Goal: Task Accomplishment & Management: Manage account settings

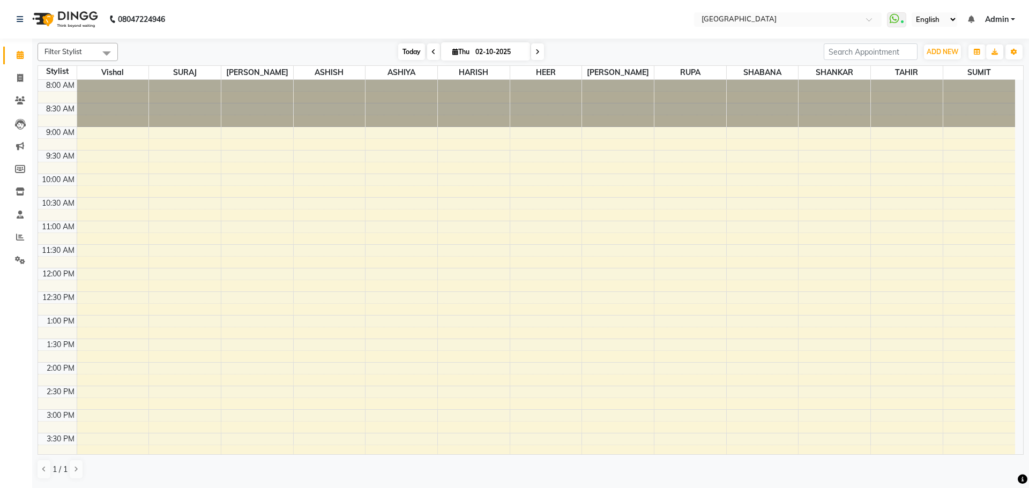
scroll to position [378, 0]
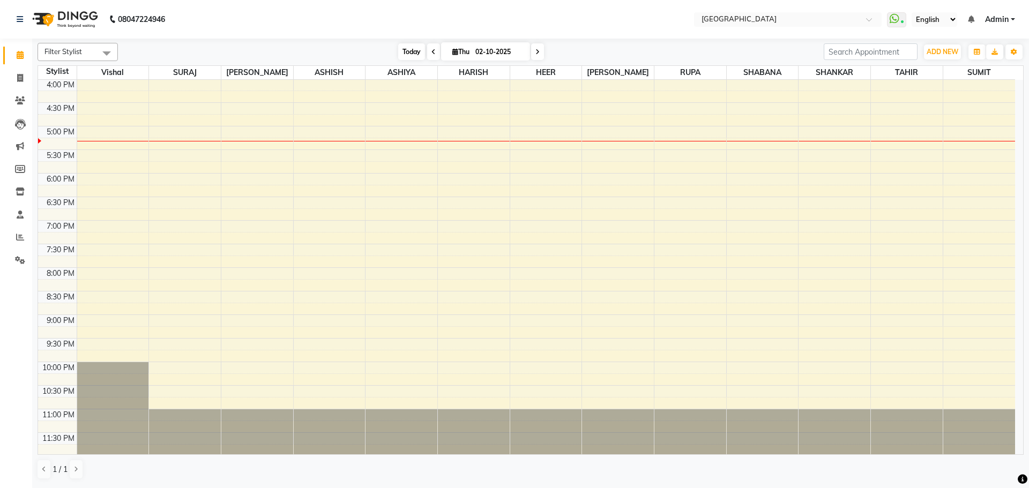
click at [405, 53] on span "Today" at bounding box center [411, 51] width 27 height 17
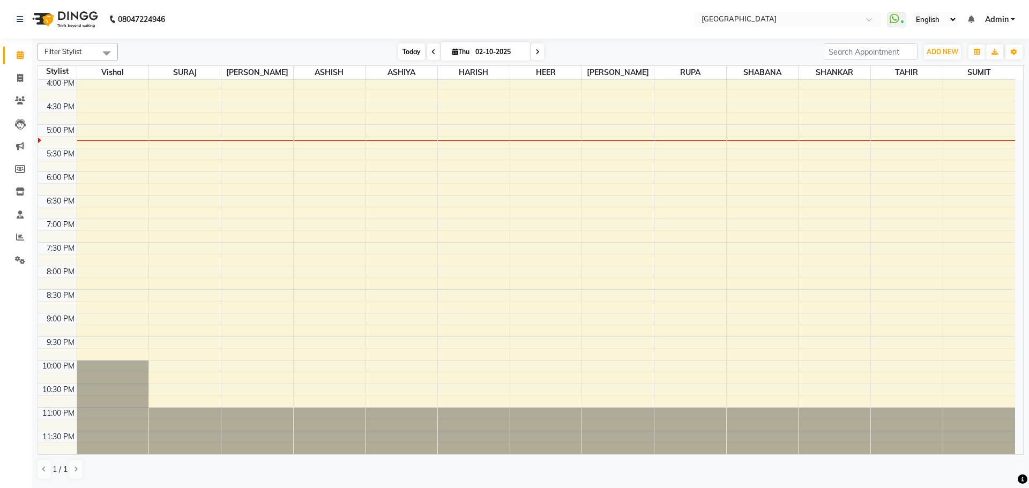
click at [412, 54] on span "Today" at bounding box center [411, 51] width 27 height 17
click at [757, 114] on div "8:00 AM 8:30 AM 9:00 AM 9:30 AM 10:00 AM 10:30 AM 11:00 AM 11:30 AM 12:00 PM 12…" at bounding box center [526, 77] width 977 height 754
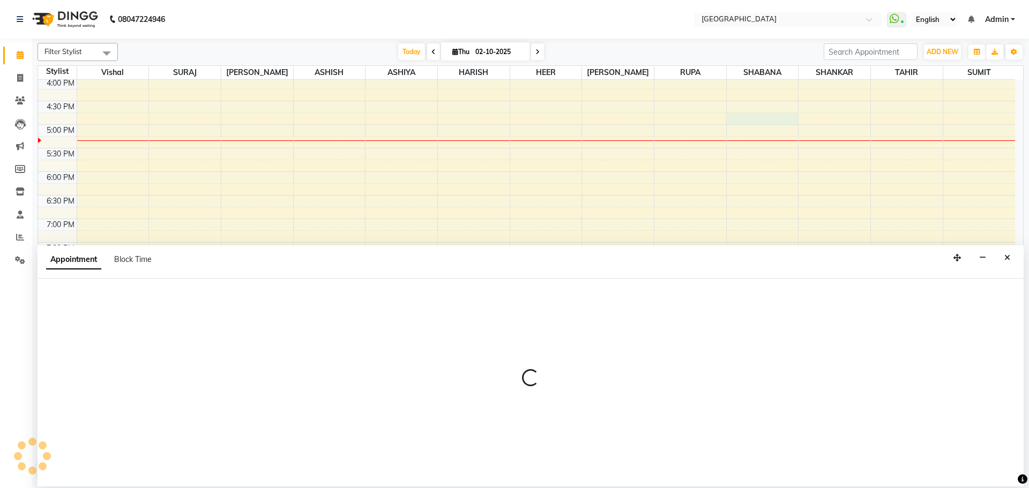
select select "78105"
select select "1005"
select select "tentative"
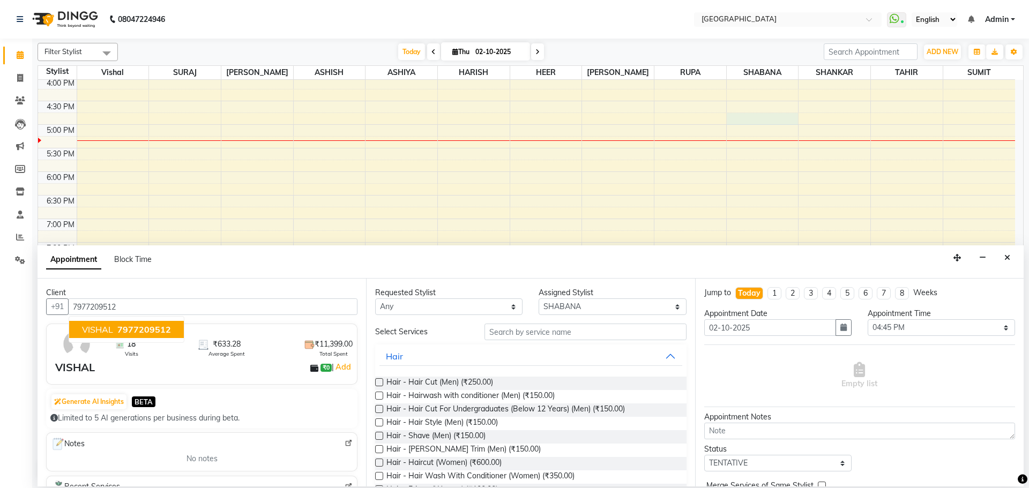
click at [117, 330] on span "7977209512" at bounding box center [144, 329] width 54 height 11
type input "7977209512"
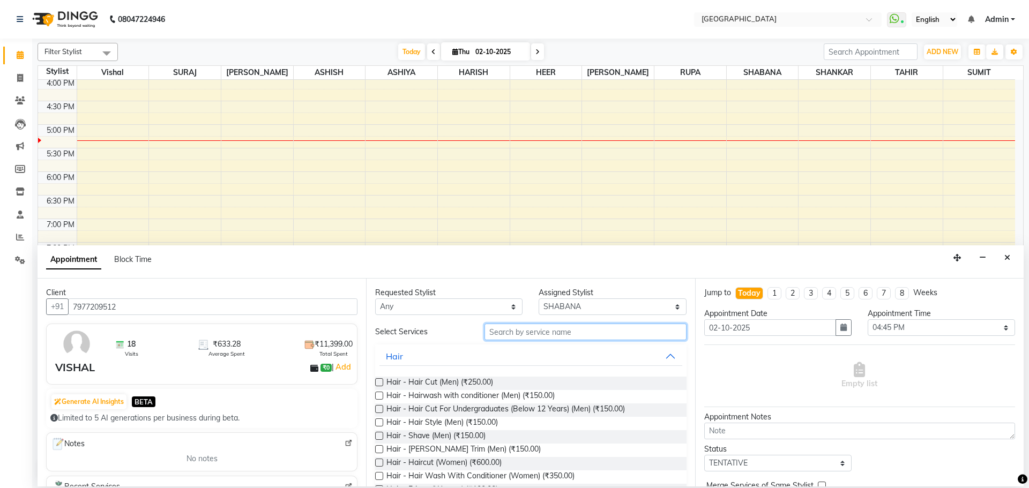
click at [520, 333] on input "text" at bounding box center [586, 332] width 202 height 17
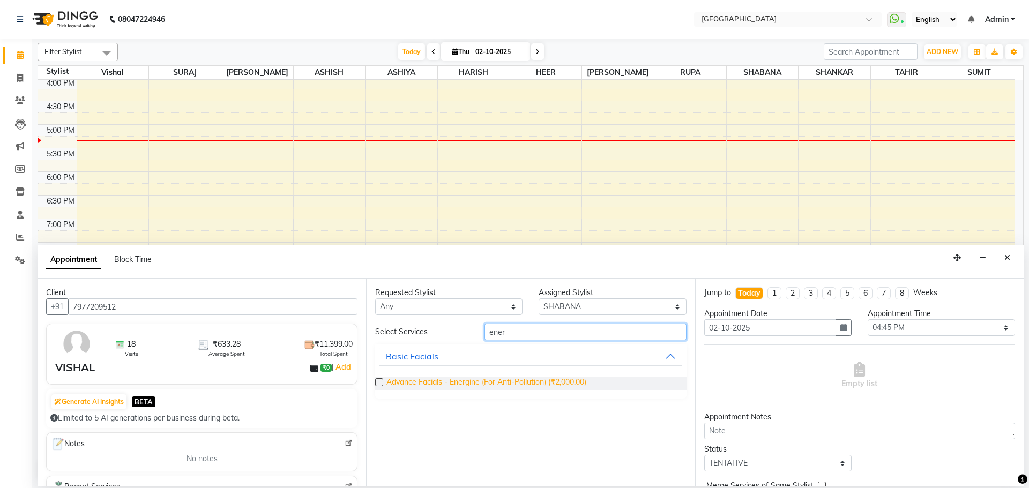
type input "ener"
click at [494, 381] on span "Advance Facials - Energine (For Anti-Pollution) (₹2,000.00)" at bounding box center [486, 383] width 200 height 13
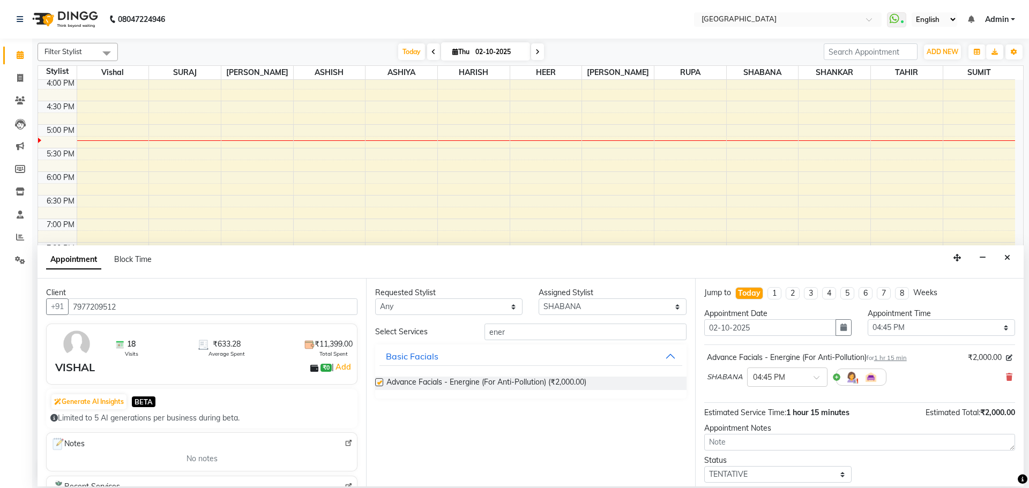
checkbox input "false"
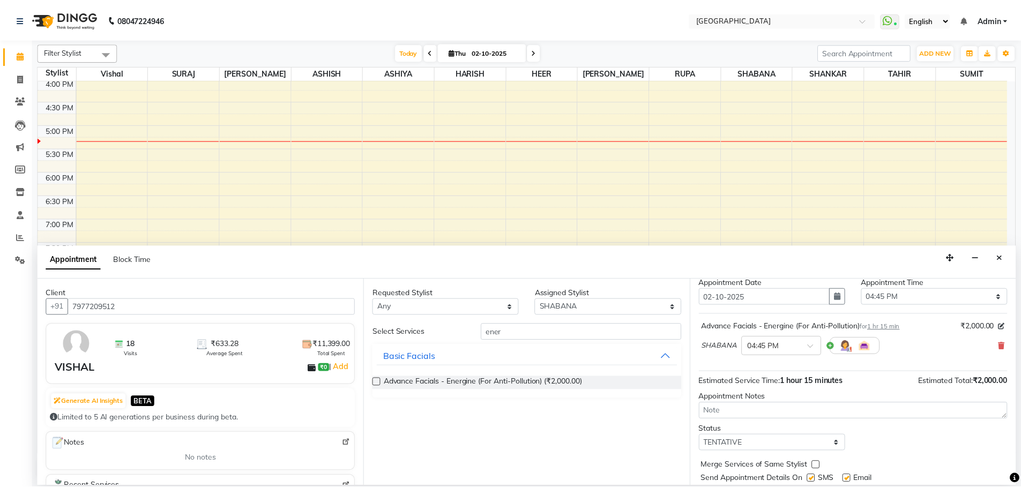
scroll to position [64, 0]
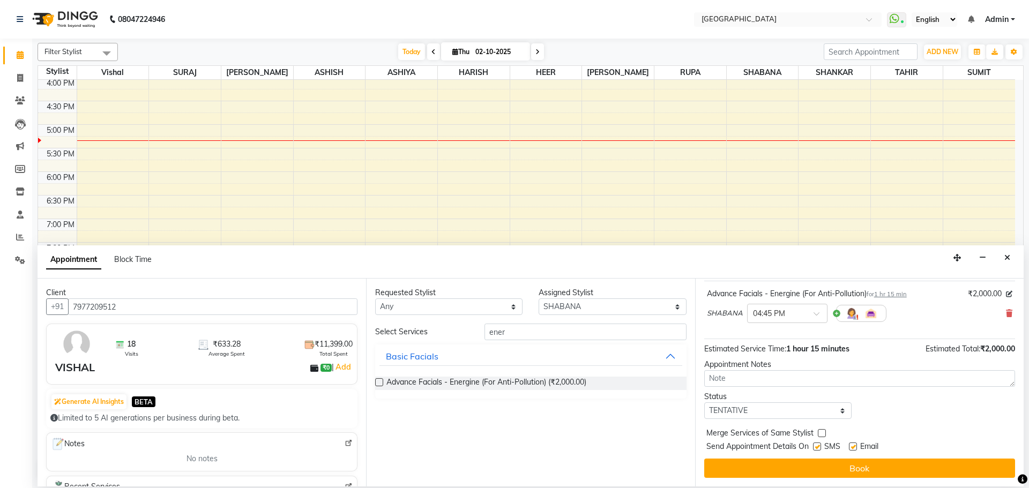
drag, startPoint x: 822, startPoint y: 434, endPoint x: 823, endPoint y: 427, distance: 6.5
click at [823, 434] on label at bounding box center [822, 433] width 8 height 8
click at [823, 434] on input "checkbox" at bounding box center [821, 434] width 7 height 7
checkbox input "true"
click at [822, 412] on select "Select TENTATIVE CONFIRM CHECK-IN UPCOMING" at bounding box center [777, 411] width 147 height 17
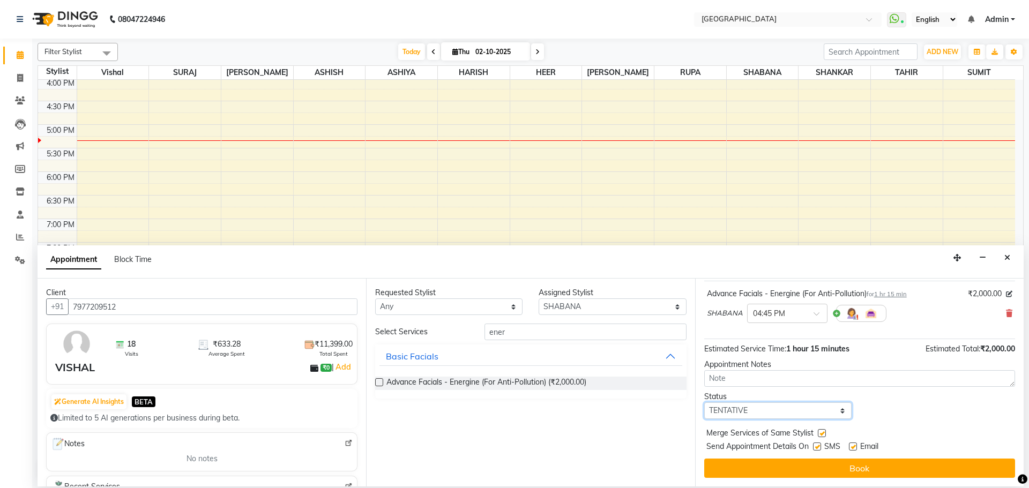
select select "check-in"
click at [704, 403] on select "Select TENTATIVE CONFIRM CHECK-IN UPCOMING" at bounding box center [777, 411] width 147 height 17
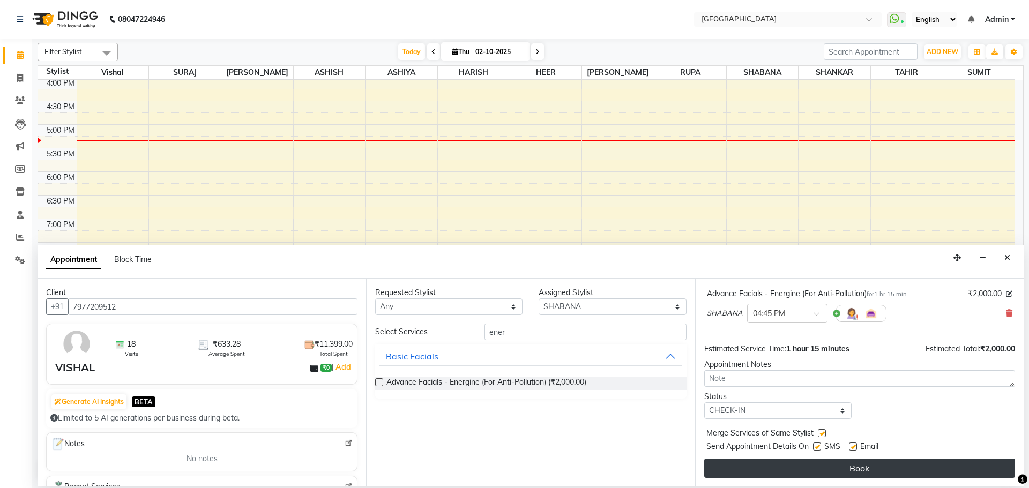
click at [870, 464] on button "Book" at bounding box center [859, 468] width 311 height 19
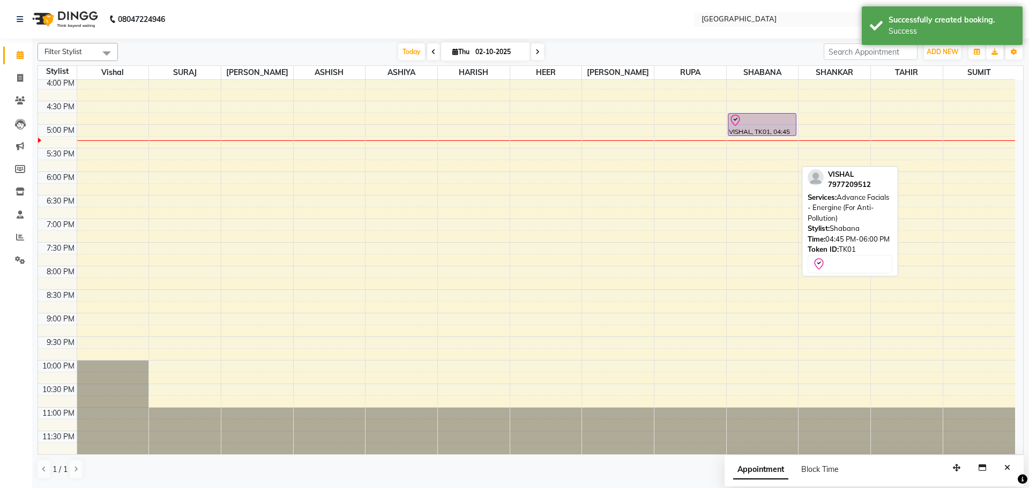
drag, startPoint x: 749, startPoint y: 172, endPoint x: 749, endPoint y: 143, distance: 29.5
click at [749, 143] on div "8:00 AM 8:30 AM 9:00 AM 9:30 AM 10:00 AM 10:30 AM 11:00 AM 11:30 AM 12:00 PM 12…" at bounding box center [526, 77] width 977 height 754
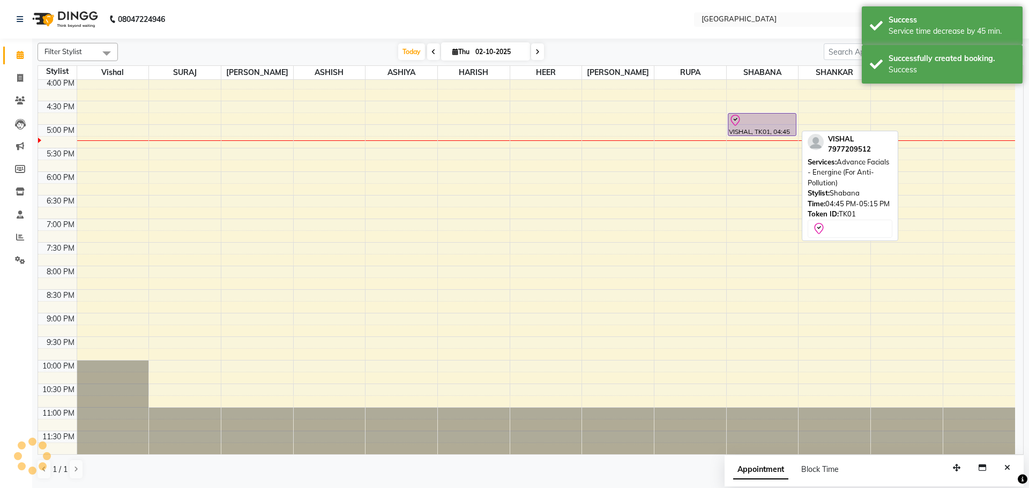
click at [749, 121] on div at bounding box center [762, 120] width 66 height 13
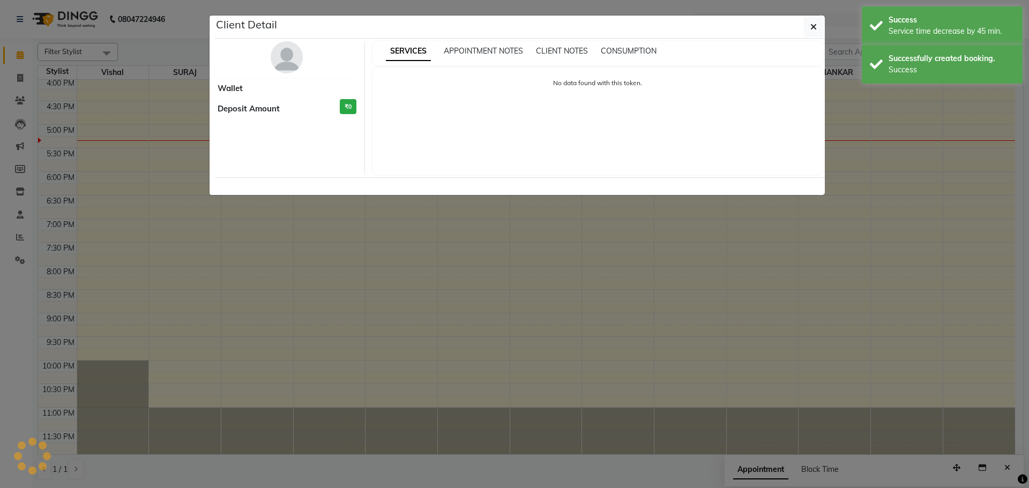
select select "8"
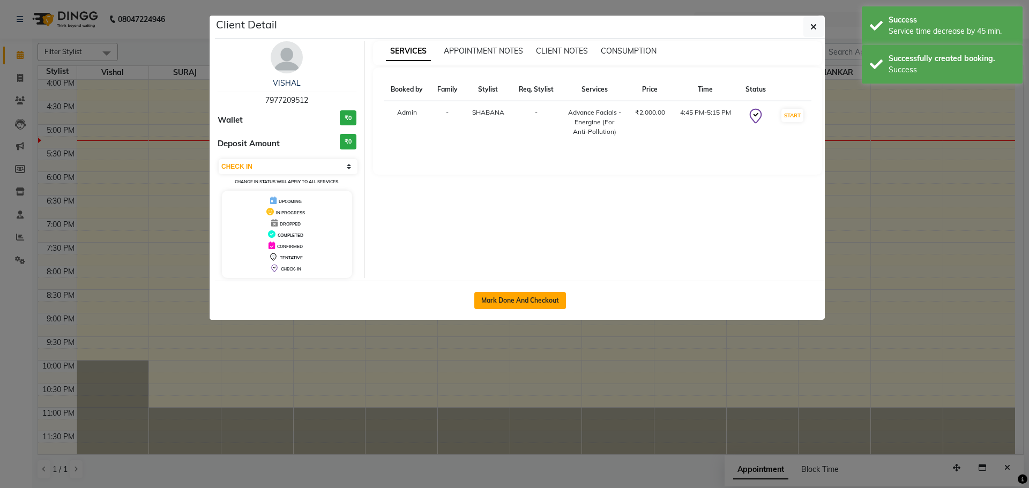
click at [519, 302] on button "Mark Done And Checkout" at bounding box center [520, 300] width 92 height 17
select select "service"
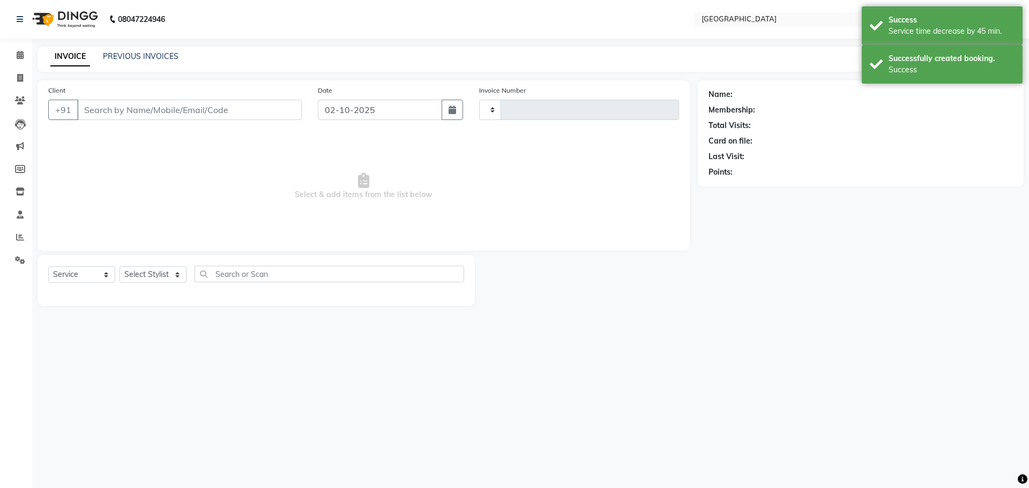
type input "5788"
select select "508"
type input "7977209512"
select select "78105"
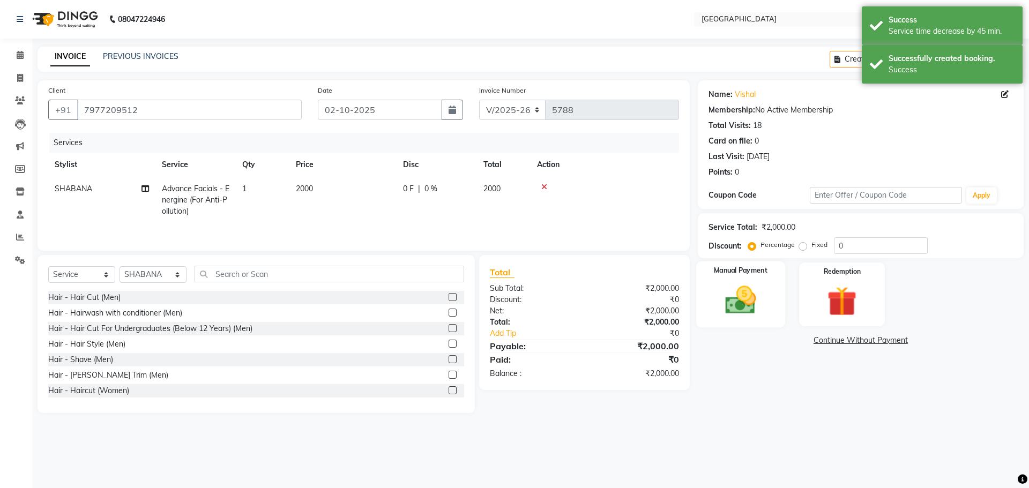
click at [743, 301] on img at bounding box center [741, 299] width 50 height 35
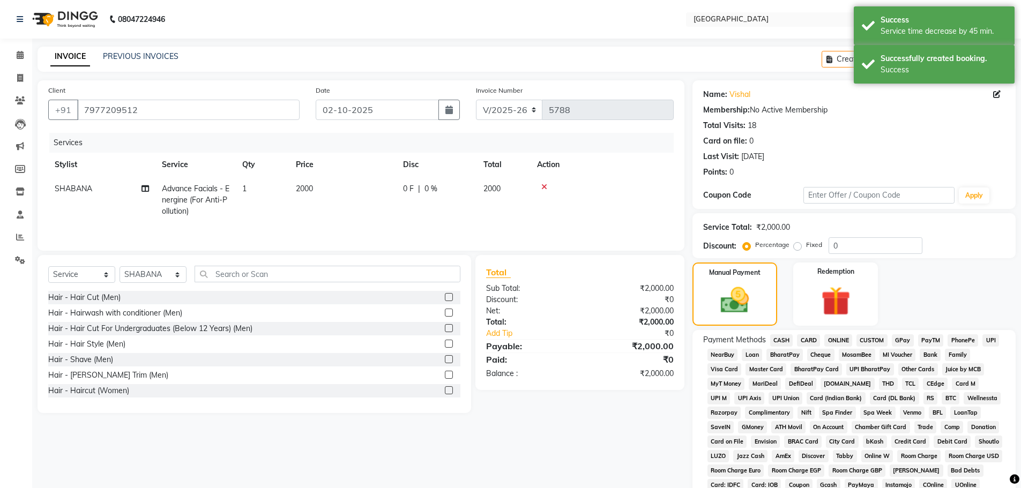
click at [902, 339] on span "GPay" at bounding box center [903, 340] width 22 height 12
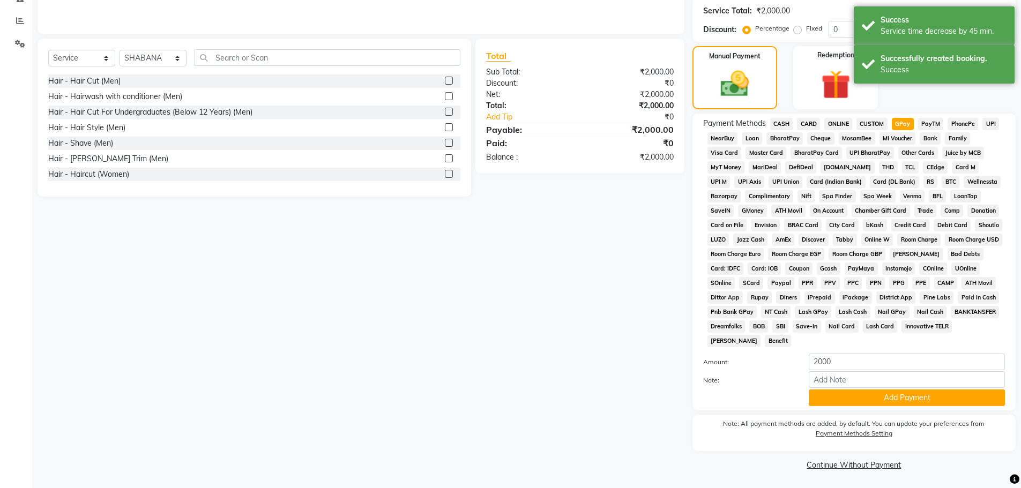
scroll to position [218, 0]
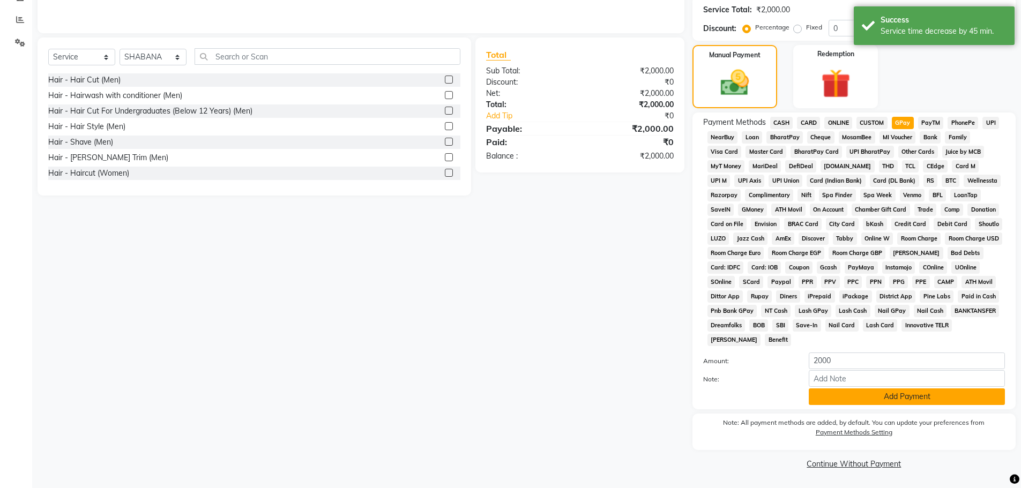
click at [890, 396] on button "Add Payment" at bounding box center [907, 397] width 196 height 17
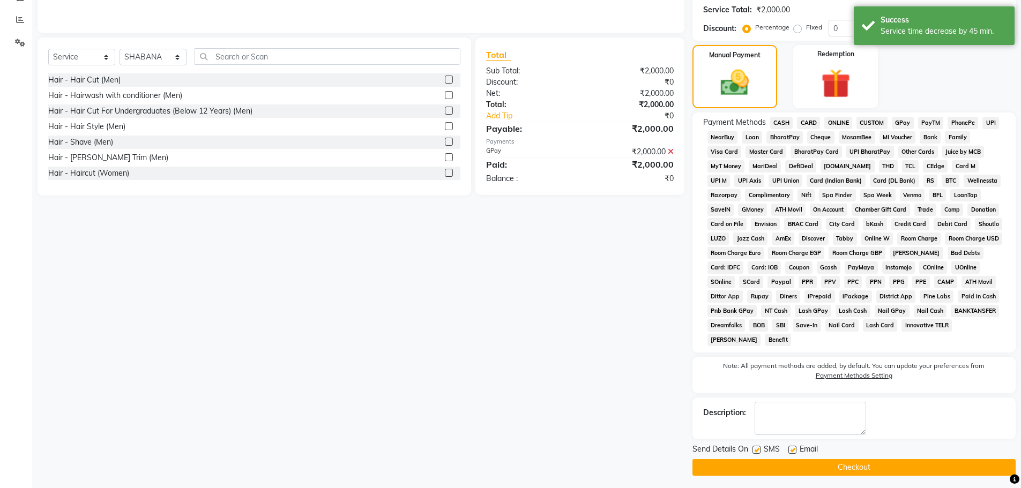
click at [854, 469] on button "Checkout" at bounding box center [854, 467] width 323 height 17
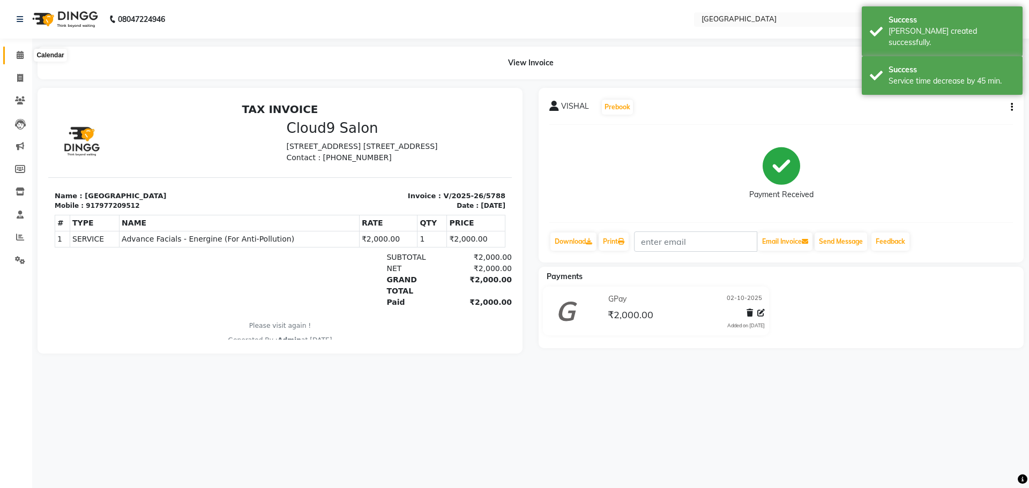
click at [24, 55] on icon at bounding box center [20, 55] width 7 height 8
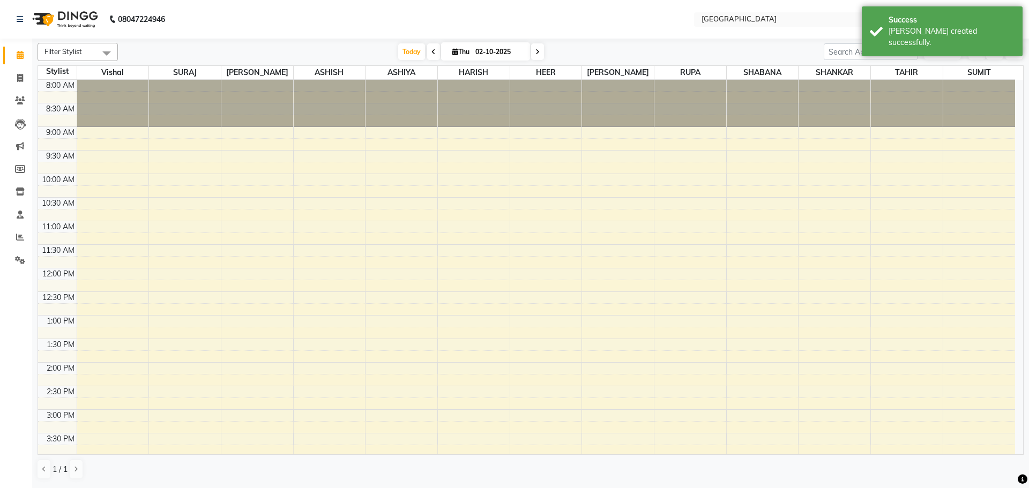
click at [410, 54] on span "Today" at bounding box center [411, 51] width 27 height 17
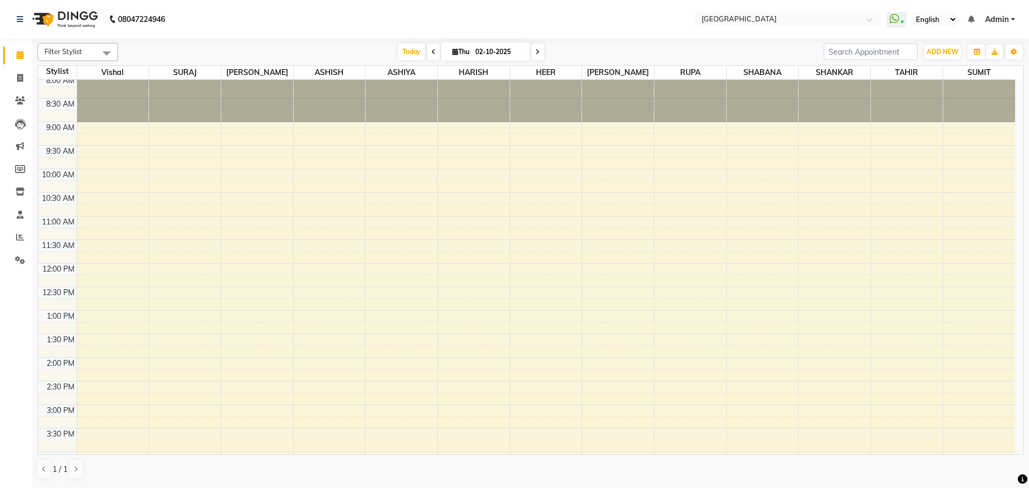
scroll to position [4, 0]
click at [755, 163] on div "8:00 AM 8:30 AM 9:00 AM 9:30 AM 10:00 AM 10:30 AM 11:00 AM 11:30 AM 12:00 PM 12…" at bounding box center [526, 453] width 977 height 754
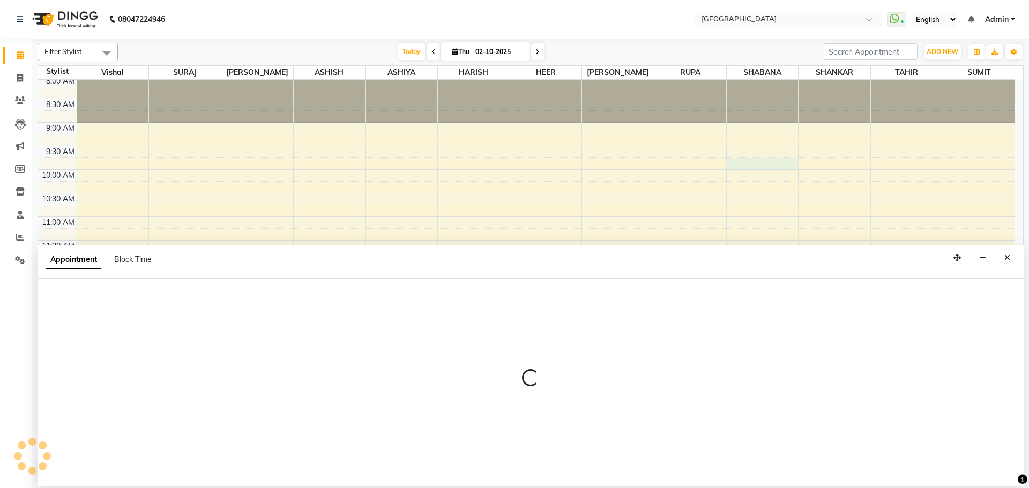
select select "78105"
select select "585"
select select "tentative"
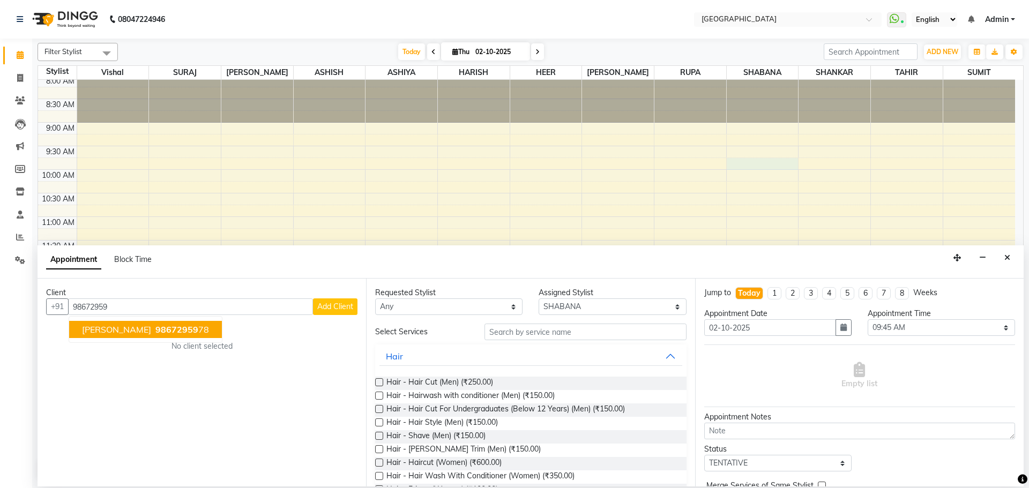
click at [178, 330] on span "98672959" at bounding box center [176, 329] width 43 height 11
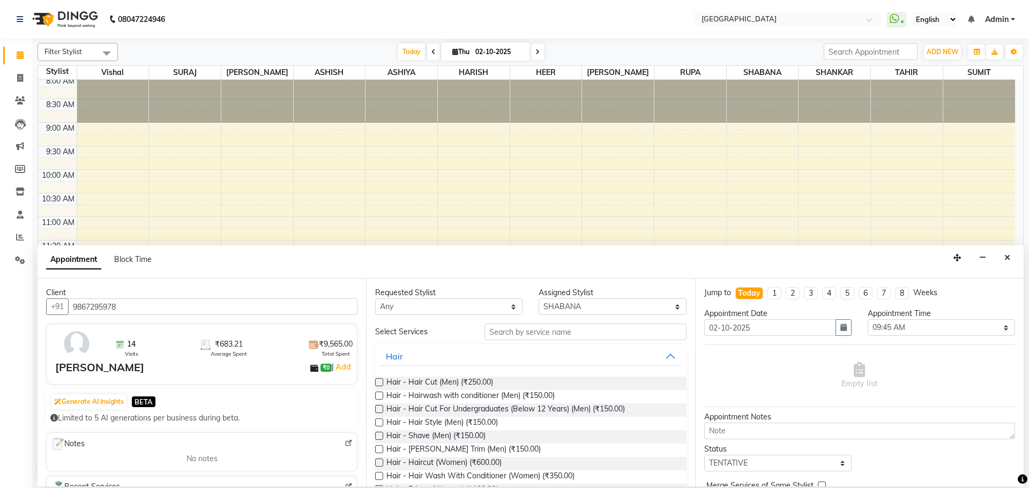
type input "9867295978"
click at [558, 331] on input "text" at bounding box center [586, 332] width 202 height 17
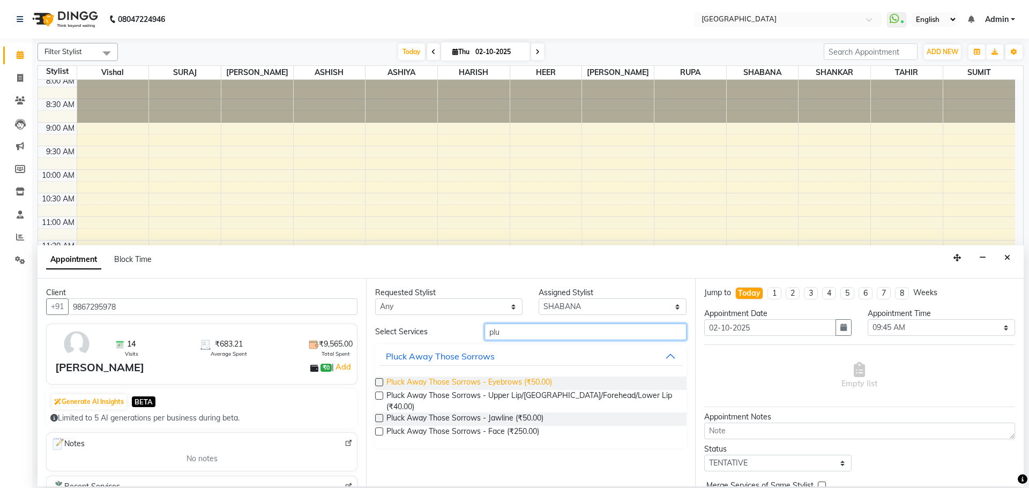
type input "plu"
click at [542, 383] on span "Pluck Away Those Sorrows - Eyebrows (₹50.00)" at bounding box center [469, 383] width 166 height 13
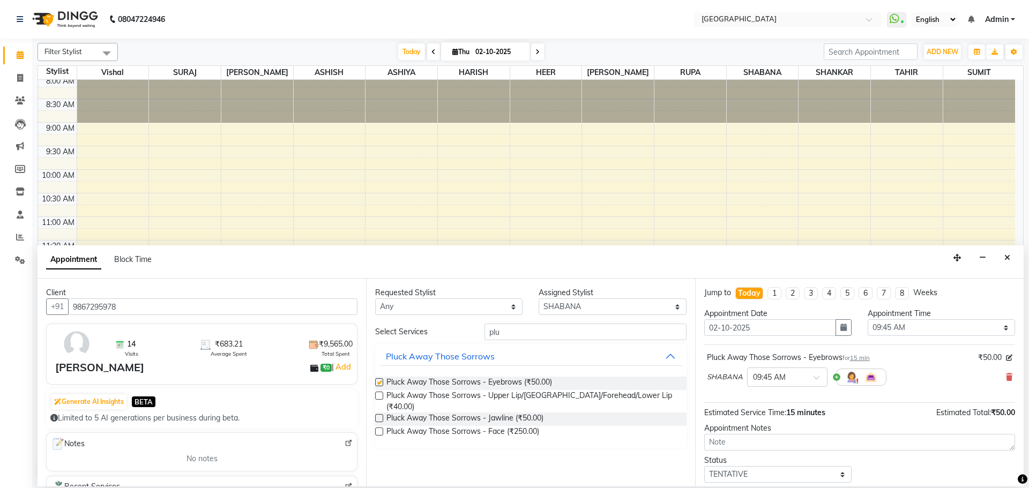
checkbox input "false"
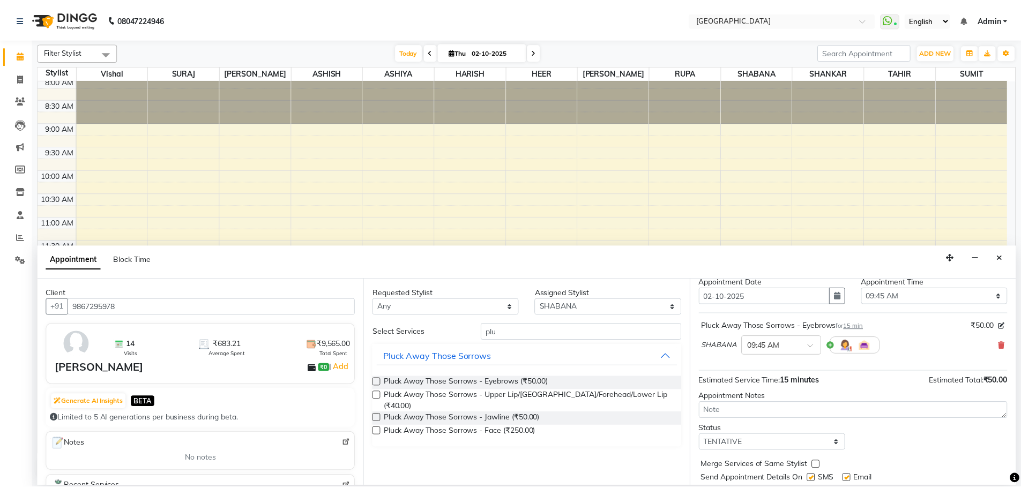
scroll to position [64, 0]
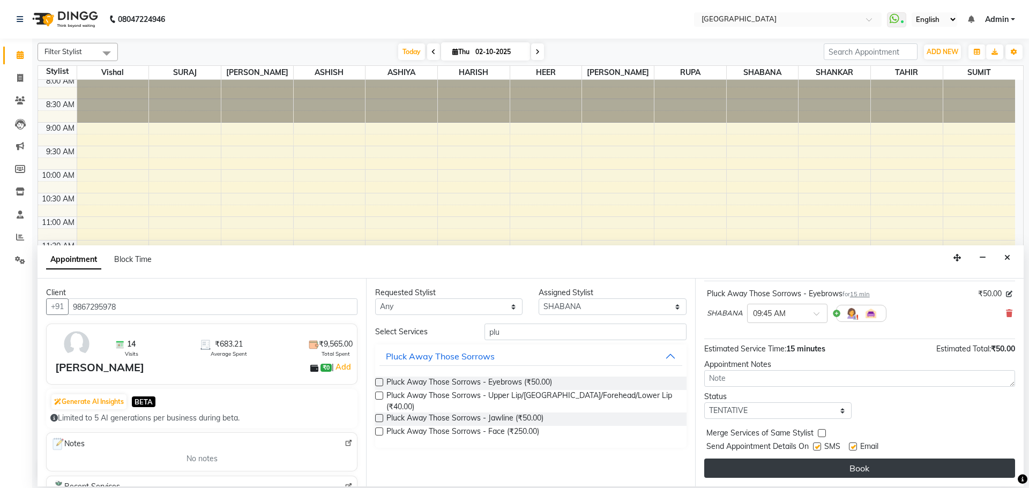
click at [777, 472] on button "Book" at bounding box center [859, 468] width 311 height 19
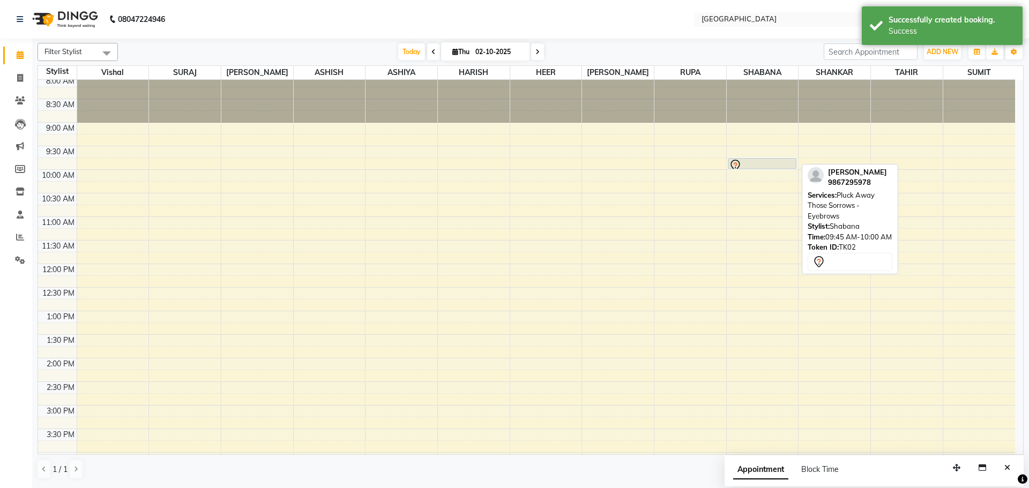
click at [775, 163] on div at bounding box center [762, 165] width 66 height 13
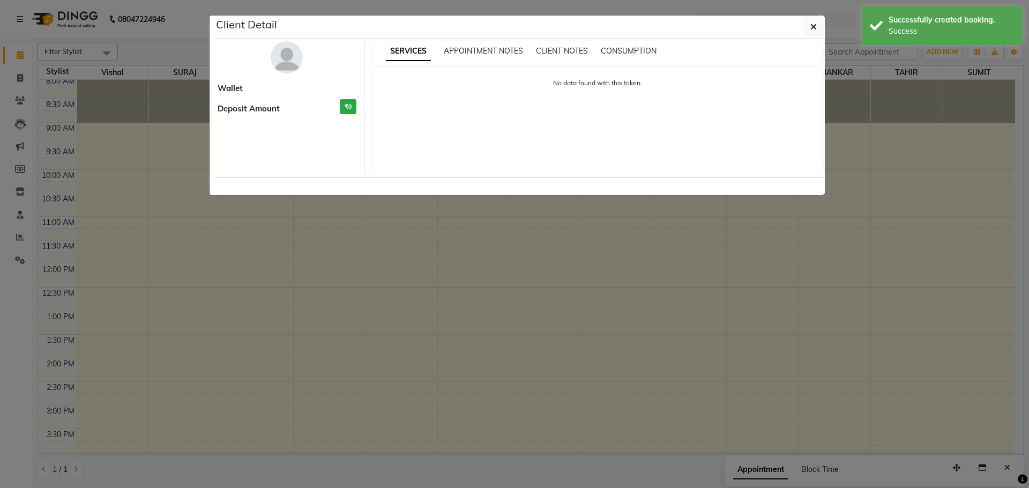
select select "7"
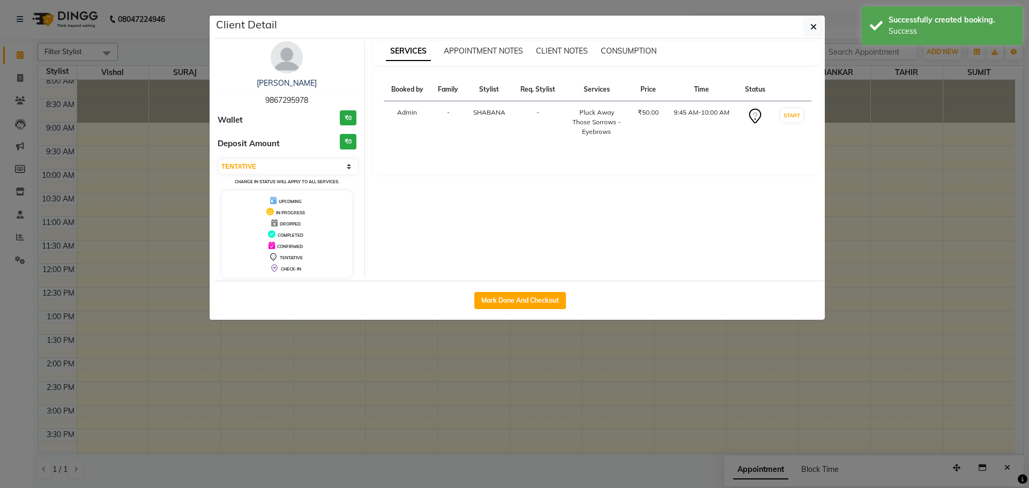
drag, startPoint x: 553, startPoint y: 300, endPoint x: 471, endPoint y: 302, distance: 82.1
click at [553, 300] on button "Mark Done And Checkout" at bounding box center [520, 300] width 92 height 17
select select "508"
select select "service"
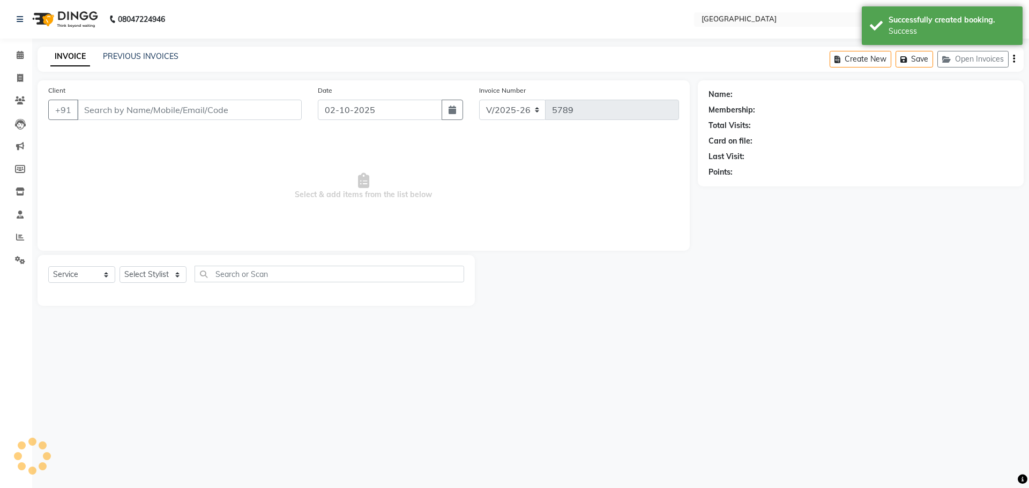
type input "9867295978"
select select "78105"
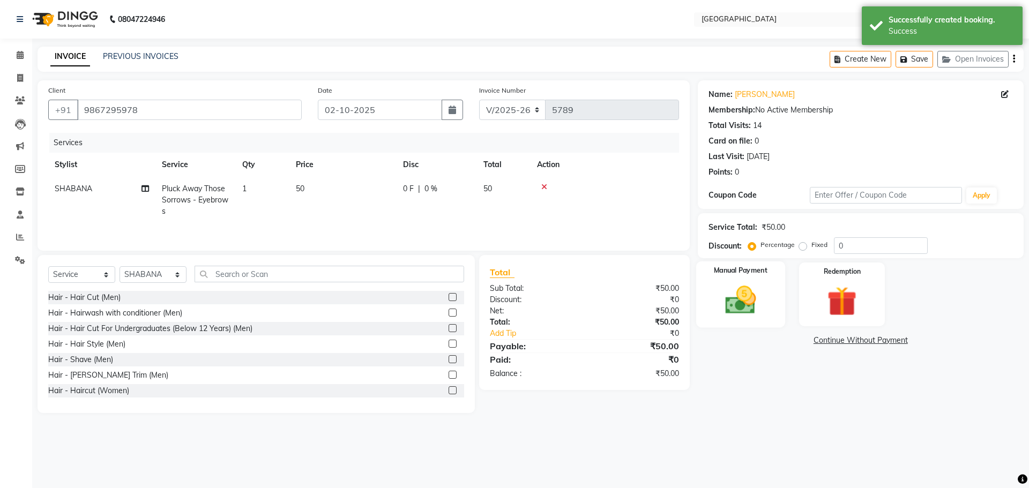
click at [738, 296] on img at bounding box center [741, 299] width 50 height 35
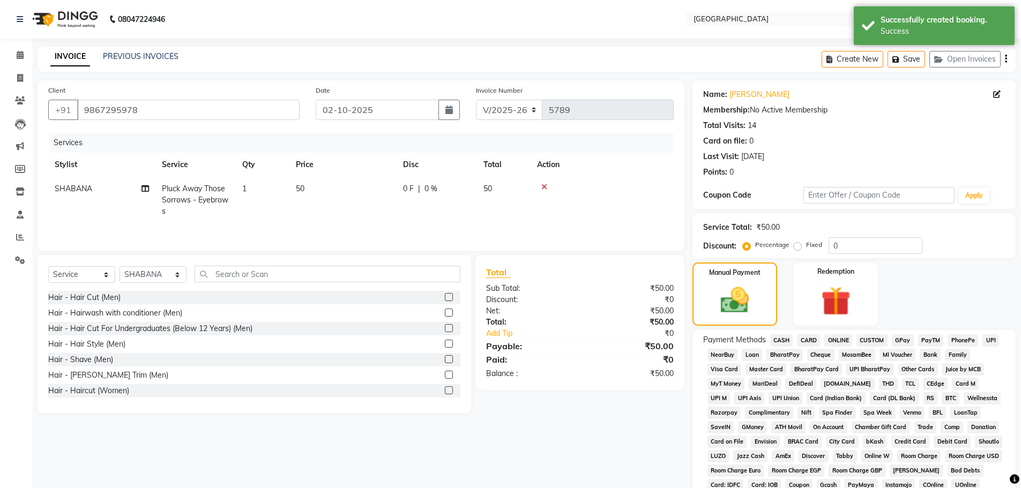
click at [909, 342] on span "GPay" at bounding box center [903, 340] width 22 height 12
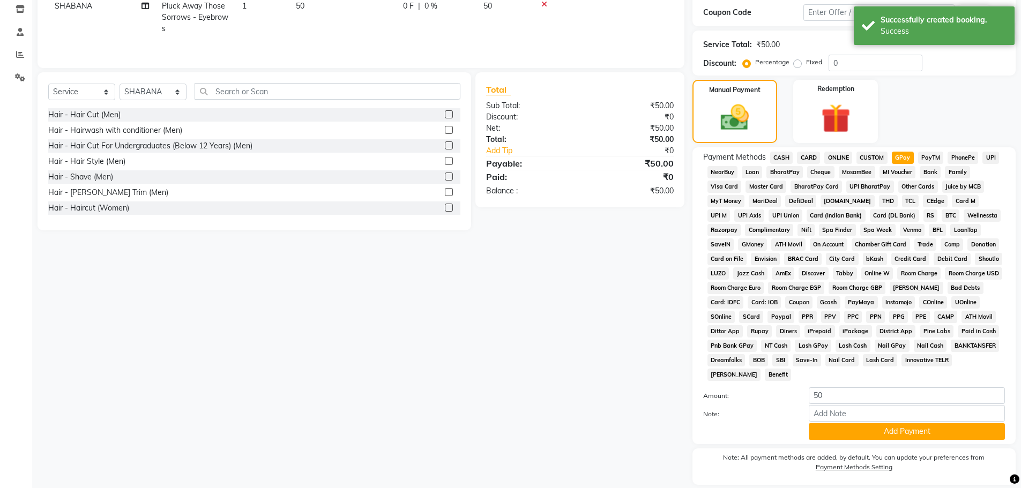
scroll to position [218, 0]
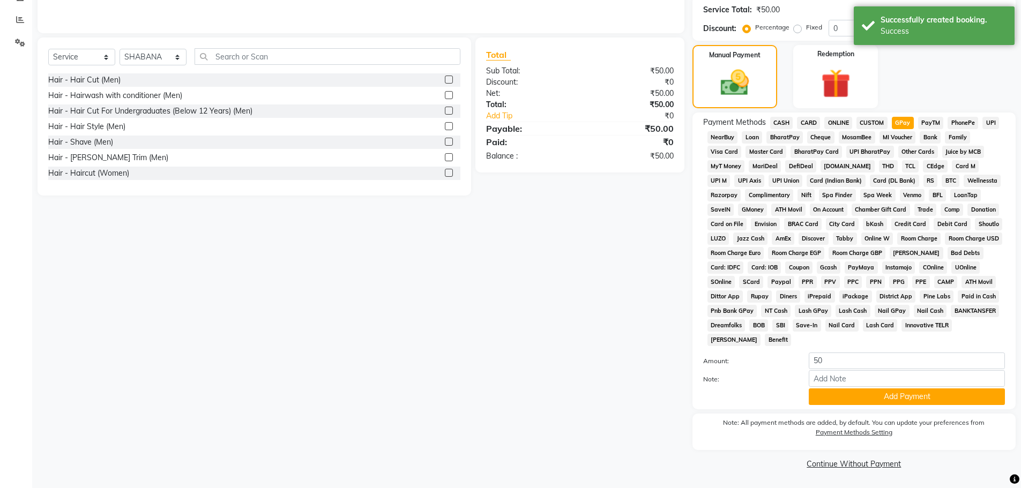
click at [892, 406] on div "Payment Methods CASH CARD ONLINE CUSTOM GPay PayTM PhonePe UPI NearBuy Loan Bha…" at bounding box center [854, 261] width 323 height 297
drag, startPoint x: 899, startPoint y: 407, endPoint x: 857, endPoint y: 438, distance: 52.7
click at [899, 407] on div "Payment Methods CASH CARD ONLINE CUSTOM GPay PayTM PhonePe UPI NearBuy Loan Bha…" at bounding box center [854, 261] width 323 height 297
click at [878, 399] on button "Add Payment" at bounding box center [907, 397] width 196 height 17
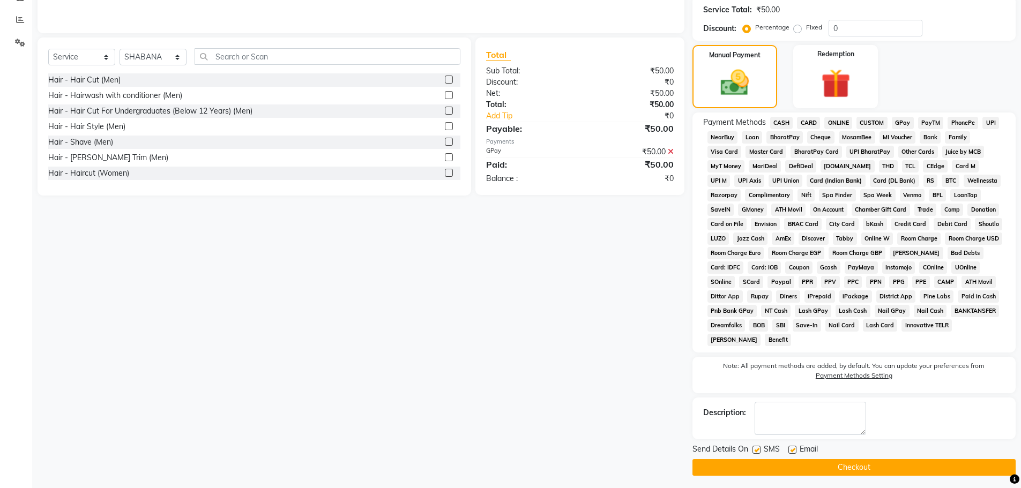
click at [827, 474] on button "Checkout" at bounding box center [854, 467] width 323 height 17
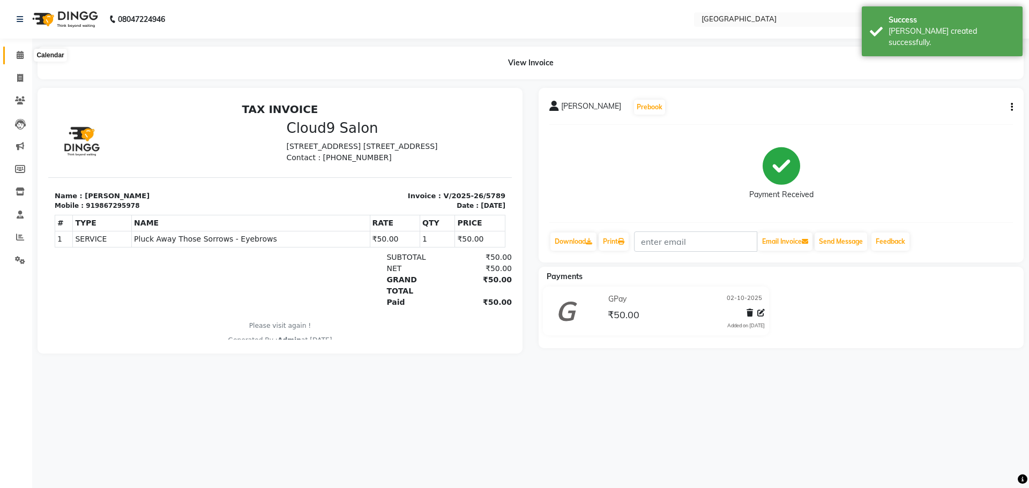
click at [21, 59] on span at bounding box center [20, 55] width 19 height 12
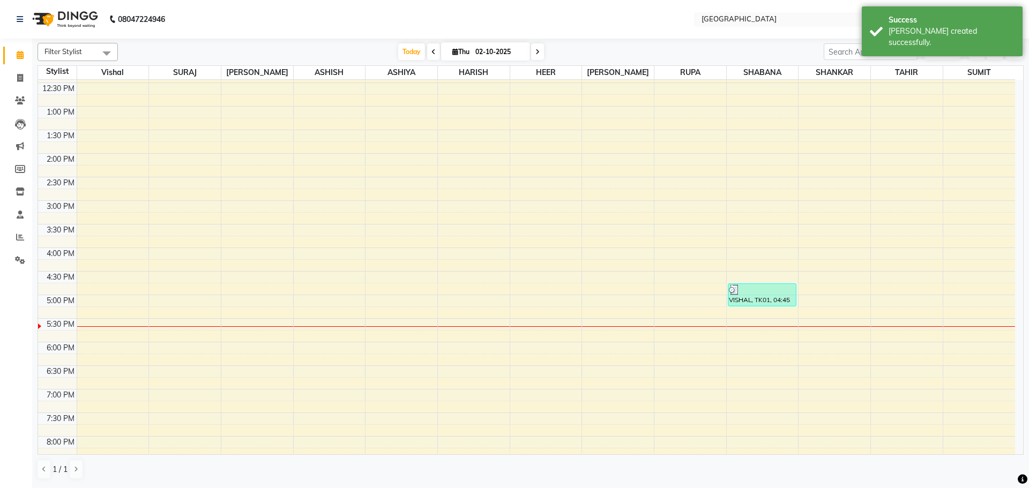
scroll to position [214, 0]
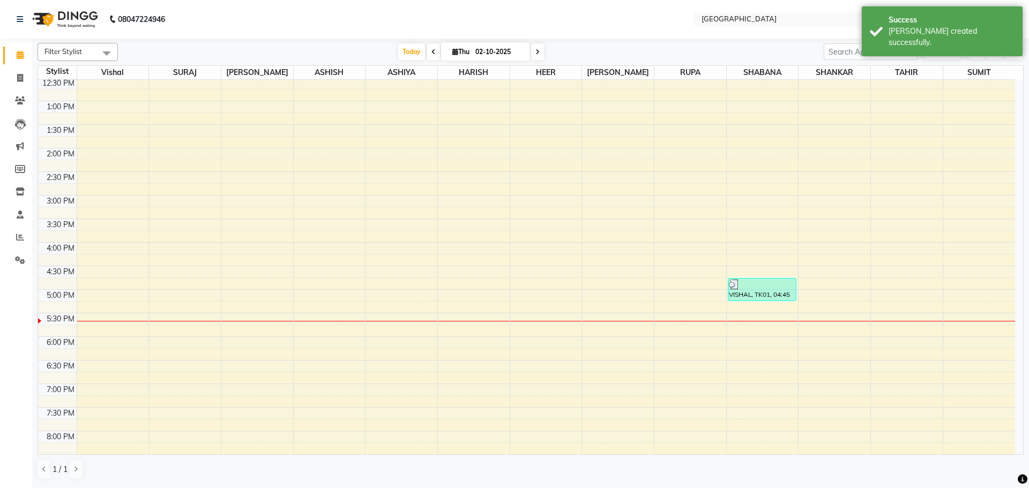
click at [256, 167] on div "8:00 AM 8:30 AM 9:00 AM 9:30 AM 10:00 AM 10:30 AM 11:00 AM 11:30 AM 12:00 PM 12…" at bounding box center [526, 242] width 977 height 754
select select "70101"
select select "tentative"
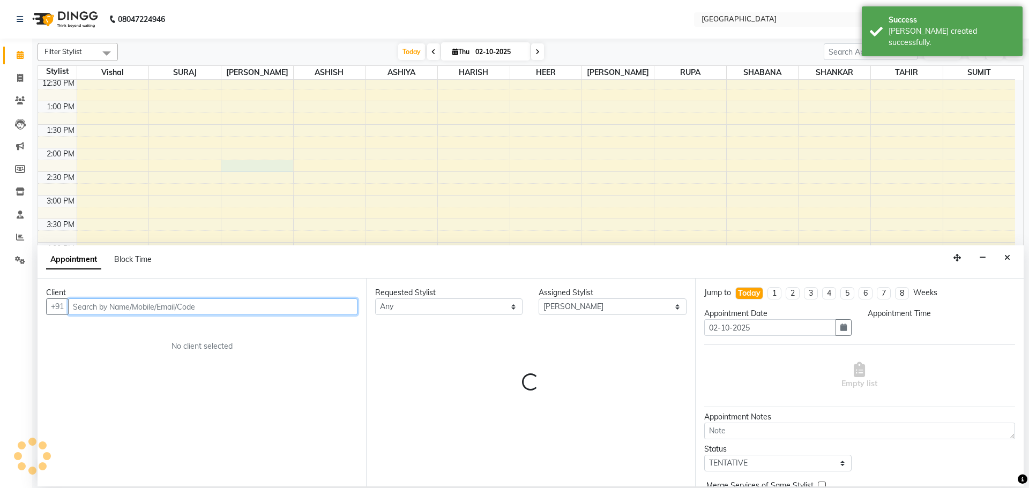
select select "855"
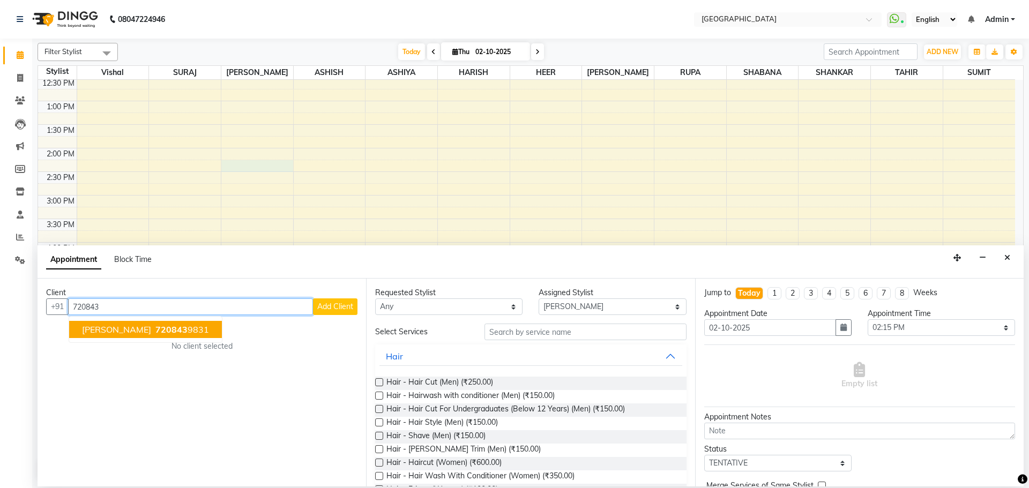
click at [163, 330] on span "720843" at bounding box center [171, 329] width 32 height 11
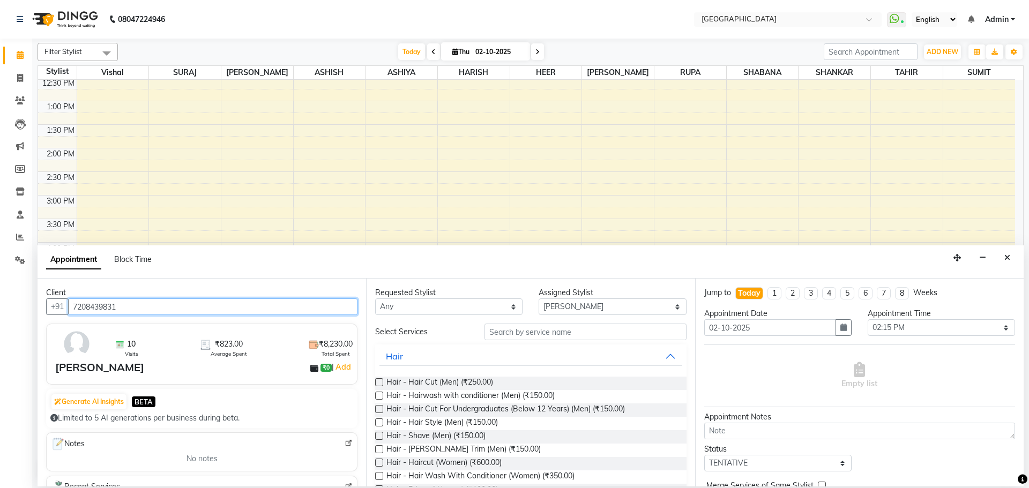
type input "7208439831"
click at [529, 328] on input "text" at bounding box center [586, 332] width 202 height 17
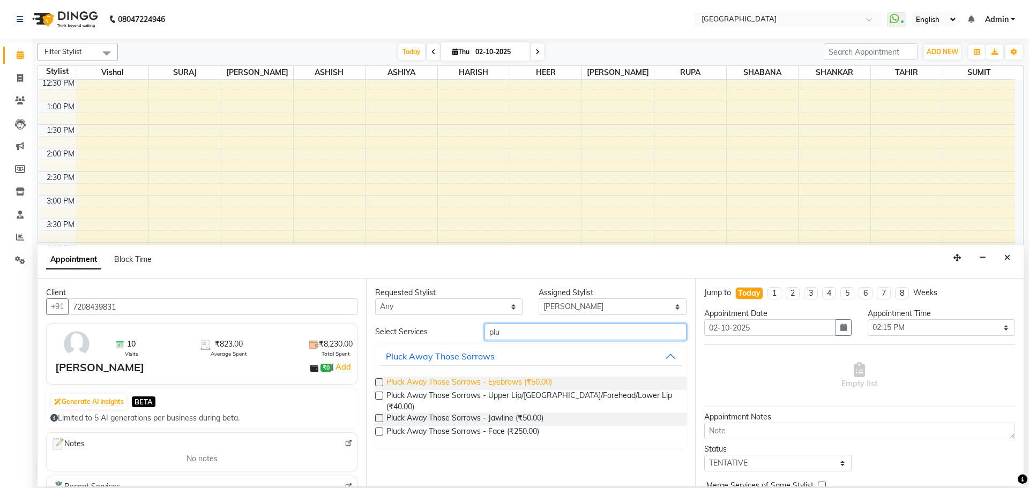
type input "plu"
click at [535, 381] on span "Pluck Away Those Sorrows - Eyebrows (₹50.00)" at bounding box center [469, 383] width 166 height 13
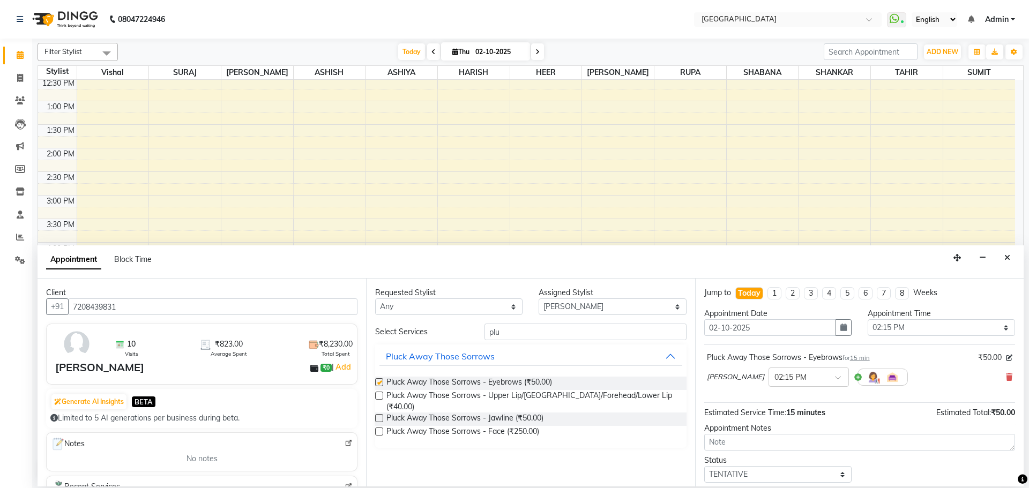
checkbox input "false"
click at [538, 330] on input "plu" at bounding box center [586, 332] width 202 height 17
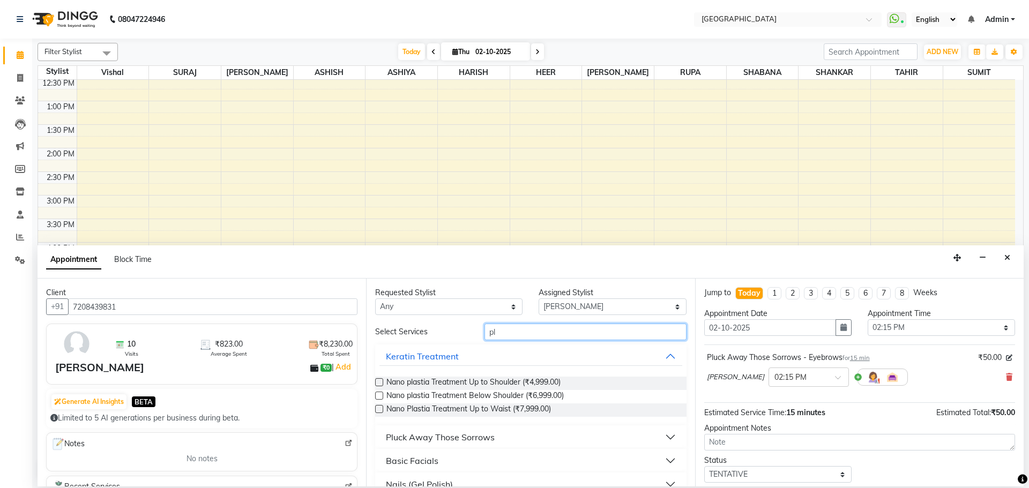
type input "p"
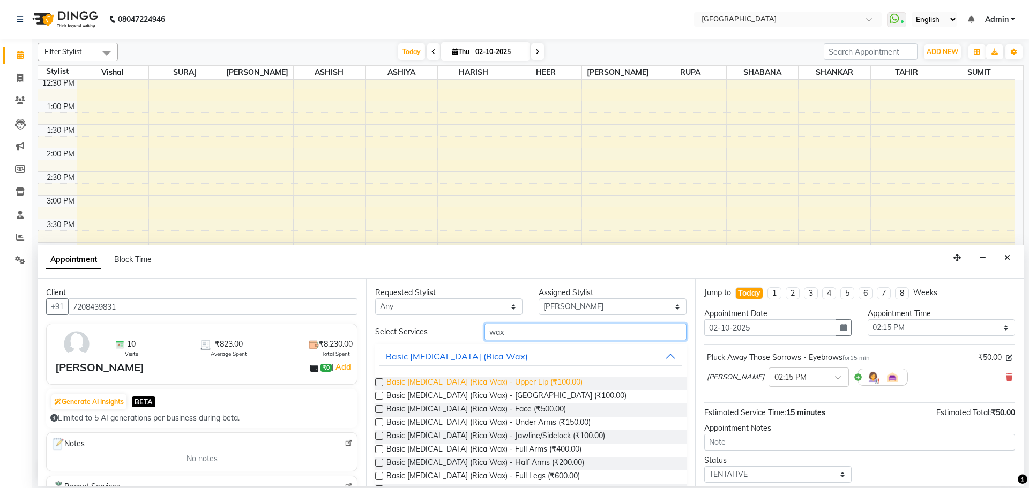
type input "wax"
click at [544, 384] on span "Basic [MEDICAL_DATA] (Rica Wax) - Upper Lip (₹100.00)" at bounding box center [484, 383] width 196 height 13
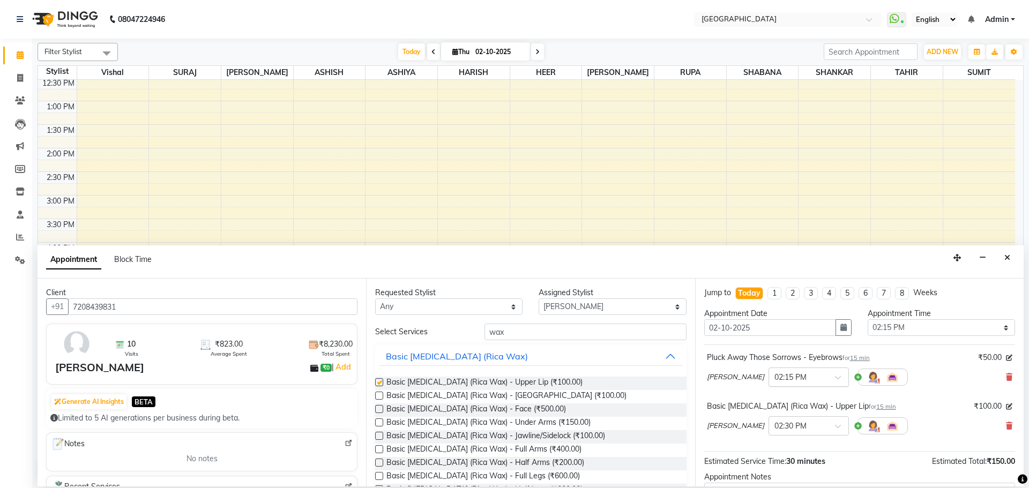
checkbox input "false"
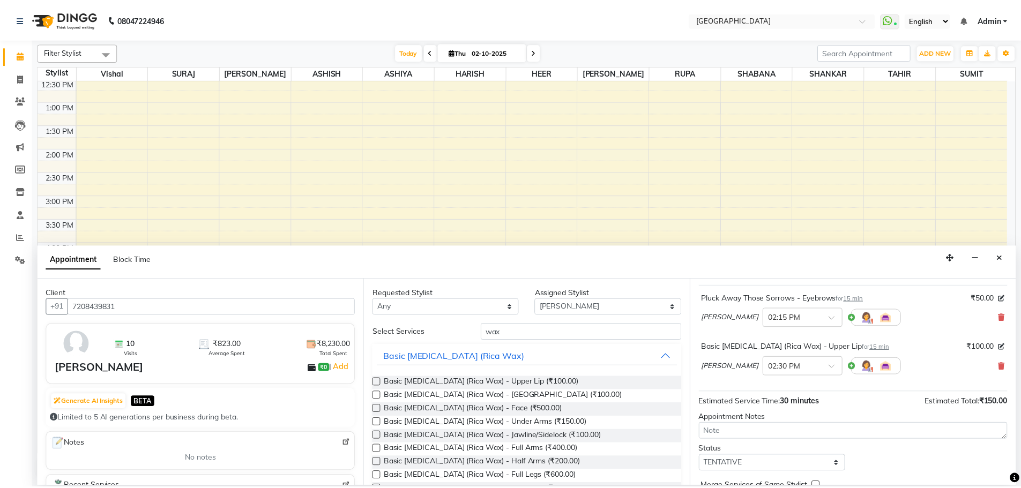
scroll to position [113, 0]
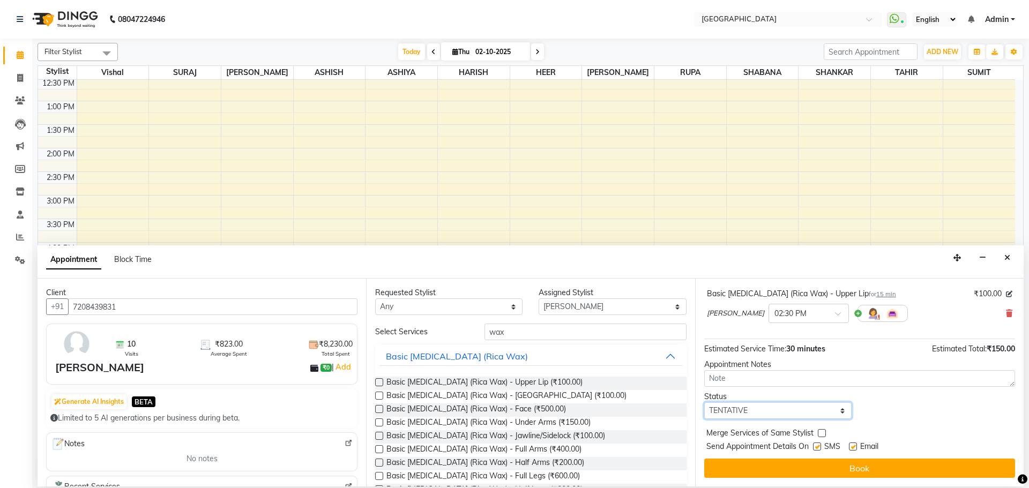
click at [824, 410] on select "Select TENTATIVE CONFIRM CHECK-IN UPCOMING" at bounding box center [777, 411] width 147 height 17
select select "check-in"
click at [704, 403] on select "Select TENTATIVE CONFIRM CHECK-IN UPCOMING" at bounding box center [777, 411] width 147 height 17
click at [818, 433] on label at bounding box center [822, 433] width 8 height 8
click at [818, 433] on input "checkbox" at bounding box center [821, 434] width 7 height 7
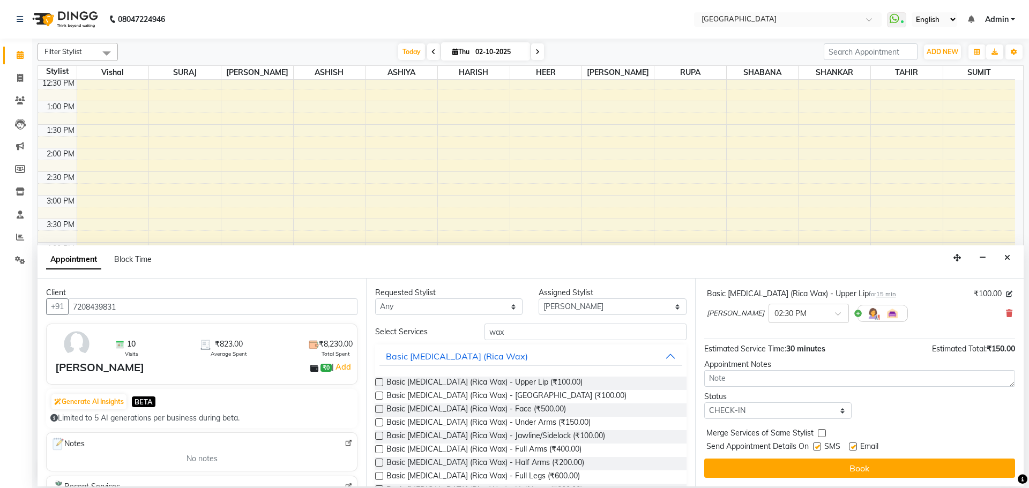
checkbox input "true"
click at [802, 480] on div "Jump to [DATE] 1 2 3 4 5 6 7 8 Weeks Appointment Date [DATE] Appointment Time S…" at bounding box center [859, 383] width 329 height 208
drag, startPoint x: 819, startPoint y: 474, endPoint x: 769, endPoint y: 474, distance: 49.9
click at [818, 474] on button "Book" at bounding box center [859, 468] width 311 height 19
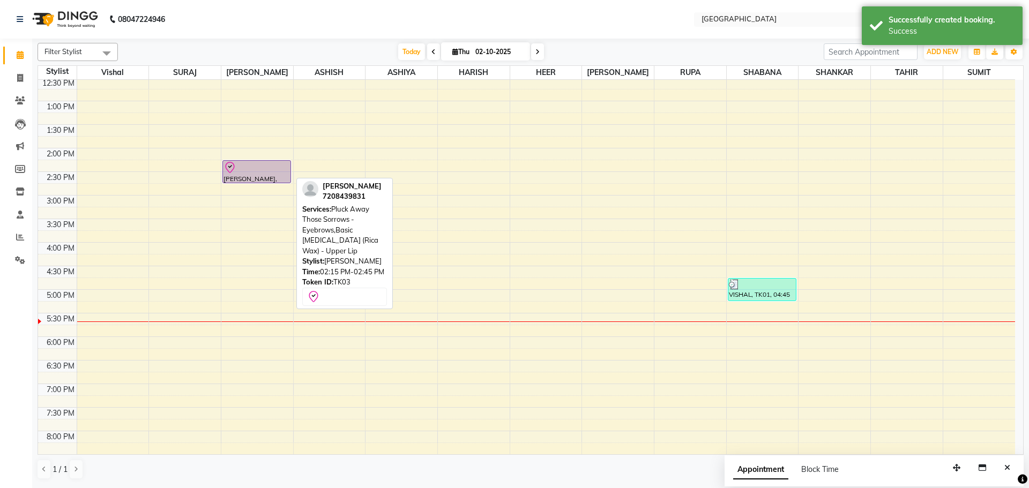
click at [254, 172] on div at bounding box center [257, 167] width 66 height 13
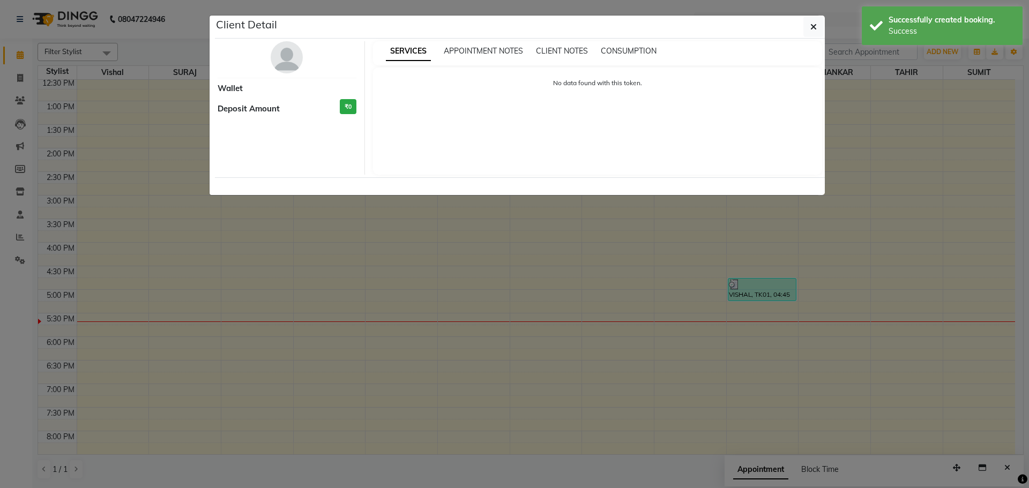
select select "8"
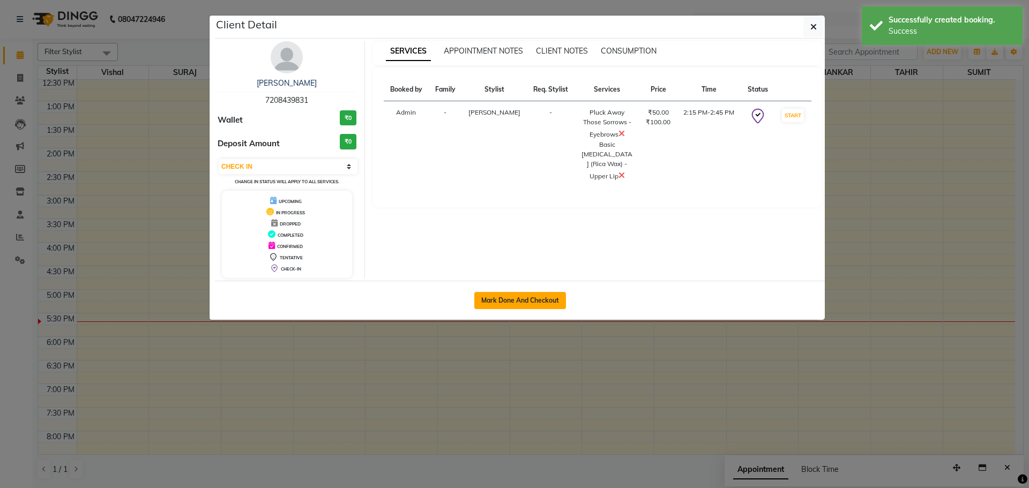
click at [512, 295] on button "Mark Done And Checkout" at bounding box center [520, 300] width 92 height 17
select select "508"
select select "service"
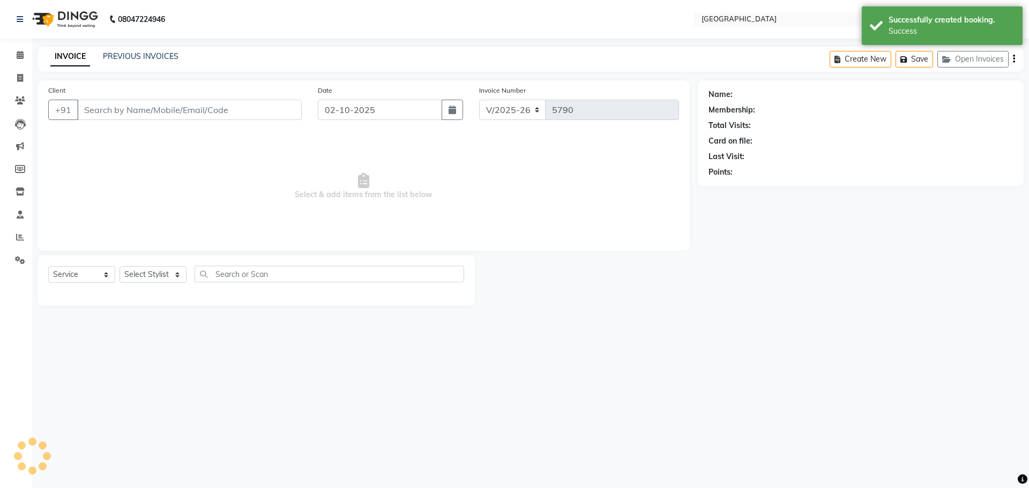
type input "7208439831"
select select "70101"
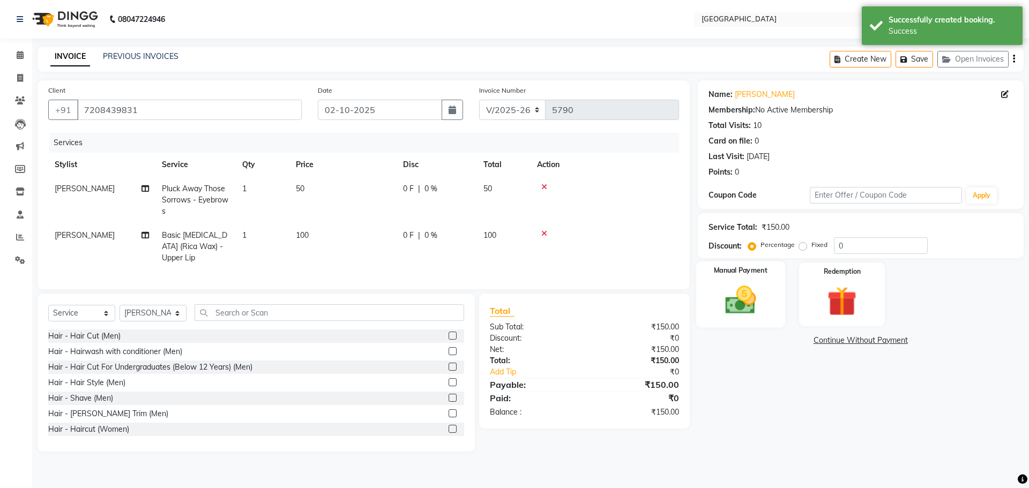
click at [746, 297] on img at bounding box center [741, 299] width 50 height 35
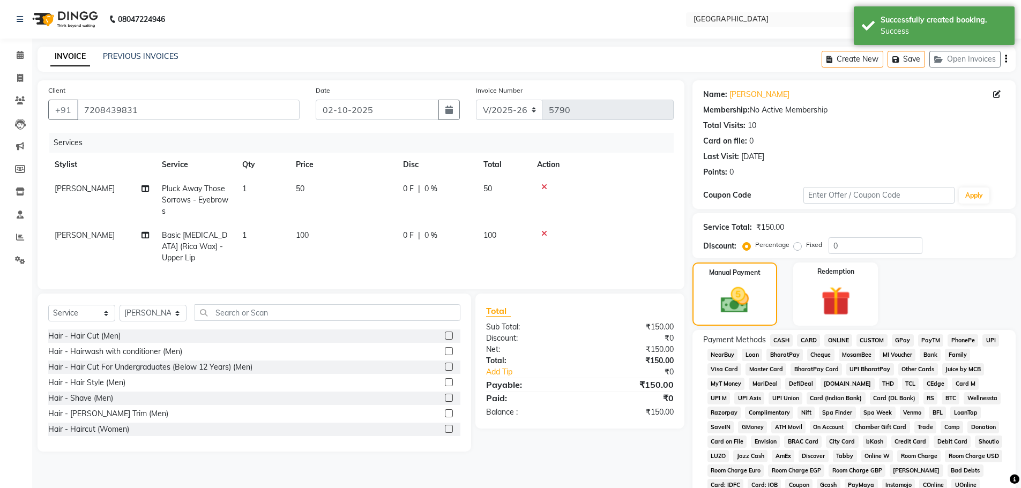
click at [898, 339] on span "GPay" at bounding box center [903, 340] width 22 height 12
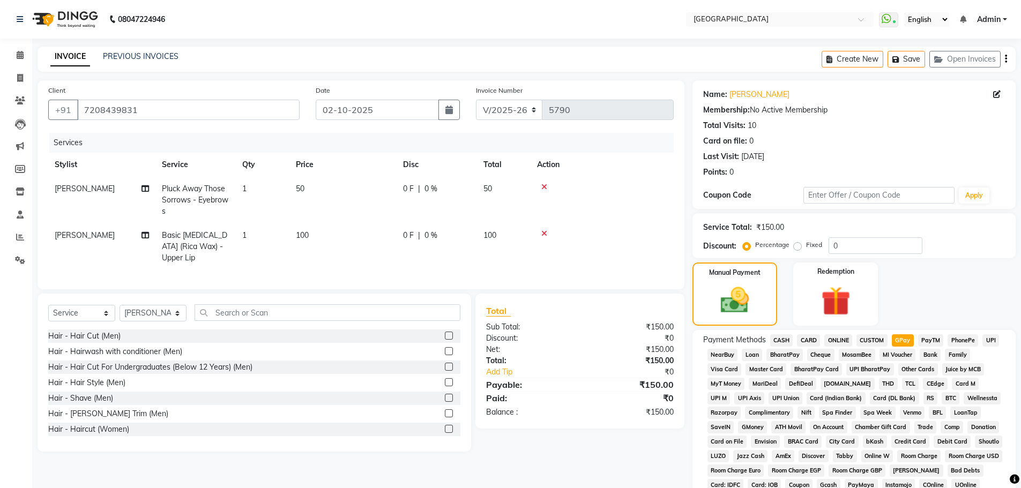
scroll to position [218, 0]
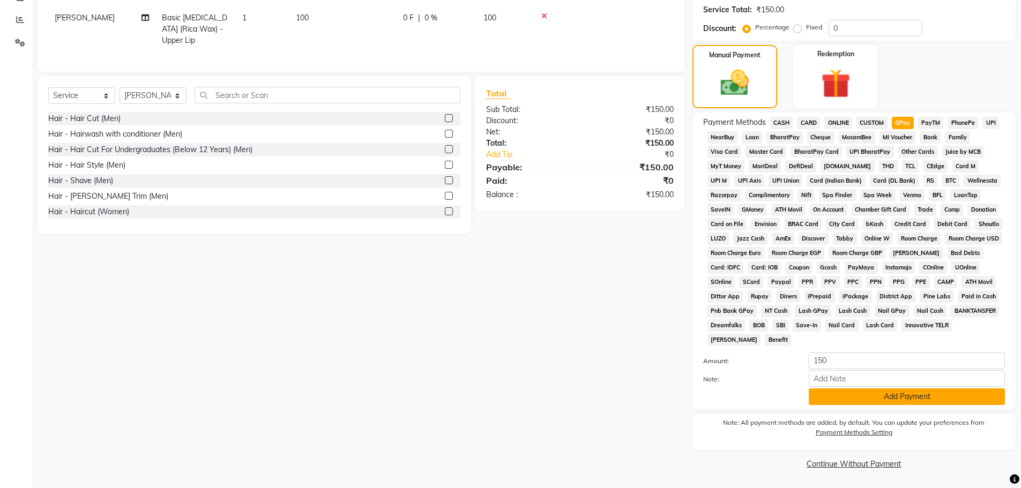
click at [896, 397] on button "Add Payment" at bounding box center [907, 397] width 196 height 17
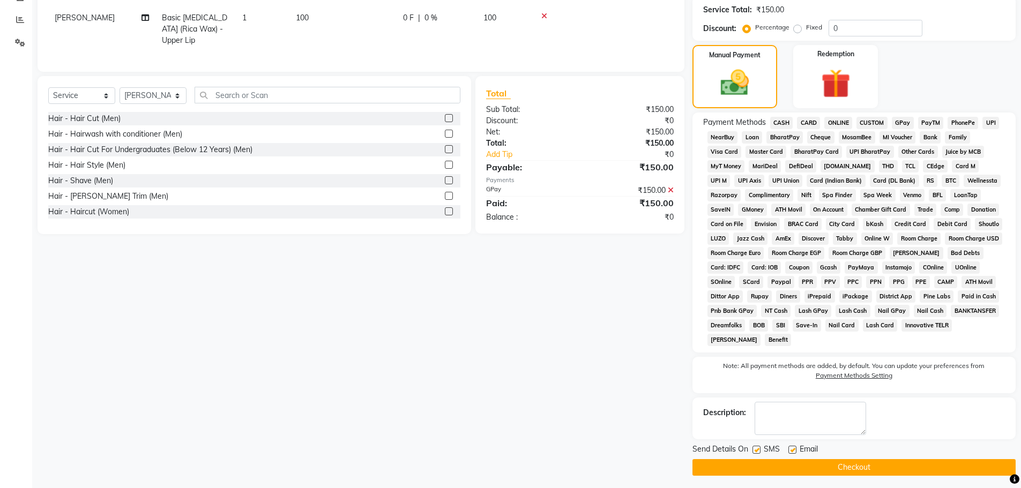
click at [902, 466] on button "Checkout" at bounding box center [854, 467] width 323 height 17
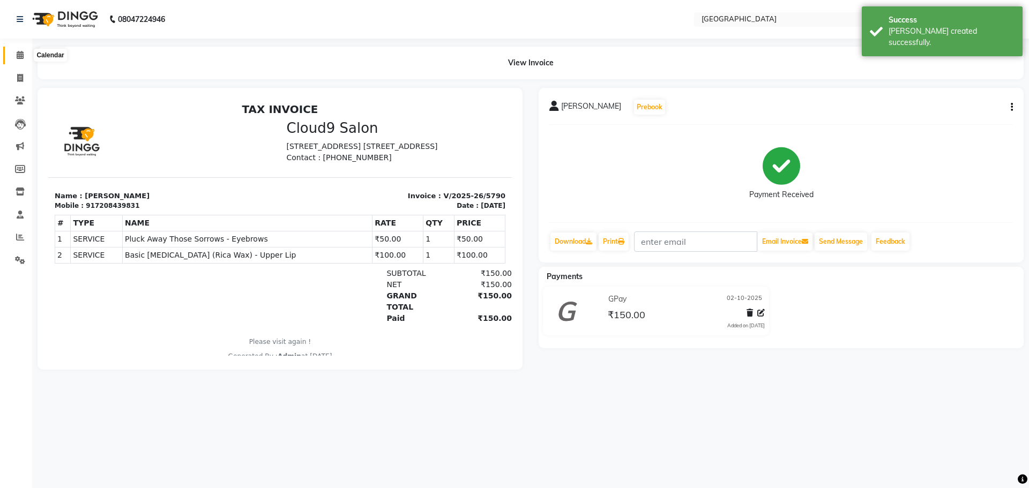
drag, startPoint x: 18, startPoint y: 54, endPoint x: 38, endPoint y: 57, distance: 20.1
click at [18, 54] on icon at bounding box center [20, 55] width 7 height 8
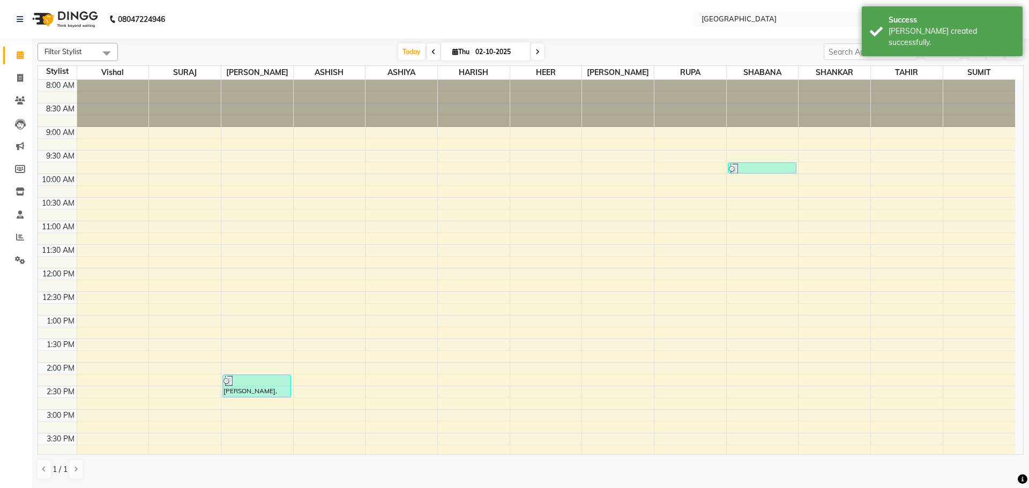
scroll to position [54, 0]
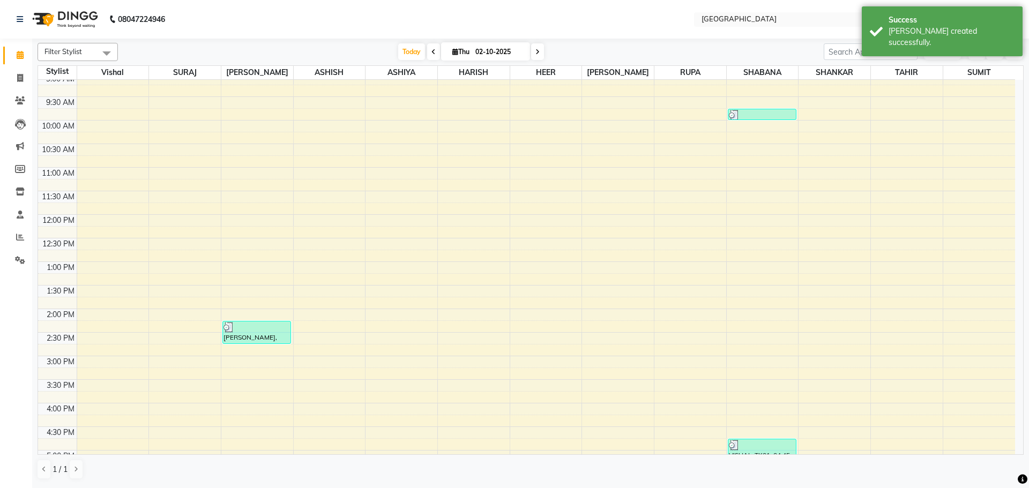
click at [752, 216] on div "8:00 AM 8:30 AM 9:00 AM 9:30 AM 10:00 AM 10:30 AM 11:00 AM 11:30 AM 12:00 PM 12…" at bounding box center [526, 403] width 977 height 754
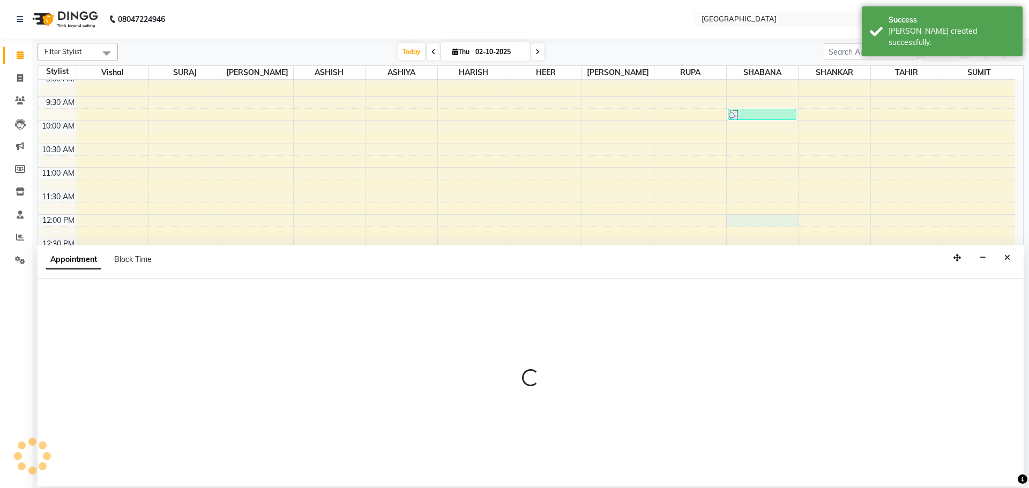
select select "78105"
select select "720"
select select "tentative"
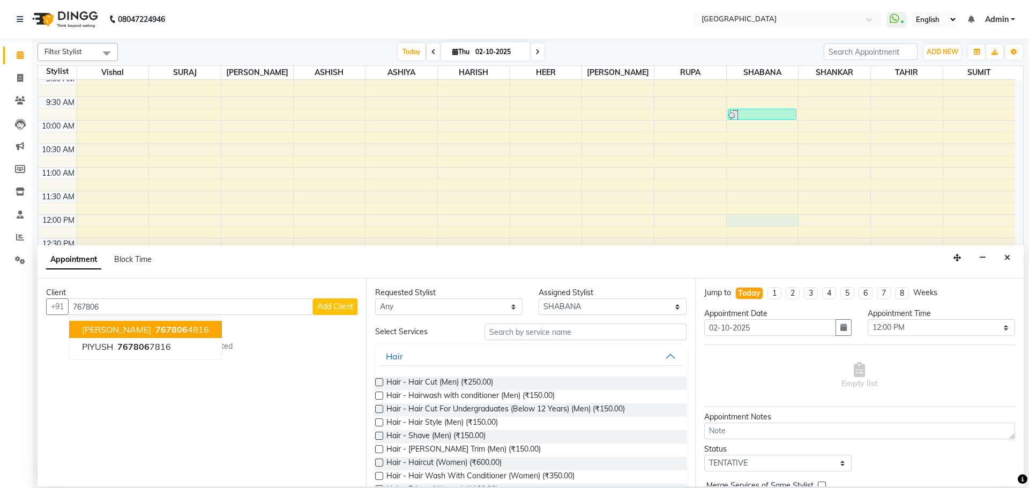
click at [208, 330] on ngb-highlight "767806 4816" at bounding box center [181, 329] width 56 height 11
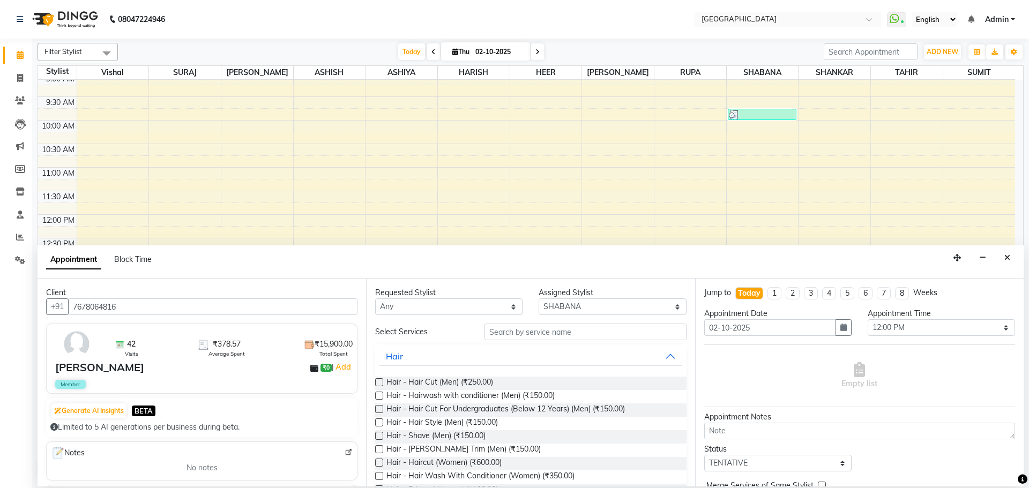
type input "7678064816"
drag, startPoint x: 534, startPoint y: 334, endPoint x: 490, endPoint y: 335, distance: 44.5
click at [534, 333] on input "text" at bounding box center [586, 332] width 202 height 17
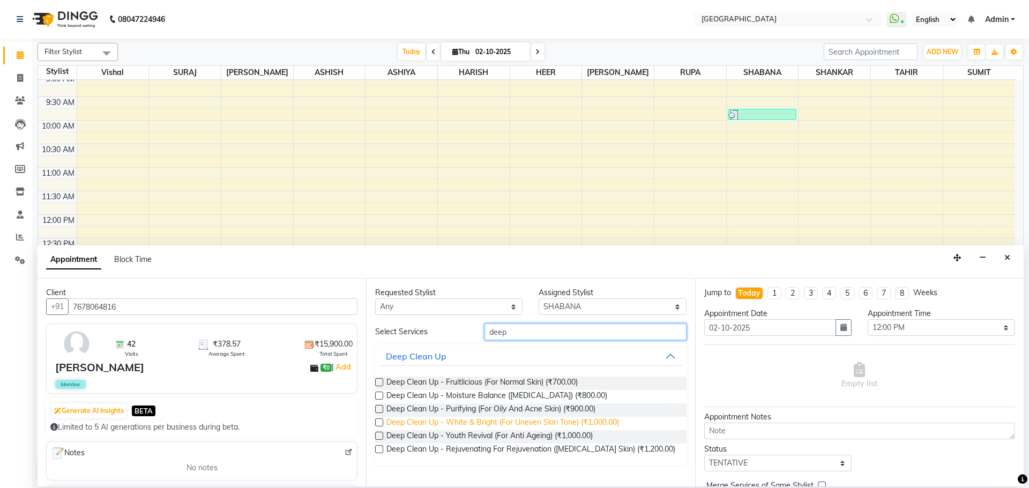
type input "deep"
click at [519, 429] on span "Deep Clean Up - White & Bright (For Uneven Skin Tone) (₹1,000.00)" at bounding box center [502, 423] width 233 height 13
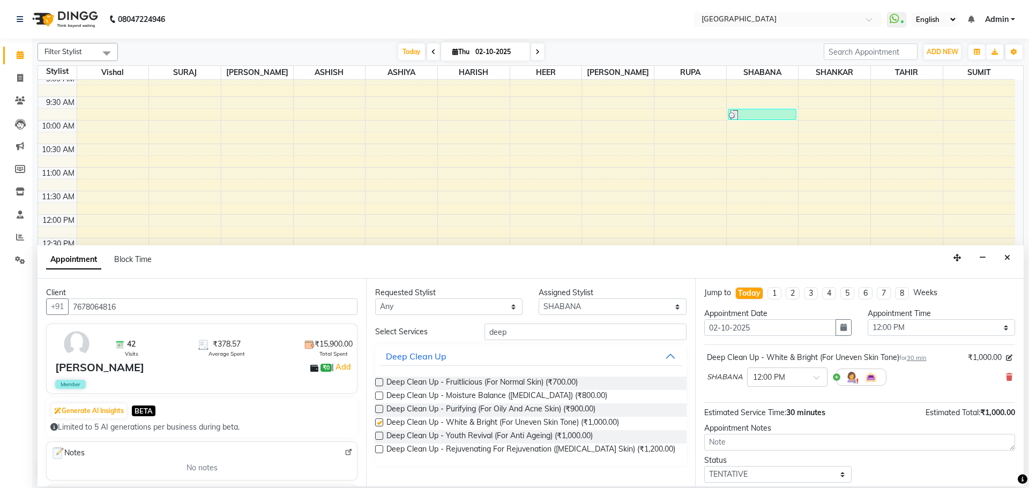
checkbox input "false"
click at [571, 332] on input "deep" at bounding box center [586, 332] width 202 height 17
type input "d"
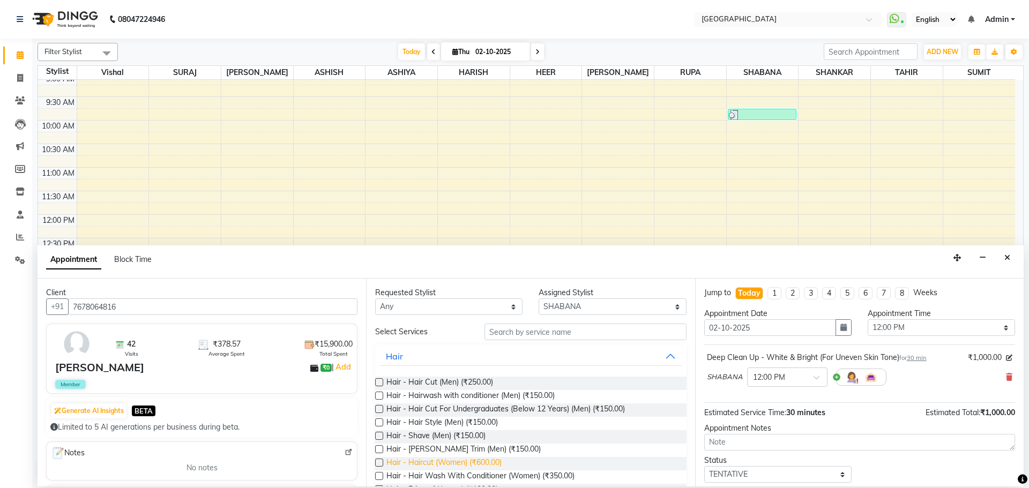
click at [472, 463] on span "Hair - Haircut (Women) (₹600.00)" at bounding box center [443, 463] width 115 height 13
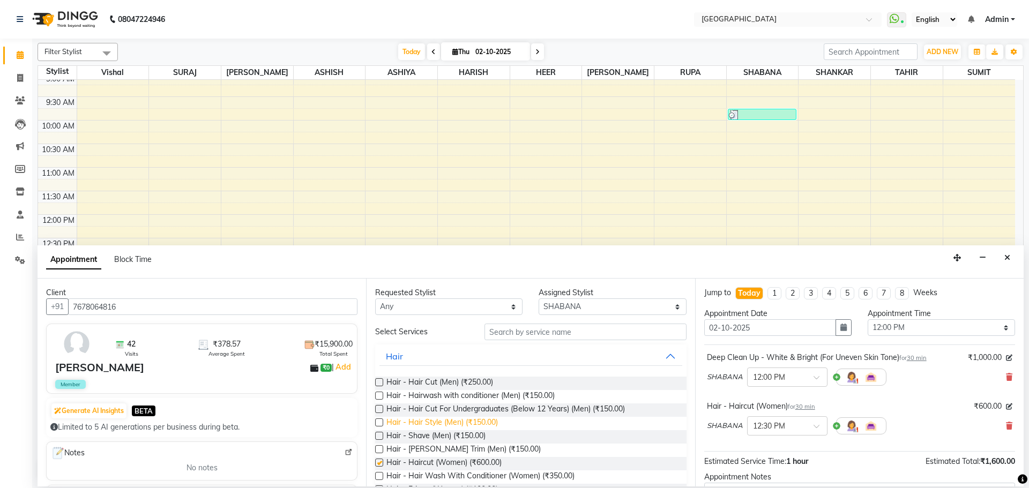
checkbox input "false"
click at [559, 326] on input "text" at bounding box center [586, 332] width 202 height 17
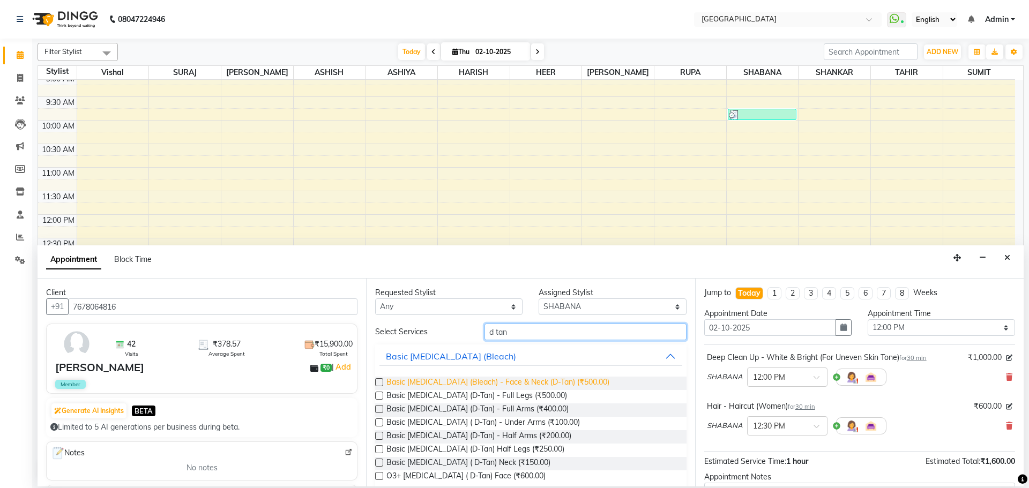
type input "d tan"
click at [557, 379] on span "Basic [MEDICAL_DATA] (Bleach) - Face & Neck (D-Tan) (₹500.00)" at bounding box center [497, 383] width 223 height 13
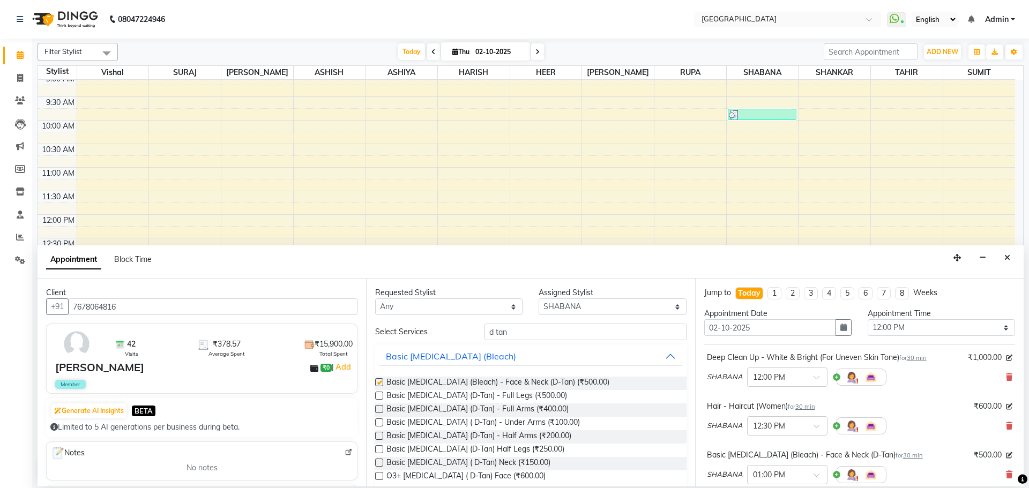
checkbox input "false"
click at [565, 336] on input "d tan" at bounding box center [586, 332] width 202 height 17
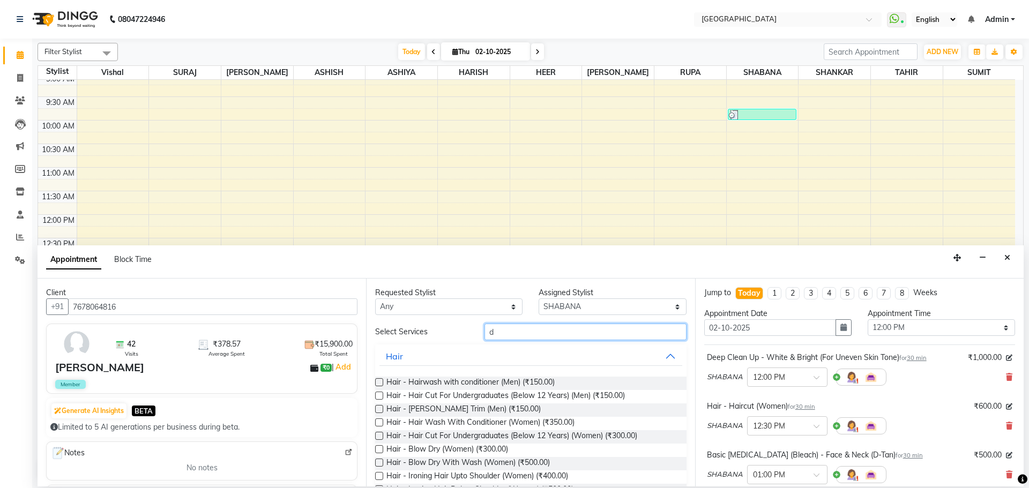
type input "d"
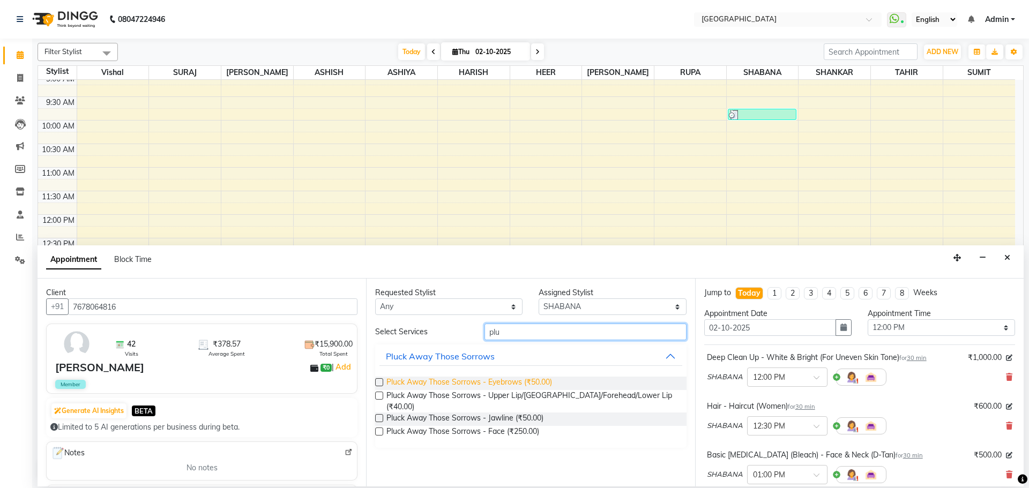
type input "plu"
click at [538, 383] on span "Pluck Away Those Sorrows - Eyebrows (₹50.00)" at bounding box center [469, 383] width 166 height 13
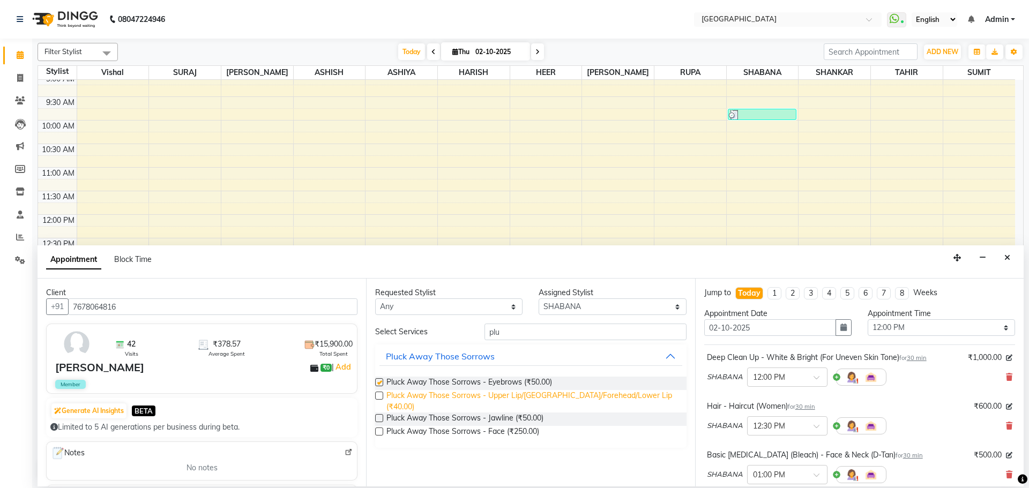
checkbox input "false"
click at [541, 392] on span "Pluck Away Those Sorrows - Upper Lip/[GEOGRAPHIC_DATA]/Forehead/Lower Lip (₹40.…" at bounding box center [531, 401] width 291 height 23
click at [541, 393] on span "Pluck Away Those Sorrows - Upper Lip/[GEOGRAPHIC_DATA]/Forehead/Lower Lip (₹40.…" at bounding box center [531, 401] width 291 height 23
checkbox input "false"
click at [557, 332] on input "plu" at bounding box center [586, 332] width 202 height 17
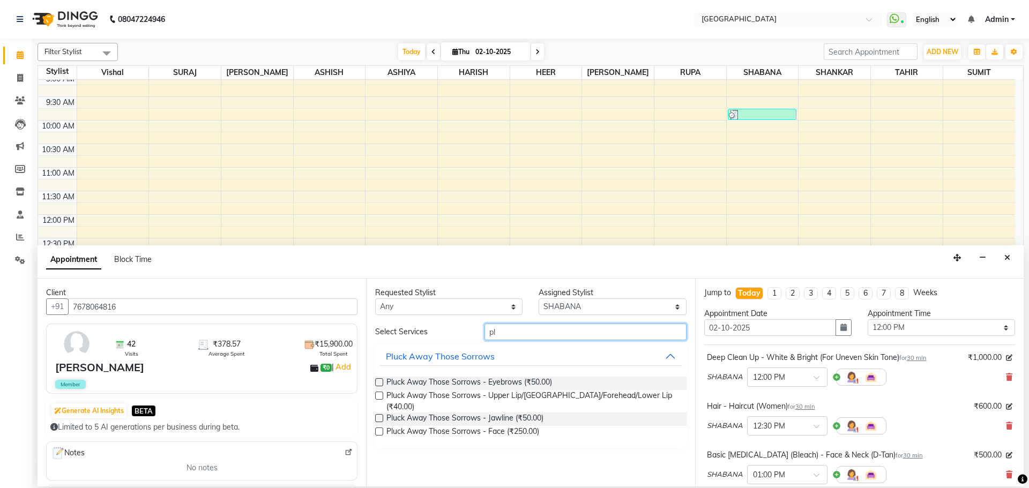
type input "p"
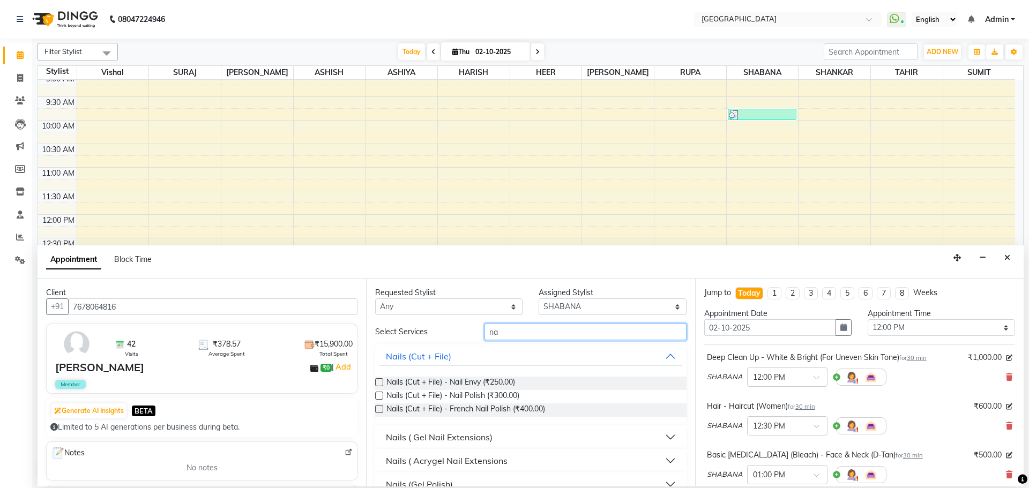
type input "n"
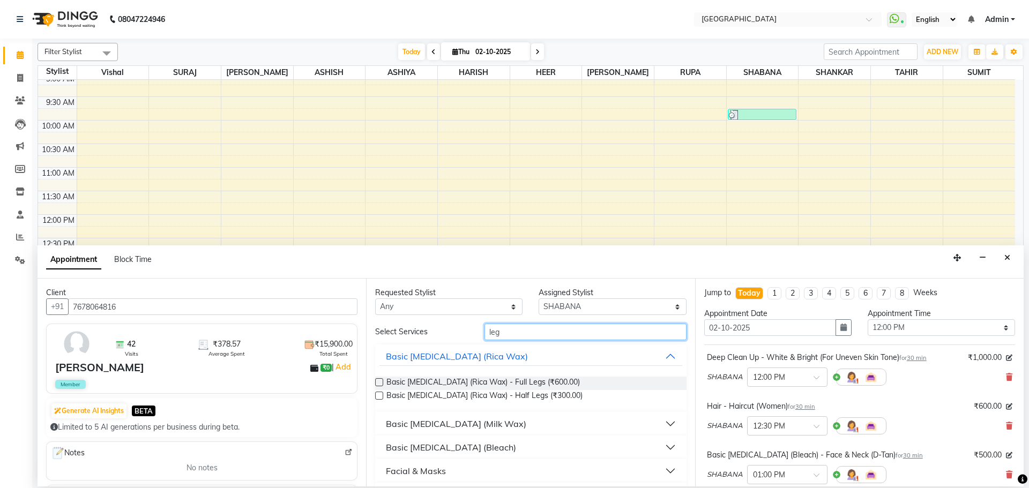
scroll to position [28, 0]
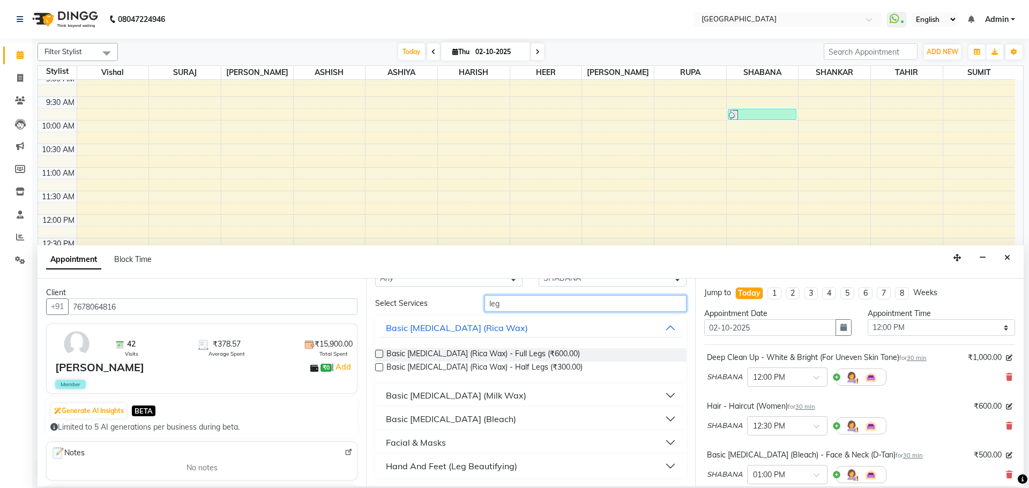
type input "leg"
click at [541, 471] on button "Hand And Feet (Leg Beautifying)" at bounding box center [530, 466] width 302 height 19
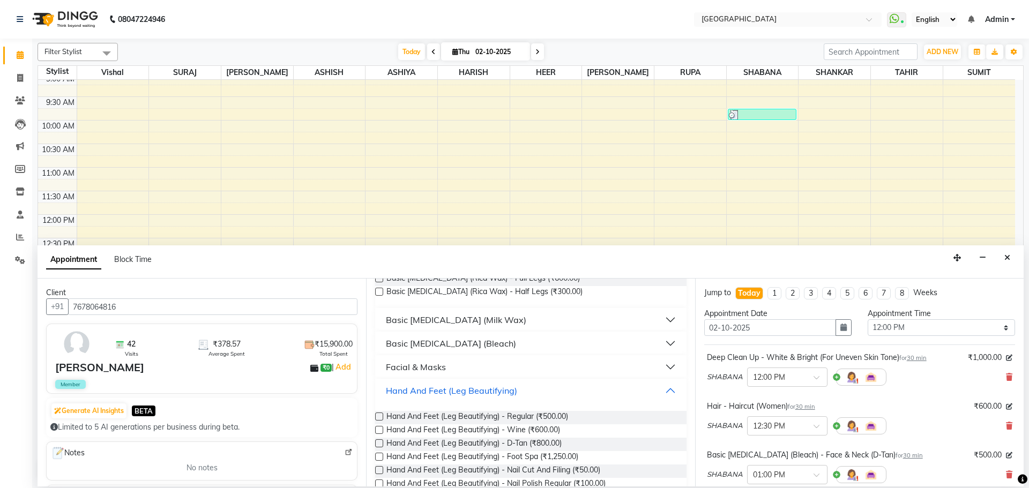
scroll to position [153, 0]
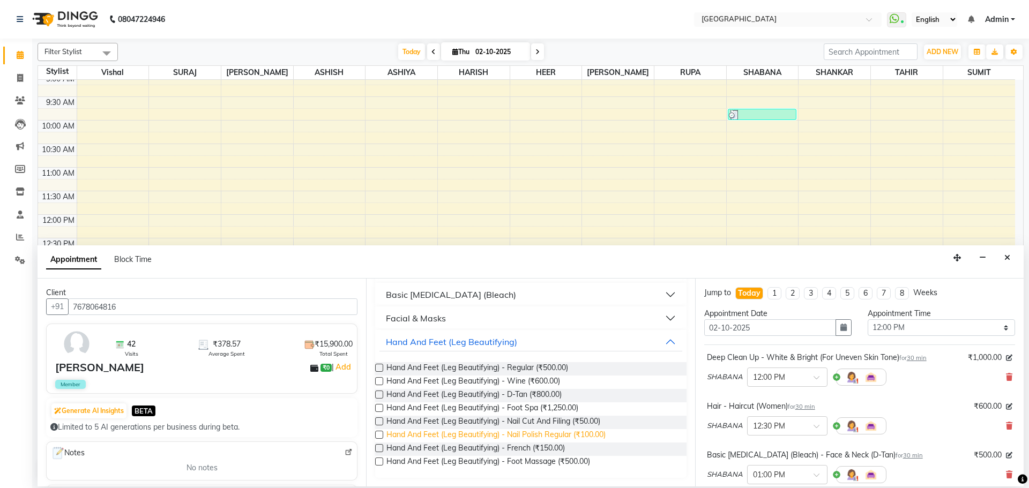
click at [577, 432] on span "Hand And Feet (Leg Beautifying) - Nail Polish Regular (₹100.00)" at bounding box center [495, 435] width 219 height 13
checkbox input "false"
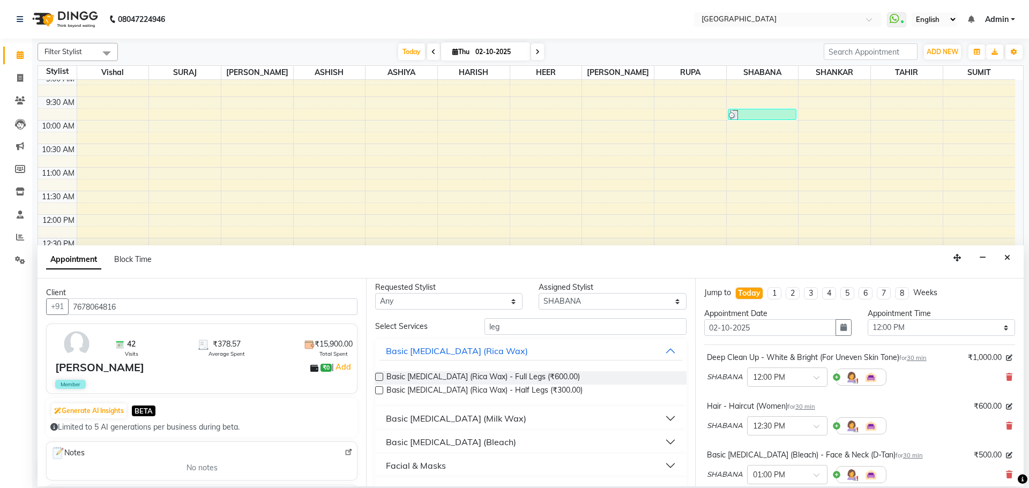
scroll to position [0, 0]
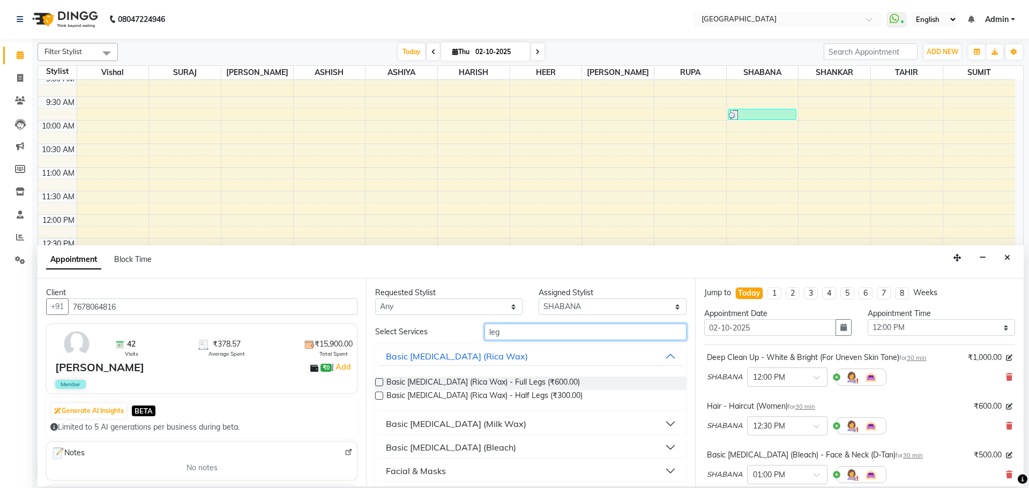
click at [577, 334] on input "leg" at bounding box center [586, 332] width 202 height 17
type input "l"
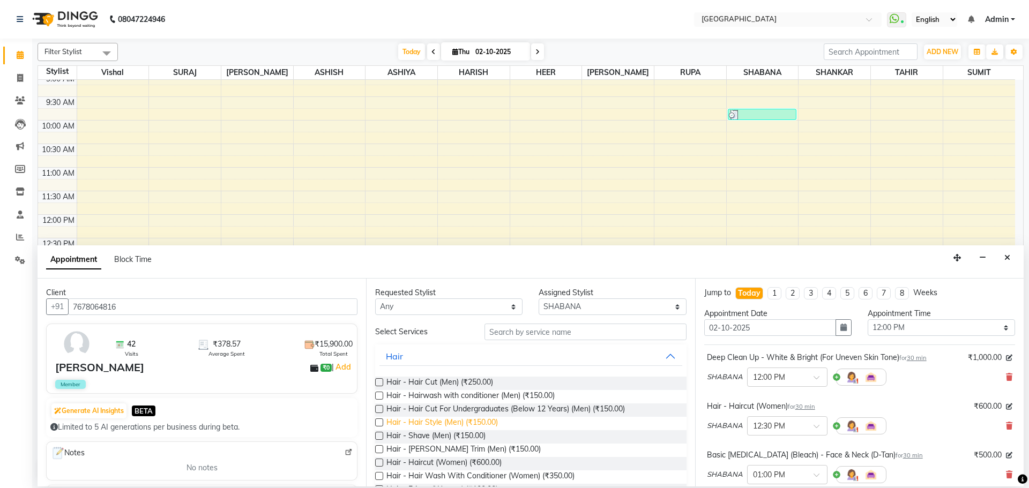
click at [446, 425] on span "Hair - Hair Style (Men) (₹150.00)" at bounding box center [441, 423] width 111 height 13
checkbox input "false"
click at [445, 437] on span "Hair - Shave (Men) (₹150.00)" at bounding box center [435, 436] width 99 height 13
checkbox input "false"
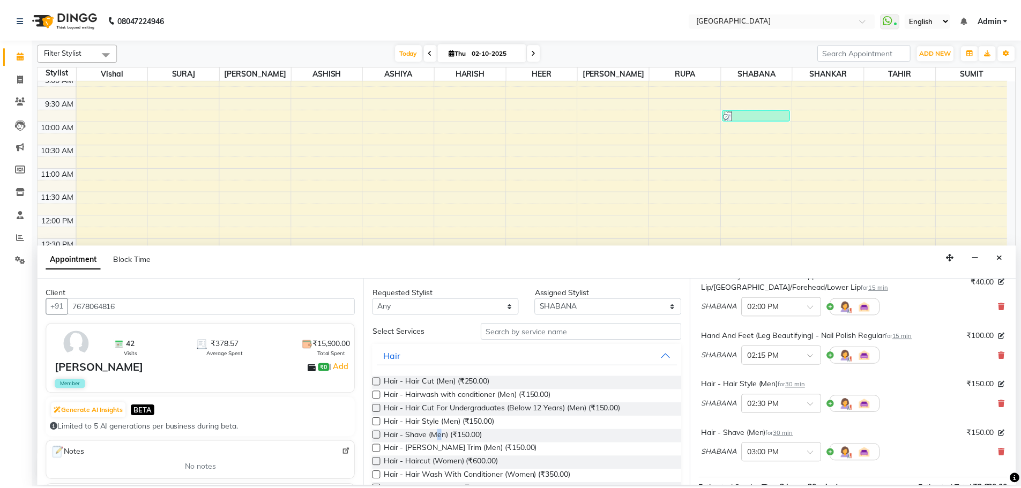
scroll to position [454, 0]
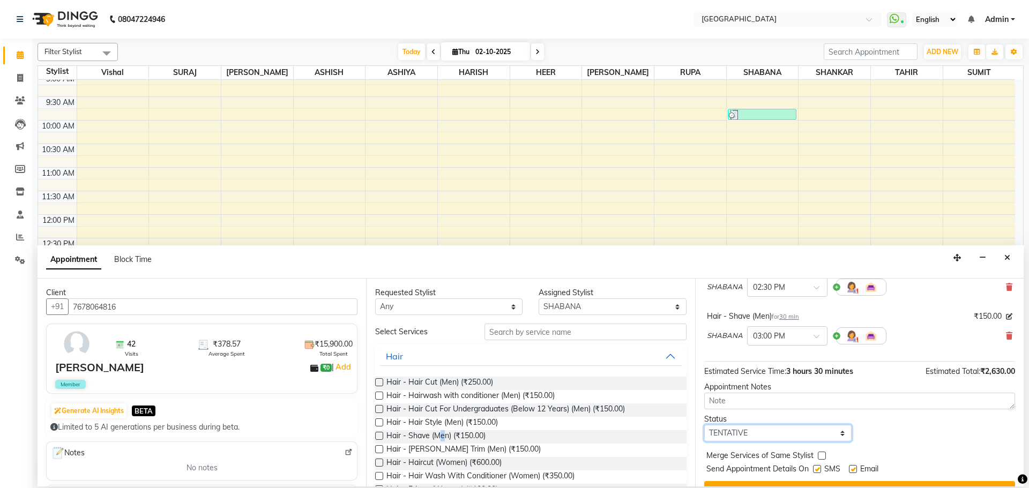
drag, startPoint x: 771, startPoint y: 414, endPoint x: 771, endPoint y: 403, distance: 11.3
click at [771, 425] on select "Select TENTATIVE CONFIRM CHECK-IN UPCOMING" at bounding box center [777, 433] width 147 height 17
select select "check-in"
click at [704, 425] on select "Select TENTATIVE CONFIRM CHECK-IN UPCOMING" at bounding box center [777, 433] width 147 height 17
click at [819, 452] on label at bounding box center [822, 456] width 8 height 8
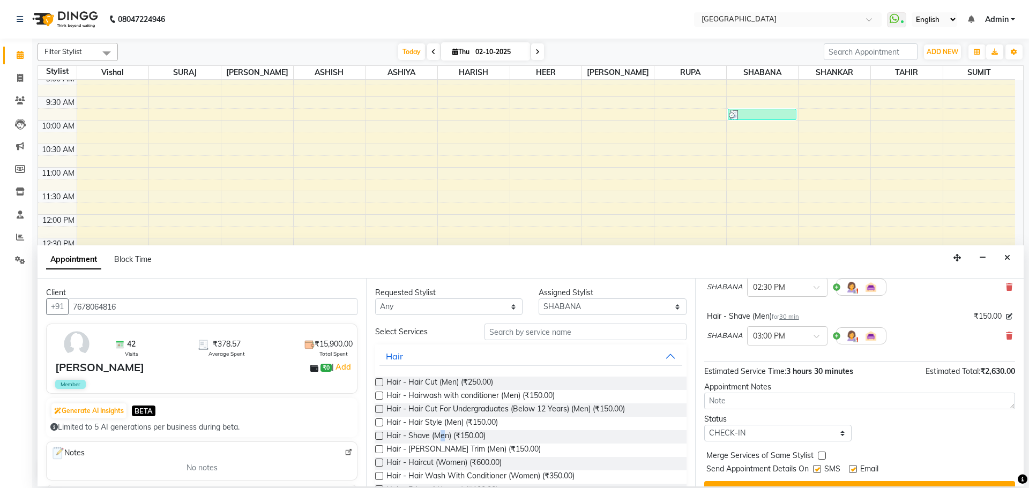
click at [819, 453] on input "checkbox" at bounding box center [821, 456] width 7 height 7
checkbox input "true"
click at [812, 481] on button "Book" at bounding box center [859, 490] width 311 height 19
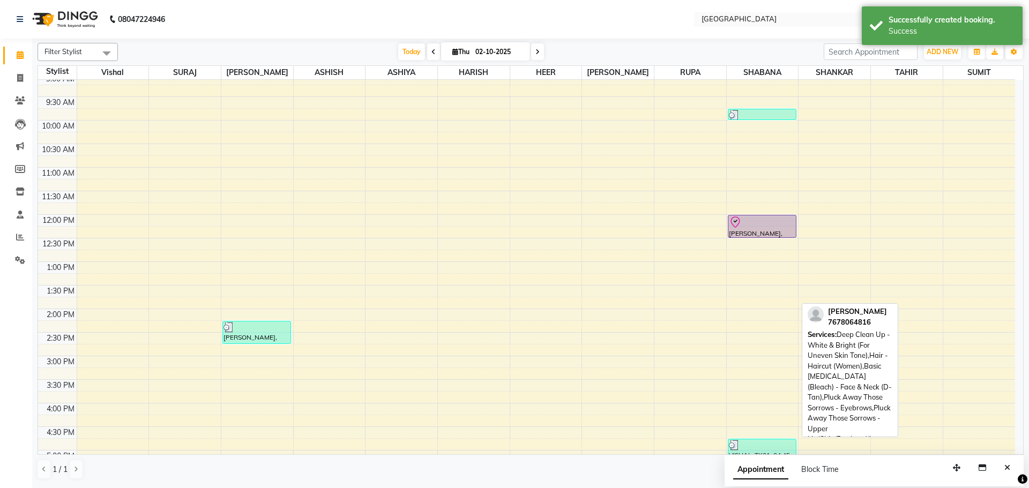
drag, startPoint x: 775, startPoint y: 378, endPoint x: 785, endPoint y: 237, distance: 141.4
click at [785, 237] on div "[PERSON_NAME], TK02, 09:45 AM-10:00 AM, Pluck Away Those Sorrows - Eyebrows [PE…" at bounding box center [763, 403] width 72 height 754
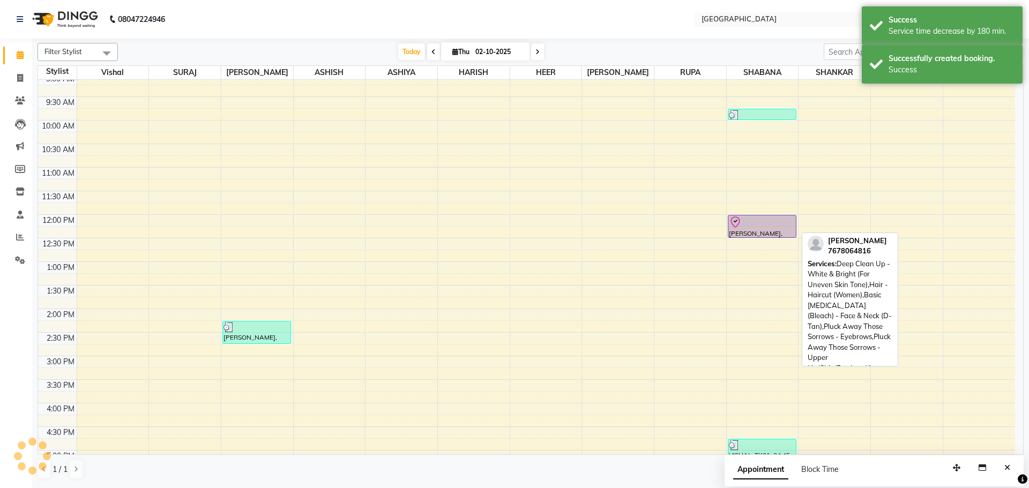
click at [785, 235] on div at bounding box center [762, 237] width 68 height 4
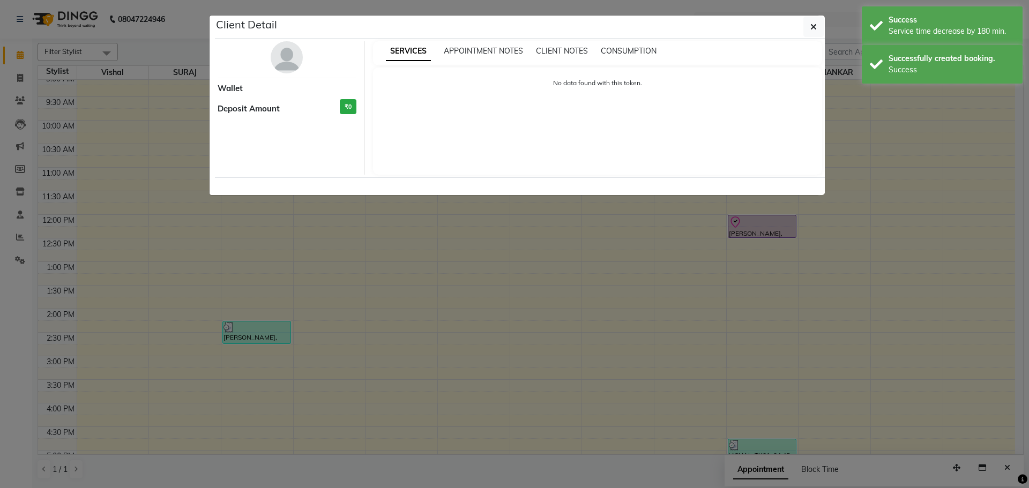
select select "8"
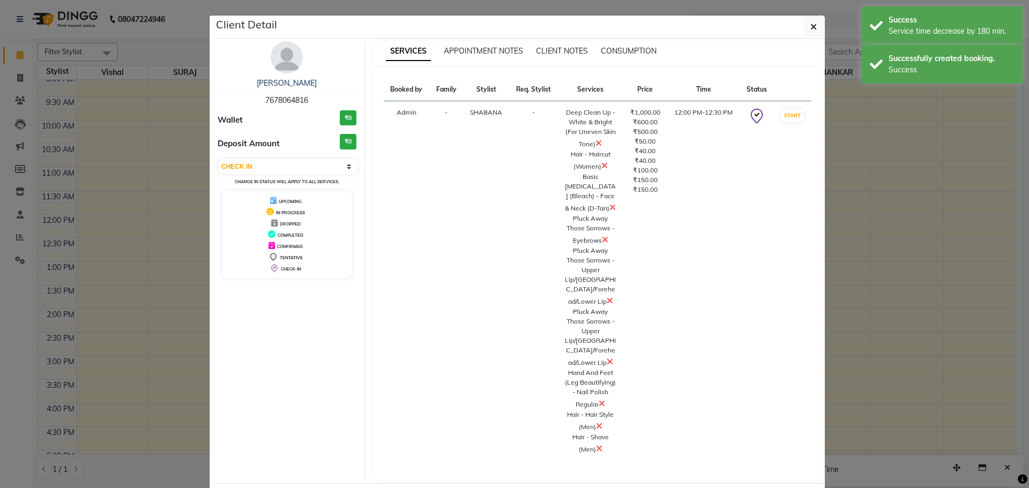
select select "508"
select select "service"
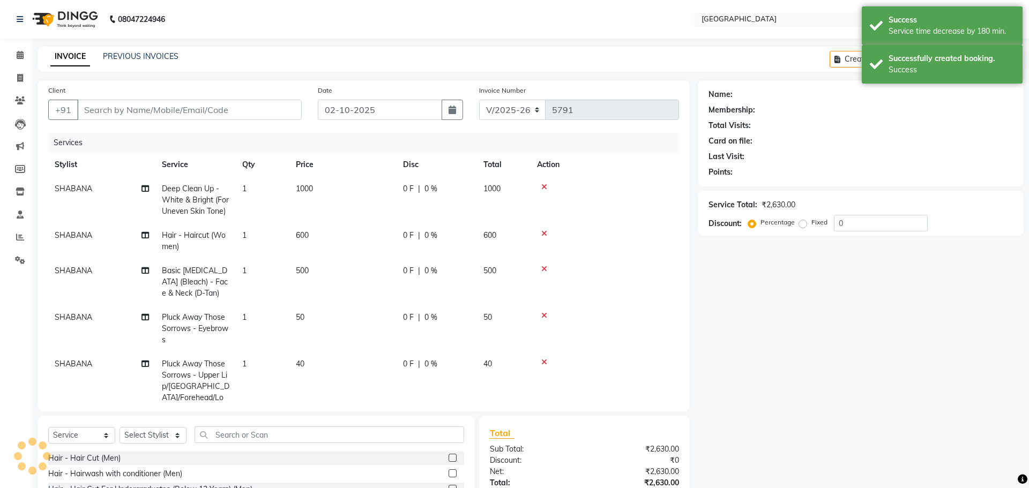
type input "7678064816"
select select "78105"
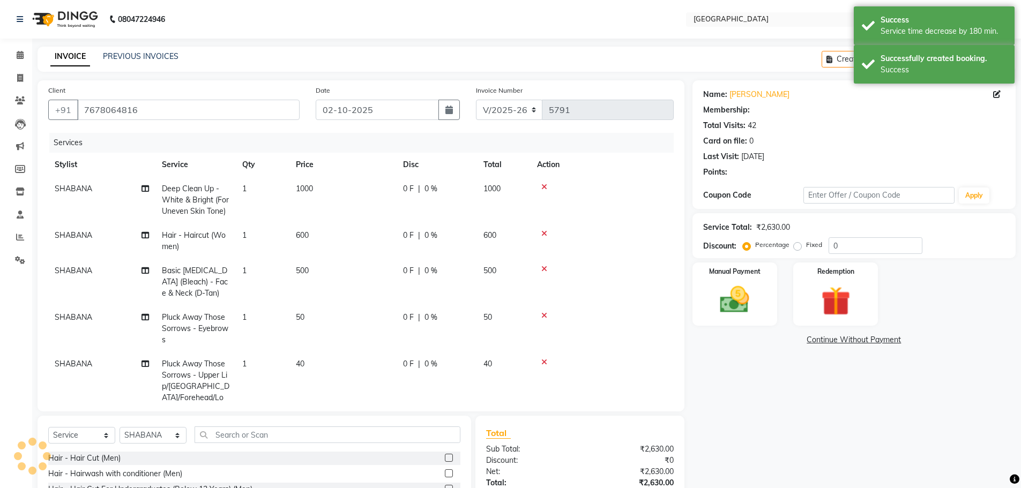
type input "20"
select select "1: Object"
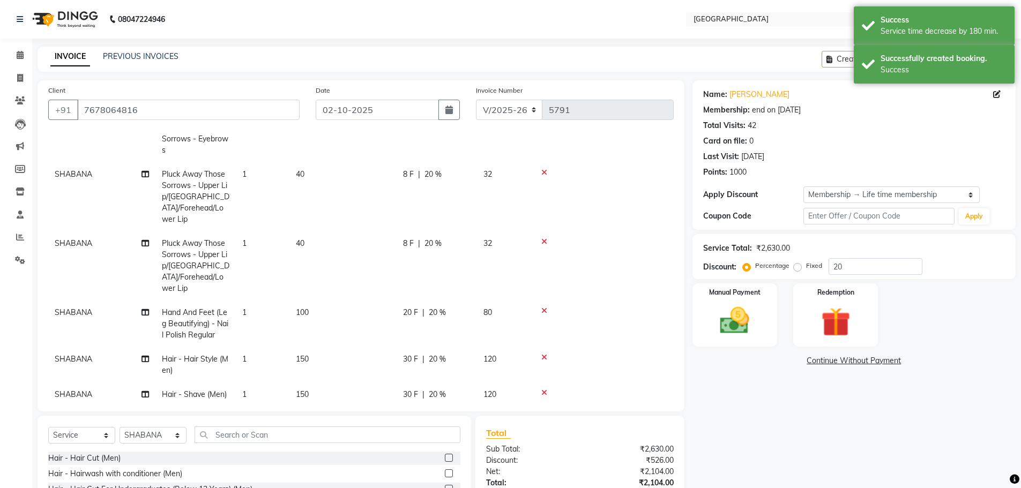
scroll to position [102, 0]
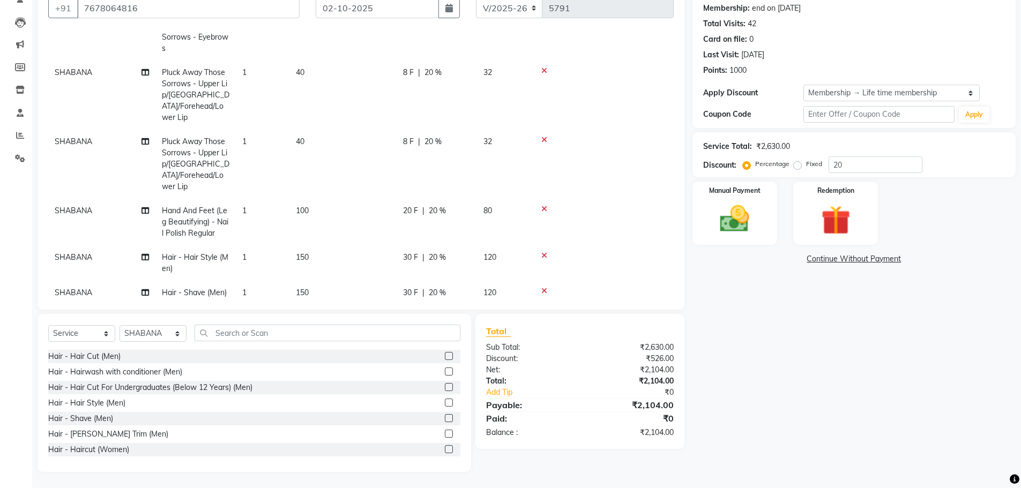
click at [330, 245] on td "150" at bounding box center [342, 262] width 107 height 35
select select "78105"
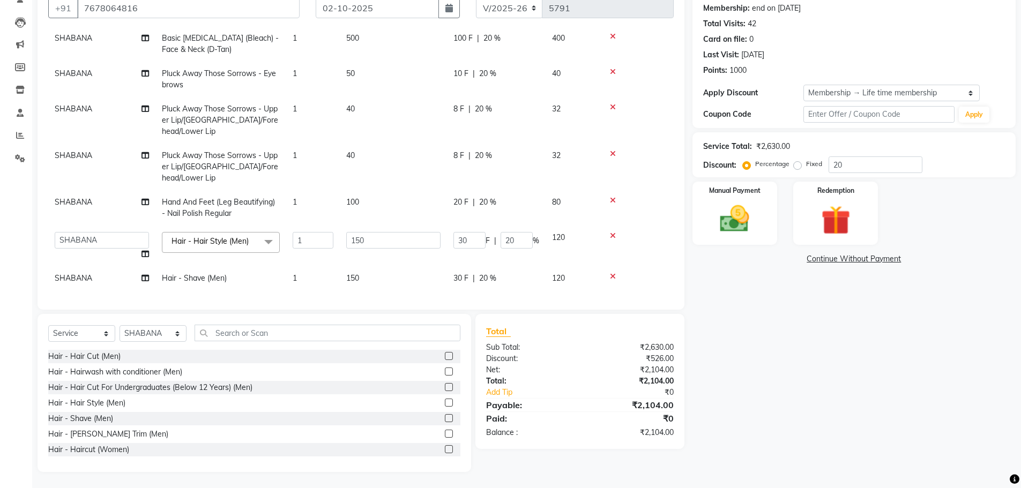
scroll to position [94, 0]
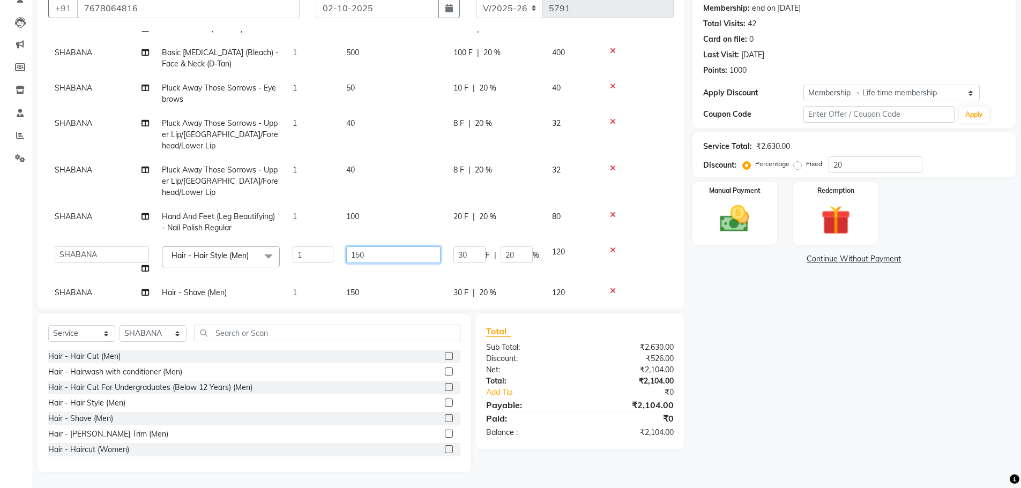
click at [354, 247] on input "150" at bounding box center [393, 255] width 94 height 17
click at [363, 247] on input "150" at bounding box center [393, 255] width 94 height 17
click at [359, 247] on input "150" at bounding box center [393, 255] width 94 height 17
type input "200"
click at [803, 396] on div "Name: [PERSON_NAME] Membership: end on [DATE] Total Visits: 42 Card on file: 0 …" at bounding box center [858, 226] width 331 height 494
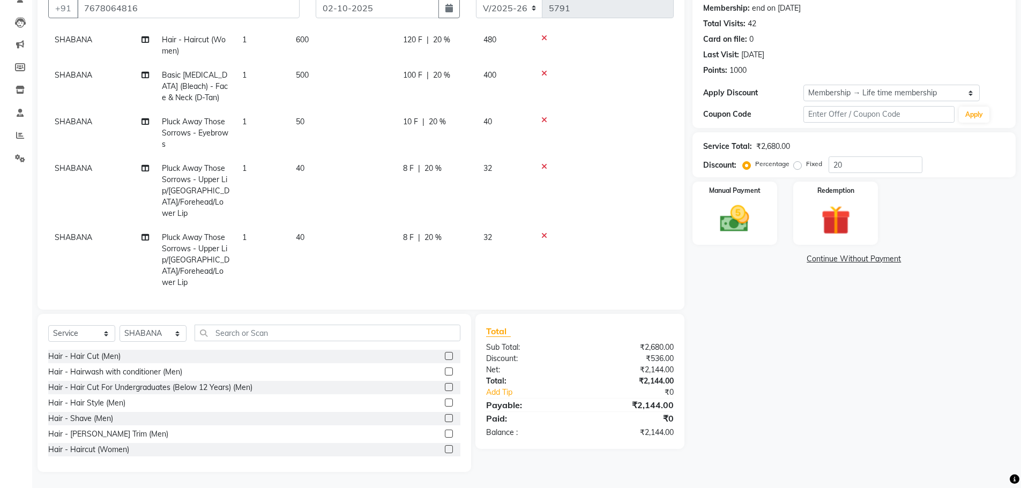
scroll to position [105, 0]
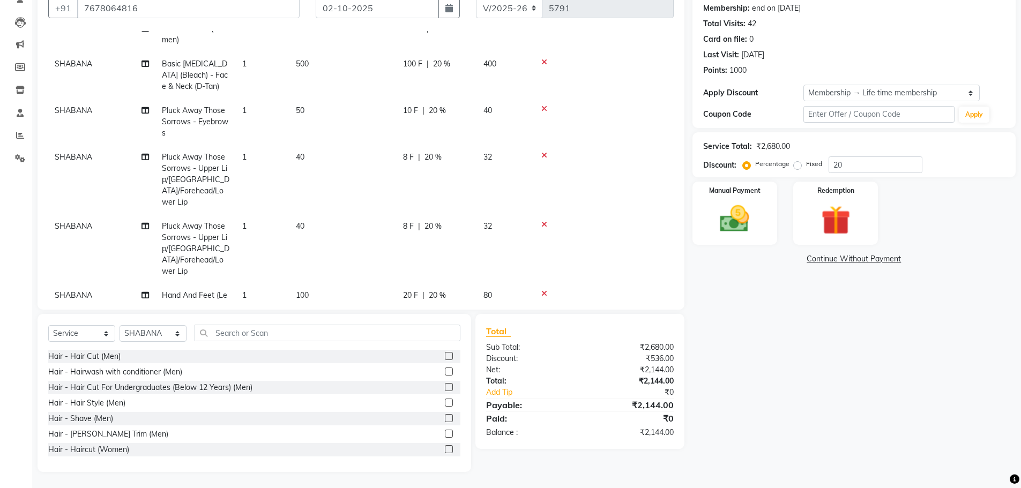
click at [63, 291] on span "SHABANA" at bounding box center [74, 296] width 38 height 10
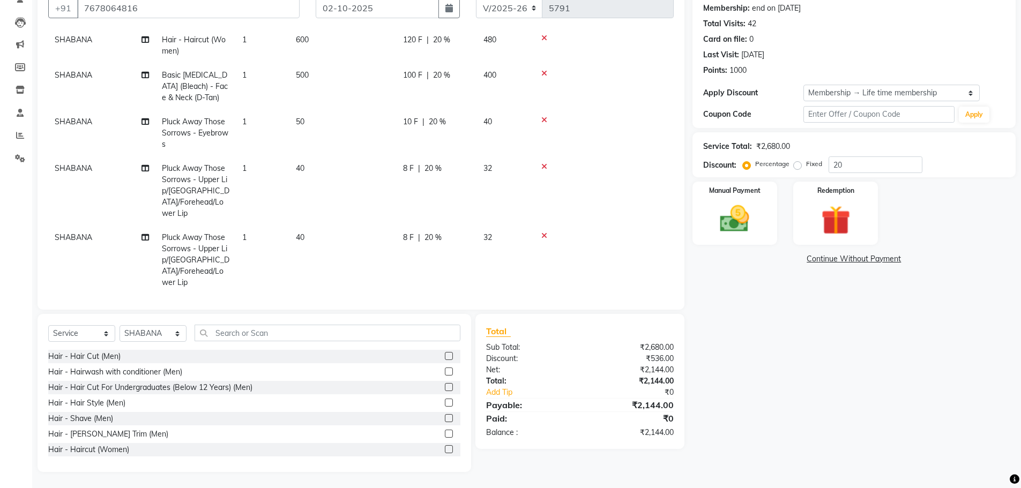
select select "78105"
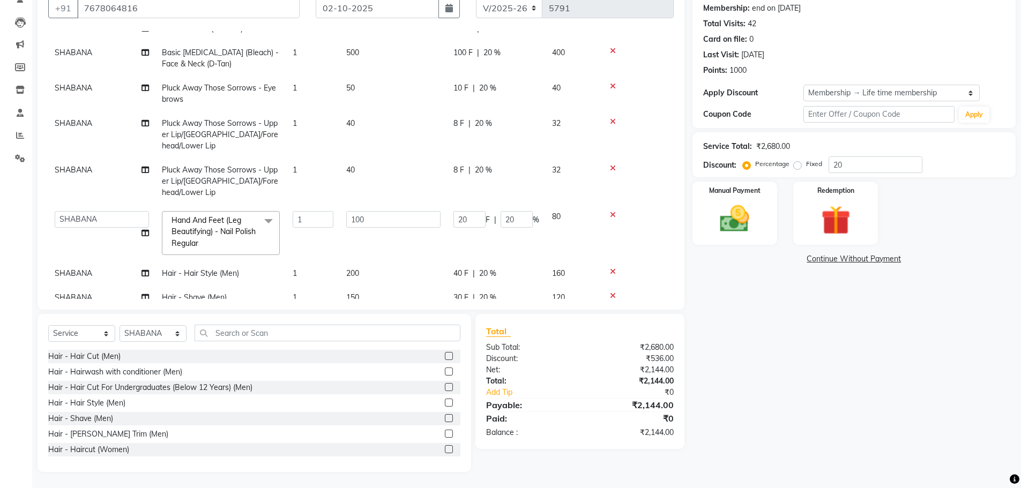
click at [71, 293] on span "SHABANA" at bounding box center [74, 298] width 38 height 10
select select "78105"
click at [78, 292] on select "[PERSON_NAME] ASHIYA [PERSON_NAME] [PERSON_NAME] [PERSON_NAME] [PERSON_NAME] [P…" at bounding box center [102, 300] width 94 height 17
select select "89692"
click at [96, 262] on td "SHABANA" at bounding box center [101, 274] width 107 height 24
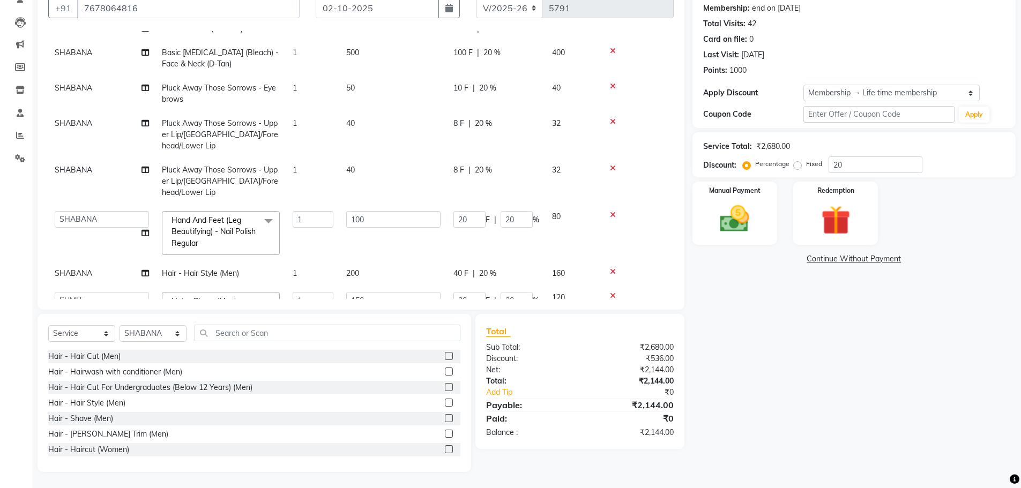
select select "78105"
click at [95, 268] on select "[PERSON_NAME] ASHIYA [PERSON_NAME] [PERSON_NAME] [PERSON_NAME] [PERSON_NAME] [P…" at bounding box center [102, 276] width 94 height 17
select select "89692"
click at [116, 211] on select "[PERSON_NAME] ASHIYA [PERSON_NAME] [PERSON_NAME] [PERSON_NAME] [PERSON_NAME] [P…" at bounding box center [102, 219] width 94 height 17
select select "82363"
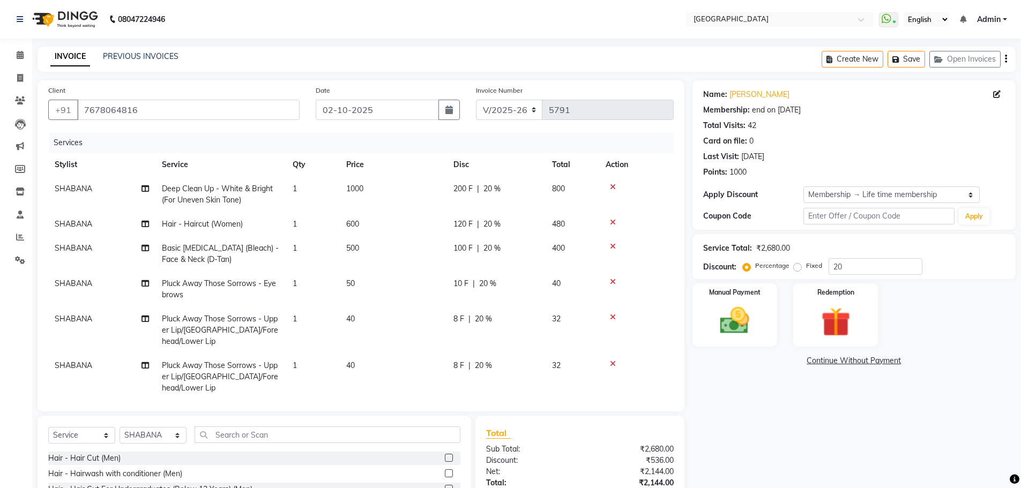
scroll to position [102, 0]
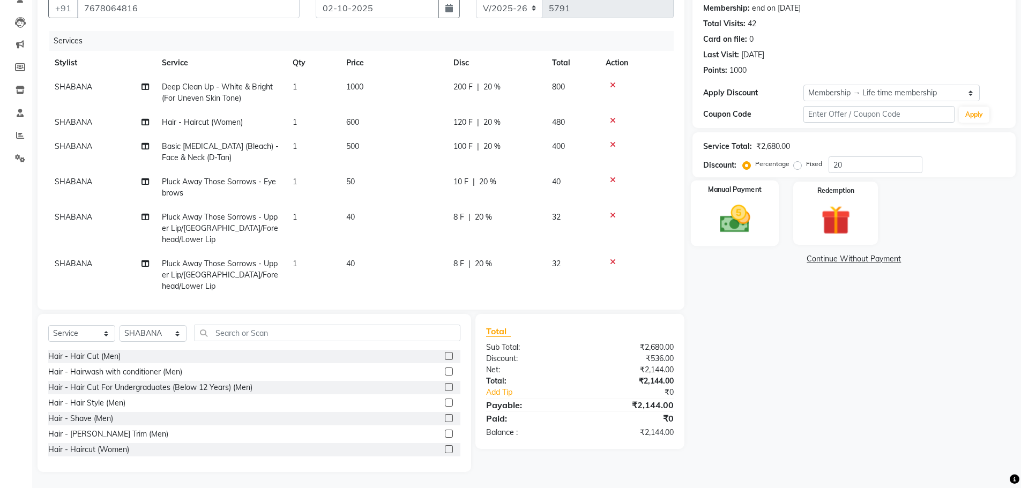
click at [769, 211] on div "Manual Payment" at bounding box center [734, 214] width 88 height 66
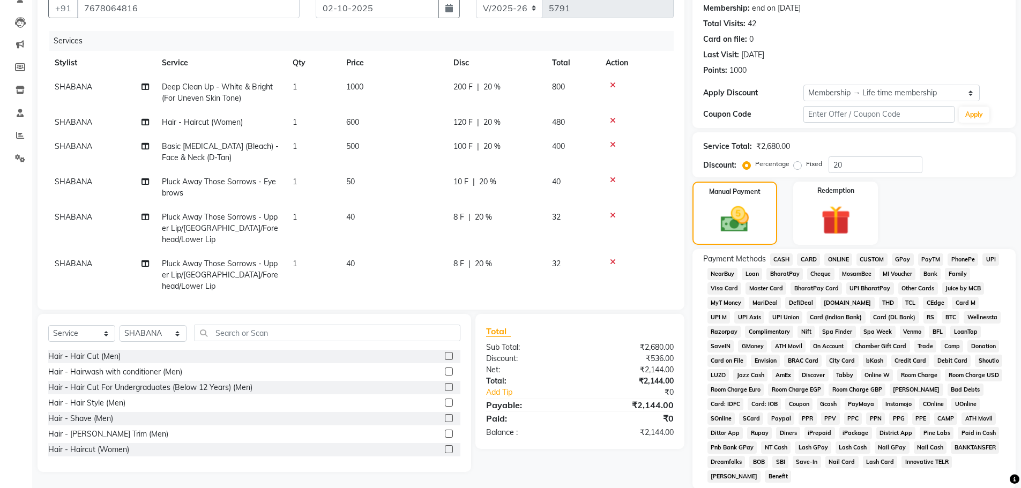
click at [896, 258] on span "GPay" at bounding box center [903, 260] width 22 height 12
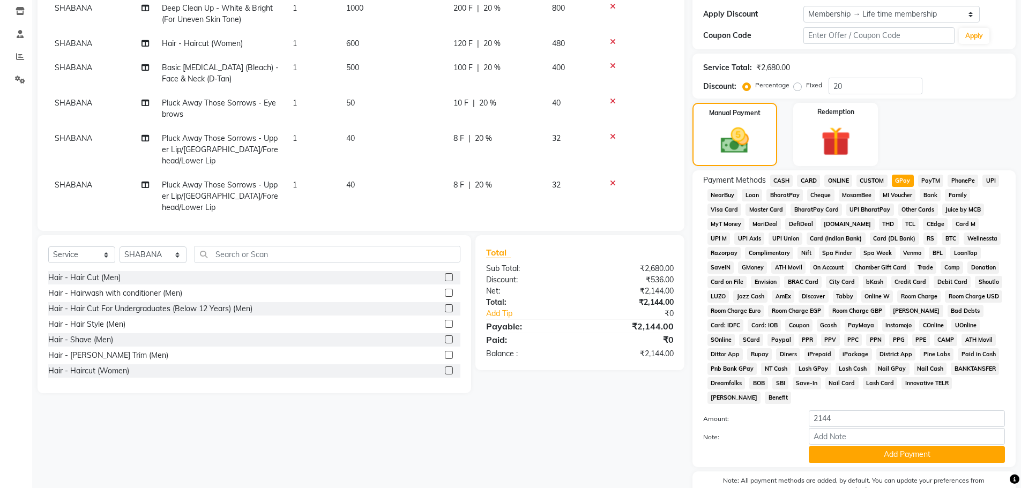
scroll to position [239, 0]
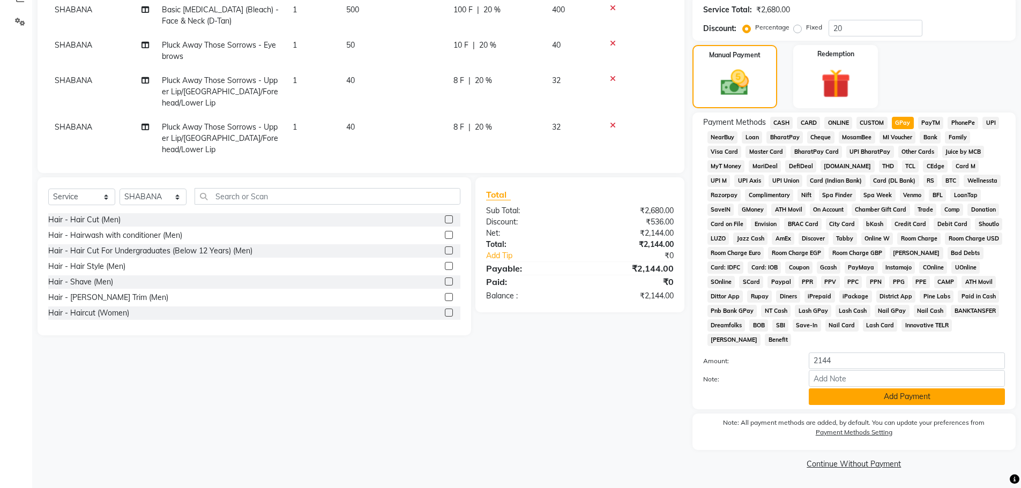
click at [910, 403] on button "Add Payment" at bounding box center [907, 397] width 196 height 17
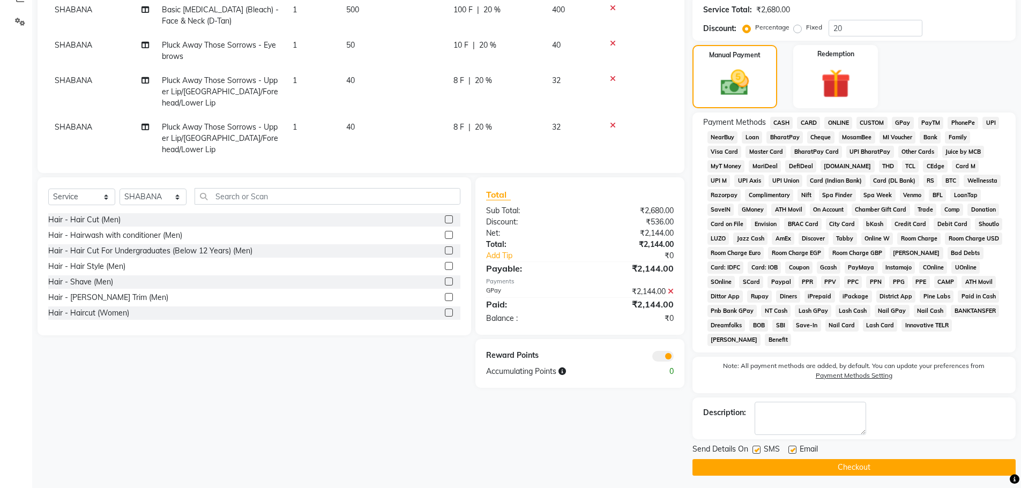
click at [901, 463] on button "Checkout" at bounding box center [854, 467] width 323 height 17
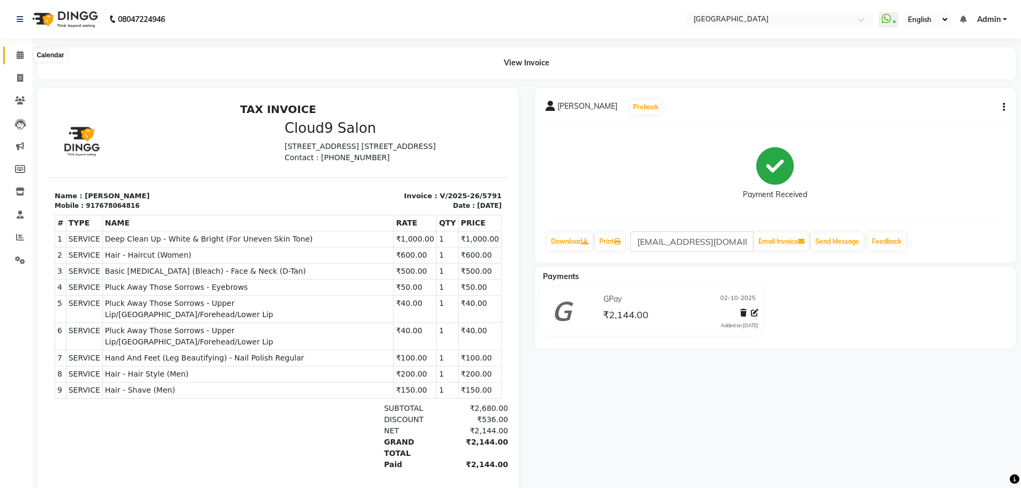
click at [20, 54] on icon at bounding box center [20, 55] width 7 height 8
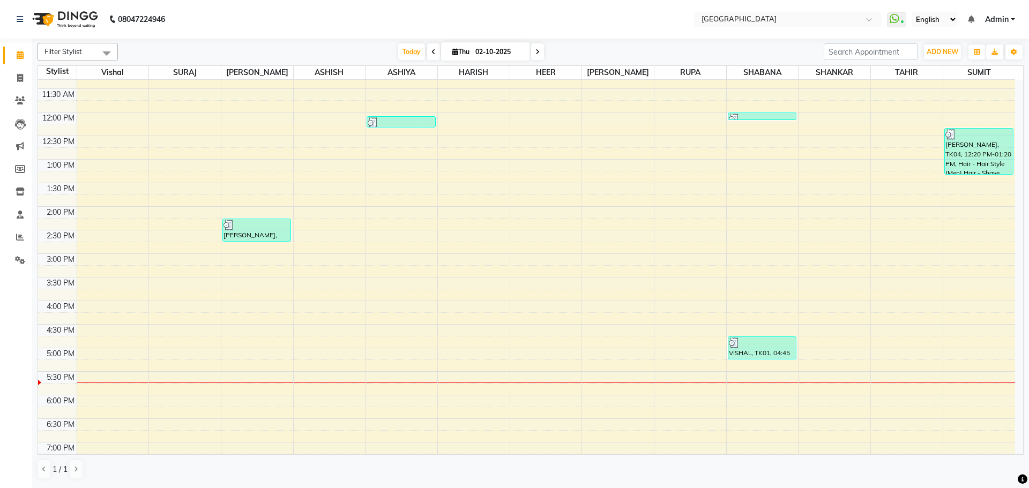
scroll to position [161, 0]
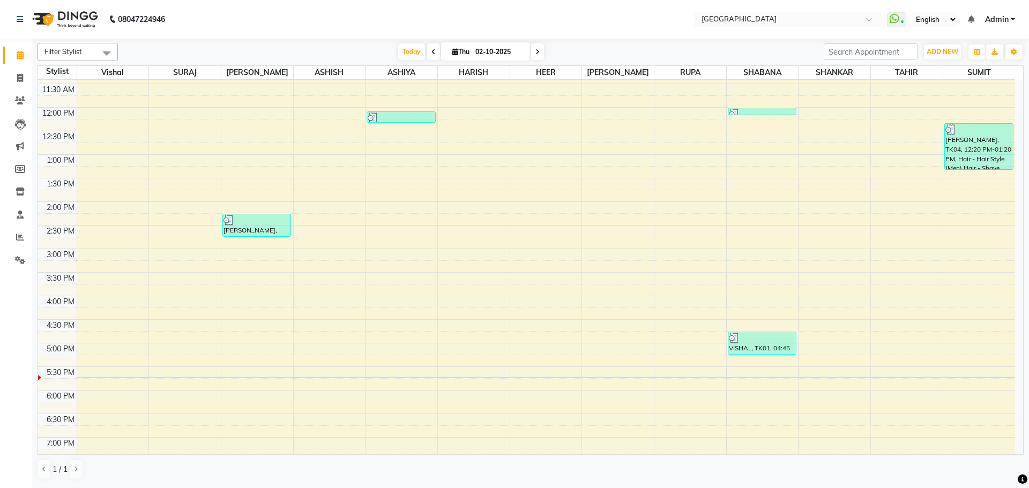
click at [247, 294] on div "8:00 AM 8:30 AM 9:00 AM 9:30 AM 10:00 AM 10:30 AM 11:00 AM 11:30 AM 12:00 PM 12…" at bounding box center [526, 296] width 977 height 754
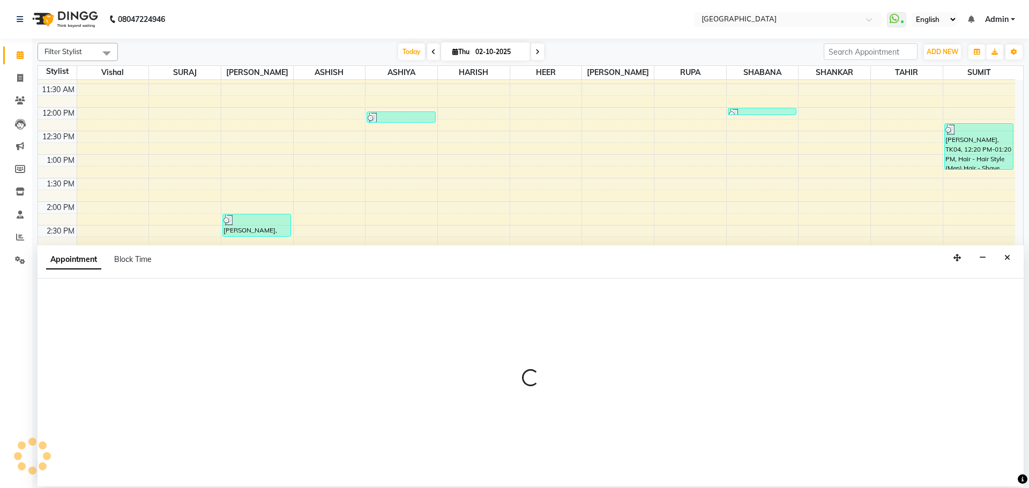
select select "70101"
select select "tentative"
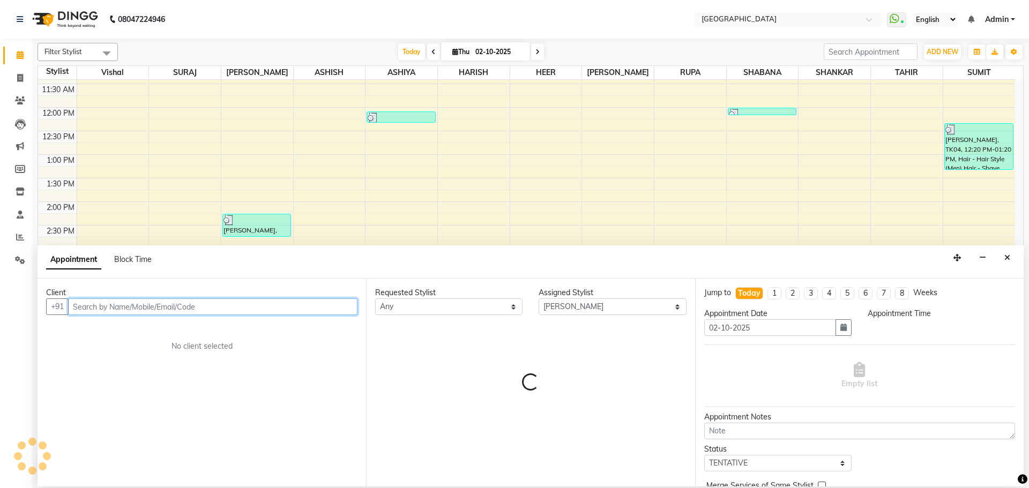
select select "945"
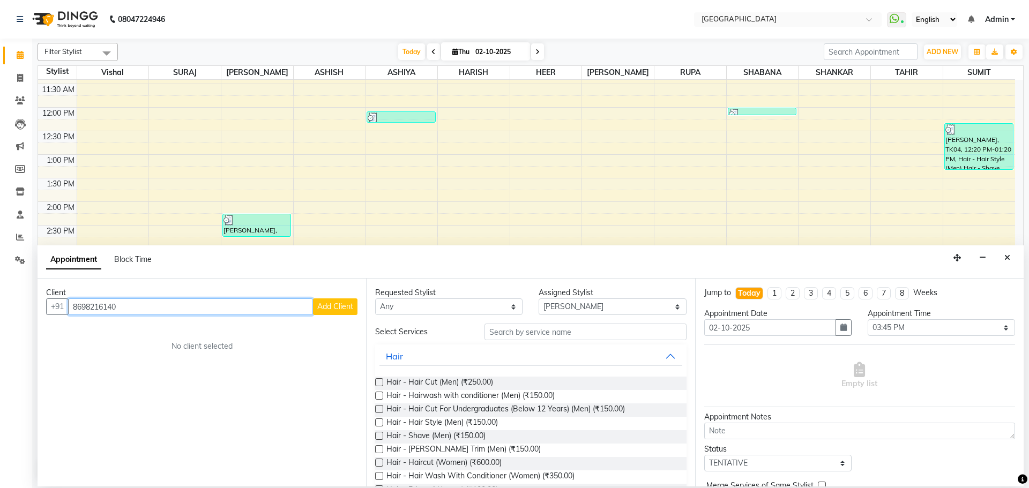
type input "8698216140"
click at [342, 313] on button "Add Client" at bounding box center [335, 307] width 44 height 17
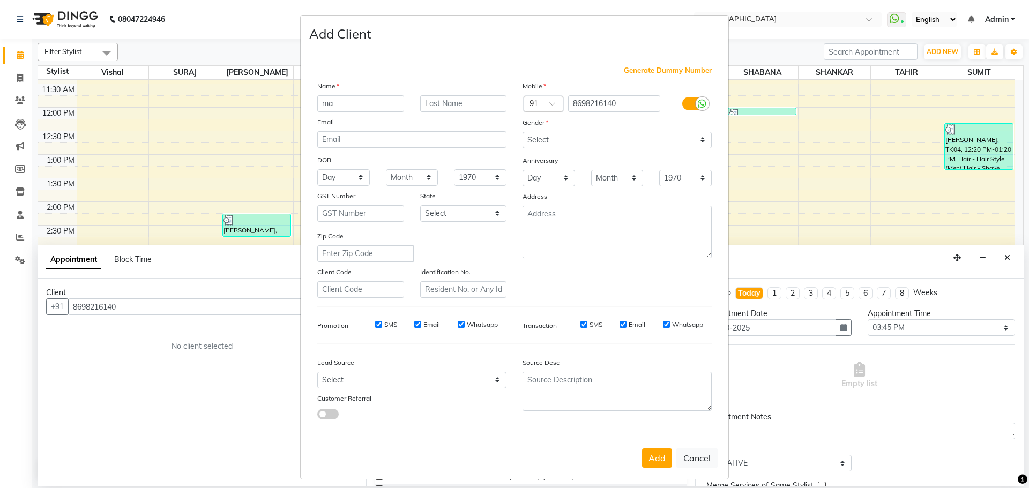
type input "m"
type input "[PERSON_NAME]"
click at [587, 144] on select "Select [DEMOGRAPHIC_DATA] [DEMOGRAPHIC_DATA] Other Prefer Not To Say" at bounding box center [617, 140] width 189 height 17
select select "[DEMOGRAPHIC_DATA]"
click at [523, 132] on select "Select [DEMOGRAPHIC_DATA] [DEMOGRAPHIC_DATA] Other Prefer Not To Say" at bounding box center [617, 140] width 189 height 17
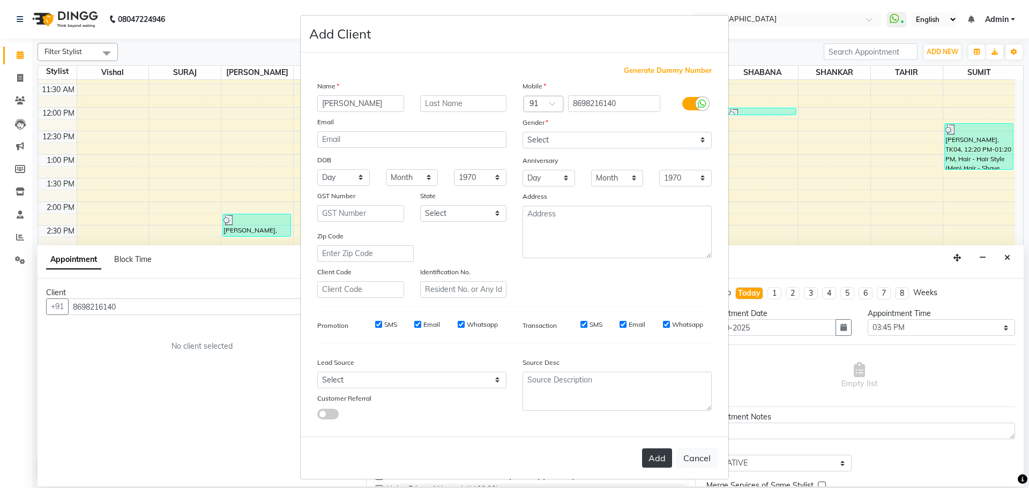
click at [661, 463] on button "Add" at bounding box center [657, 458] width 30 height 19
select select
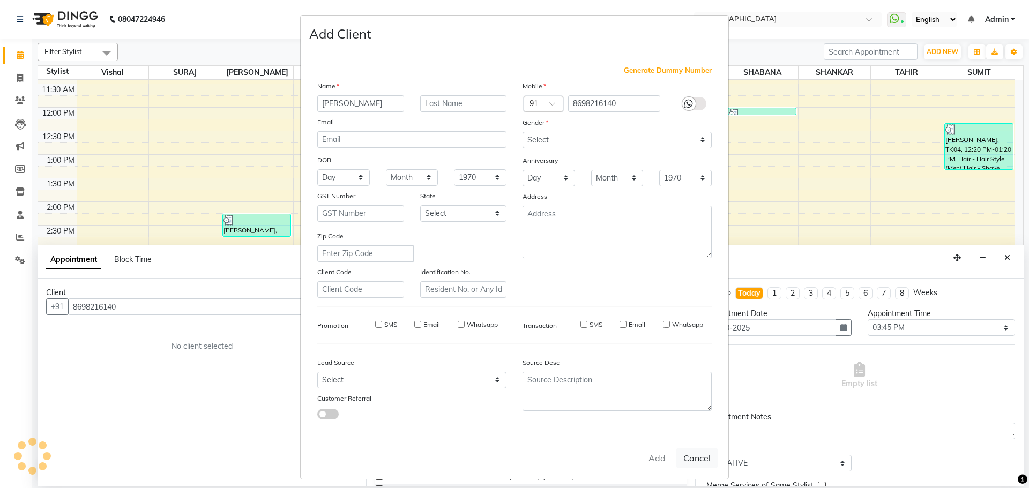
select select
checkbox input "false"
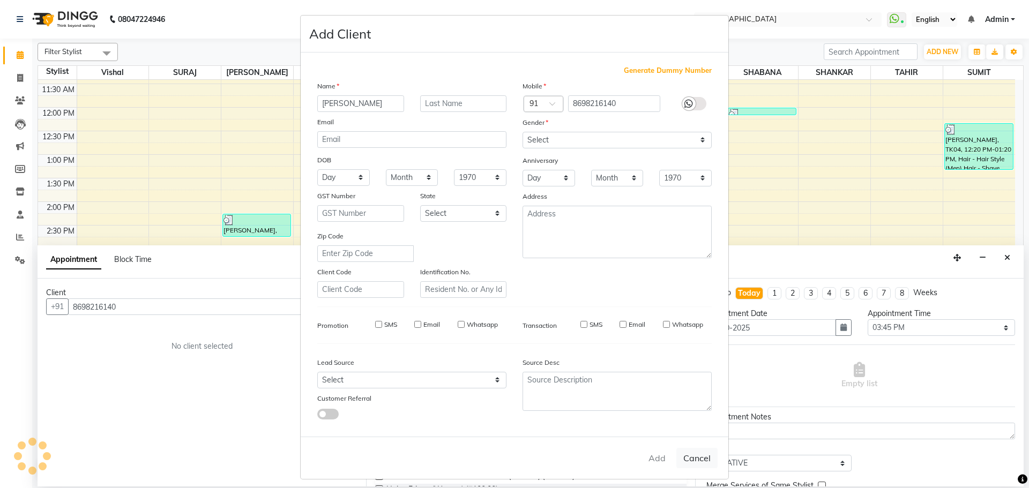
checkbox input "false"
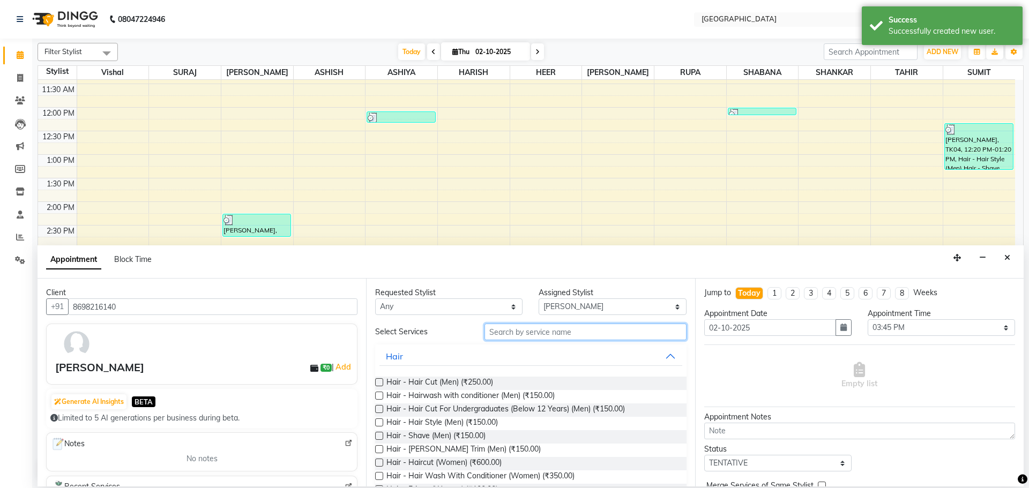
click at [515, 334] on input "text" at bounding box center [586, 332] width 202 height 17
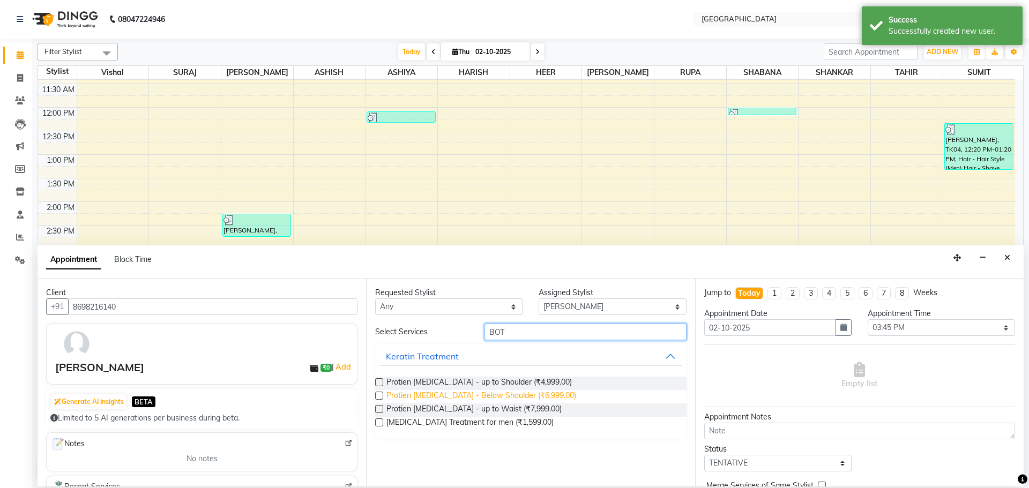
type input "BOT"
click at [517, 396] on span "Protien [MEDICAL_DATA] - Below Shoulder (₹6,999.00)" at bounding box center [481, 396] width 190 height 13
checkbox input "false"
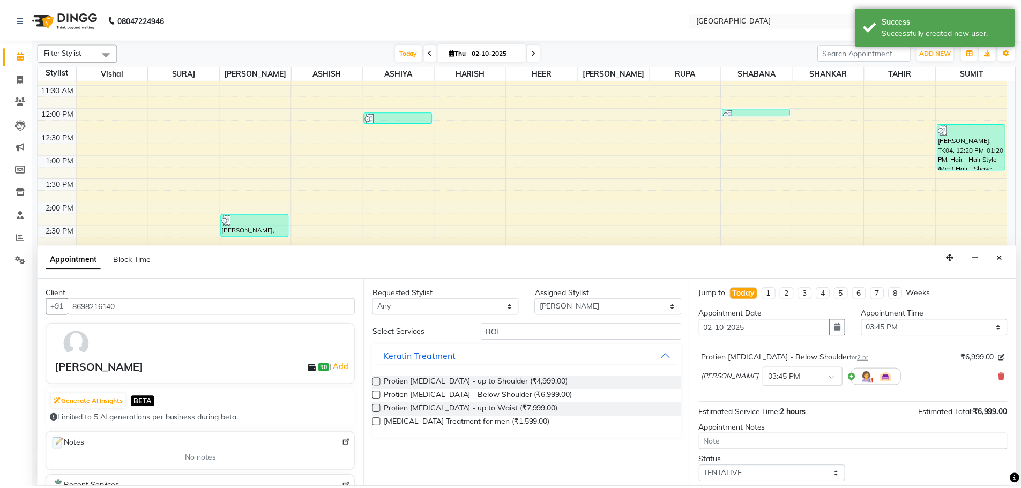
scroll to position [64, 0]
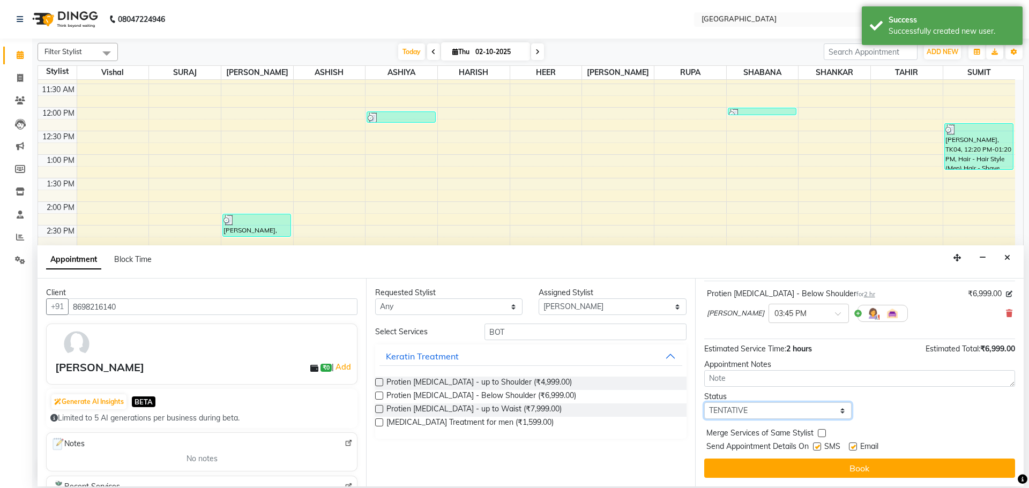
click at [814, 410] on select "Select TENTATIVE CONFIRM CHECK-IN UPCOMING" at bounding box center [777, 411] width 147 height 17
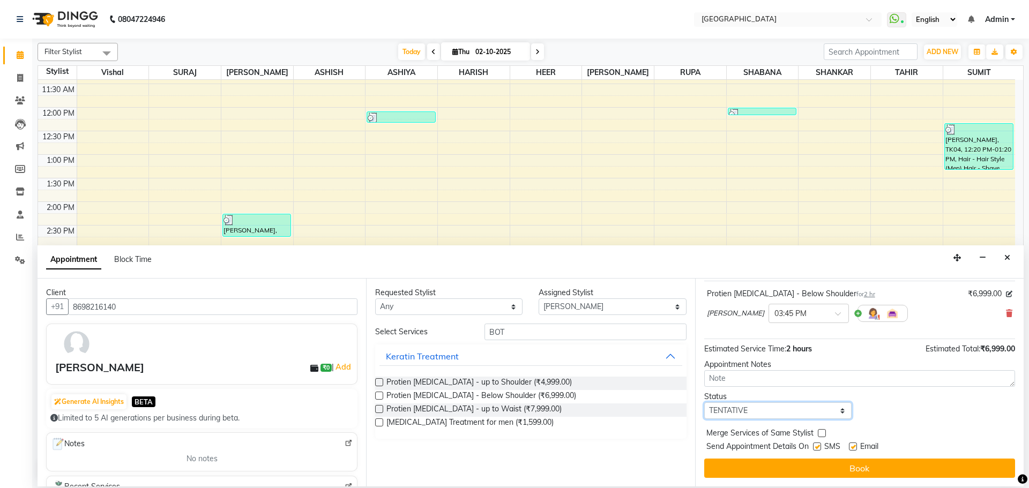
select select "check-in"
click at [704, 403] on select "Select TENTATIVE CONFIRM CHECK-IN UPCOMING" at bounding box center [777, 411] width 147 height 17
click at [821, 434] on label at bounding box center [822, 433] width 8 height 8
click at [821, 434] on input "checkbox" at bounding box center [821, 434] width 7 height 7
checkbox input "true"
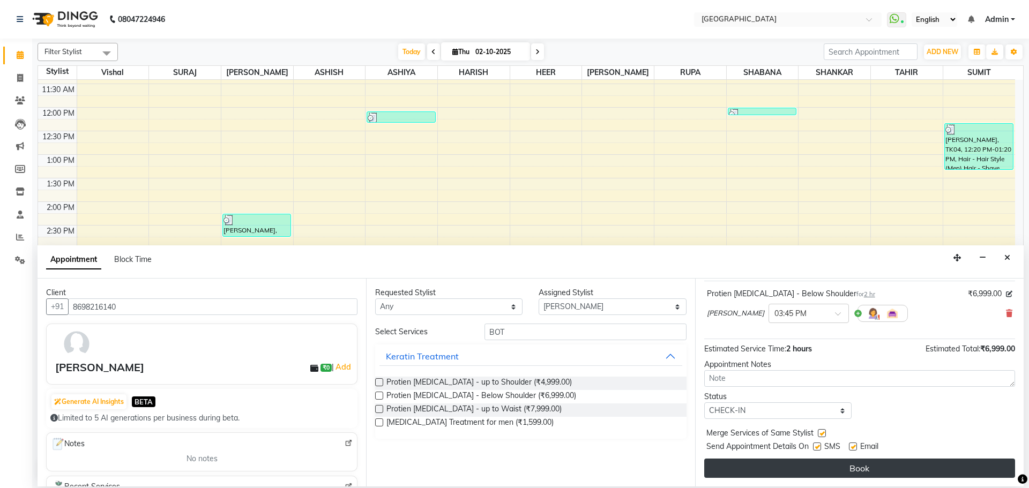
click at [821, 470] on button "Book" at bounding box center [859, 468] width 311 height 19
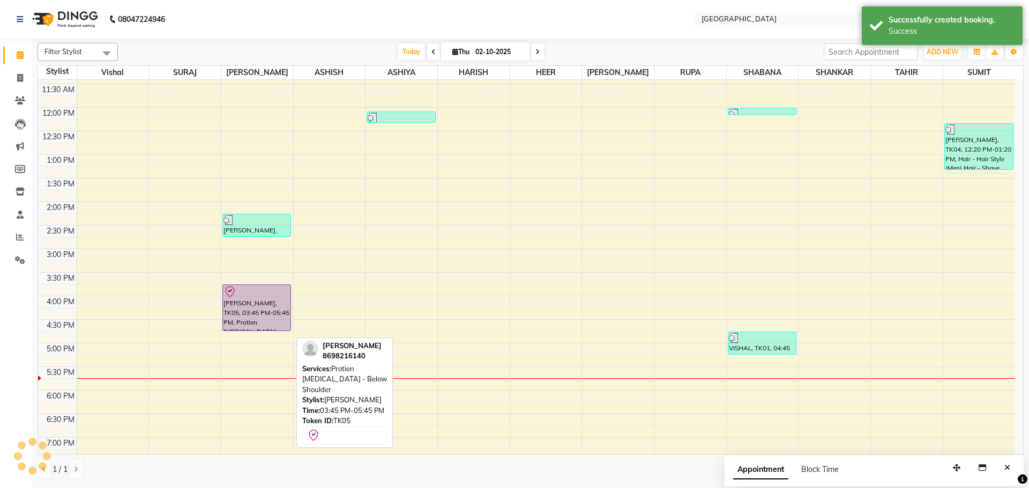
drag, startPoint x: 283, startPoint y: 378, endPoint x: 278, endPoint y: 329, distance: 49.0
click at [278, 329] on div "[PERSON_NAME], TK03, 02:15 PM-02:45 PM, Pluck Away Those Sorrows - Eyebrows,Bas…" at bounding box center [257, 296] width 72 height 754
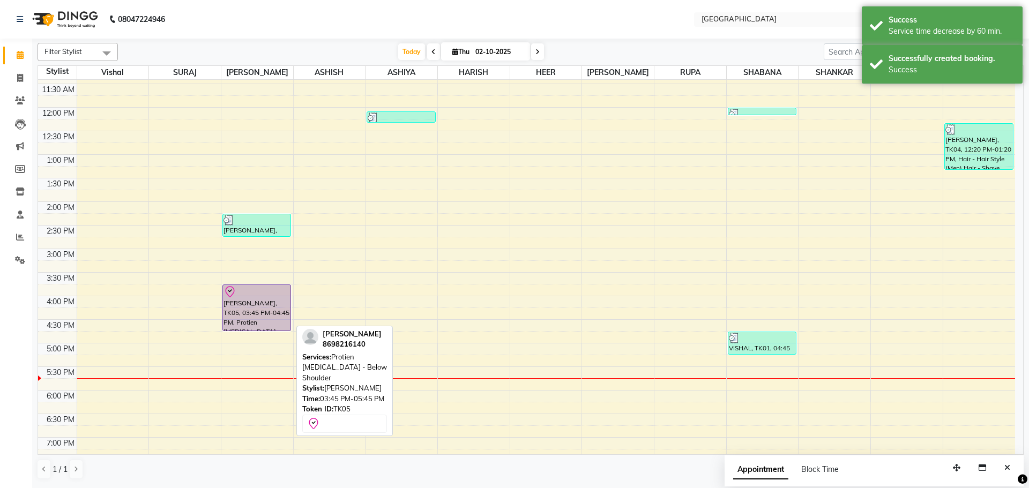
click at [269, 310] on div "[PERSON_NAME], TK05, 03:45 PM-04:45 PM, Protien [MEDICAL_DATA] - Below Shoulder" at bounding box center [257, 308] width 68 height 46
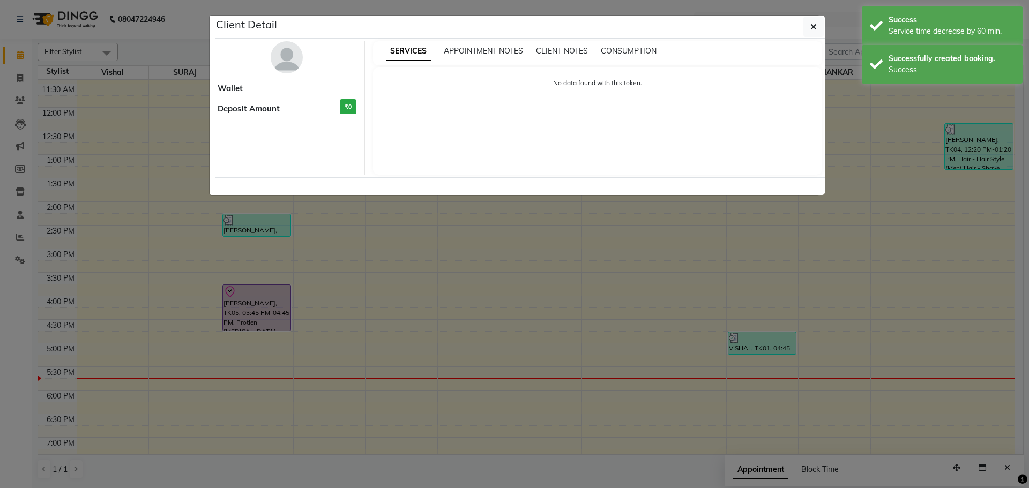
select select "8"
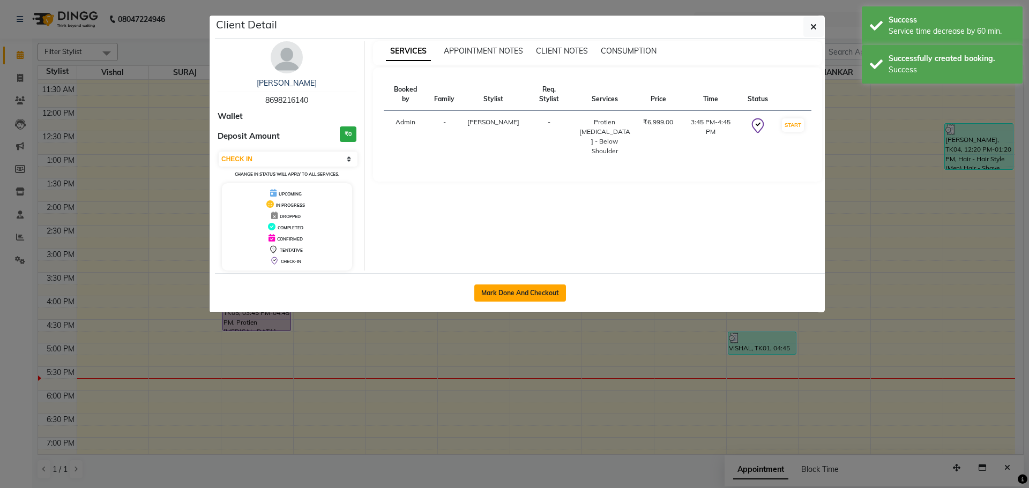
click at [531, 288] on button "Mark Done And Checkout" at bounding box center [520, 293] width 92 height 17
select select "508"
select select "service"
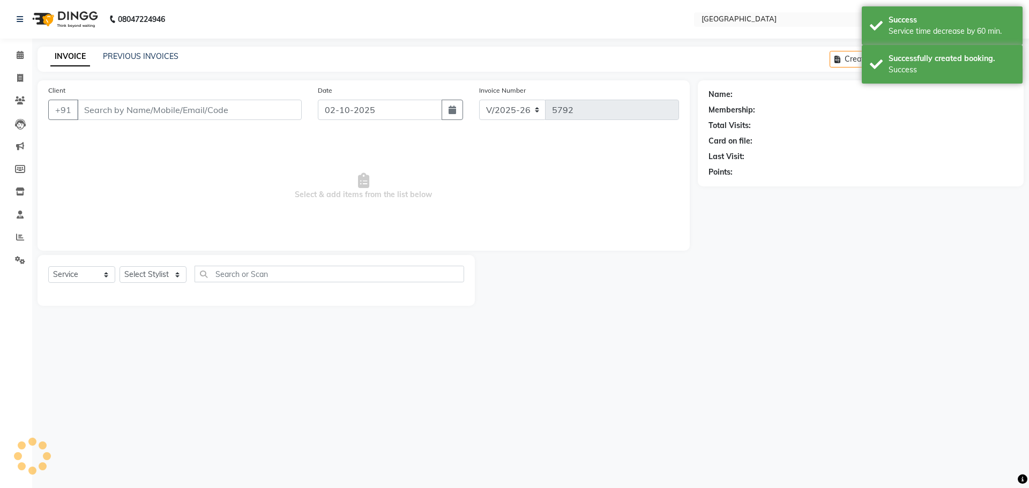
type input "8698216140"
select select "70101"
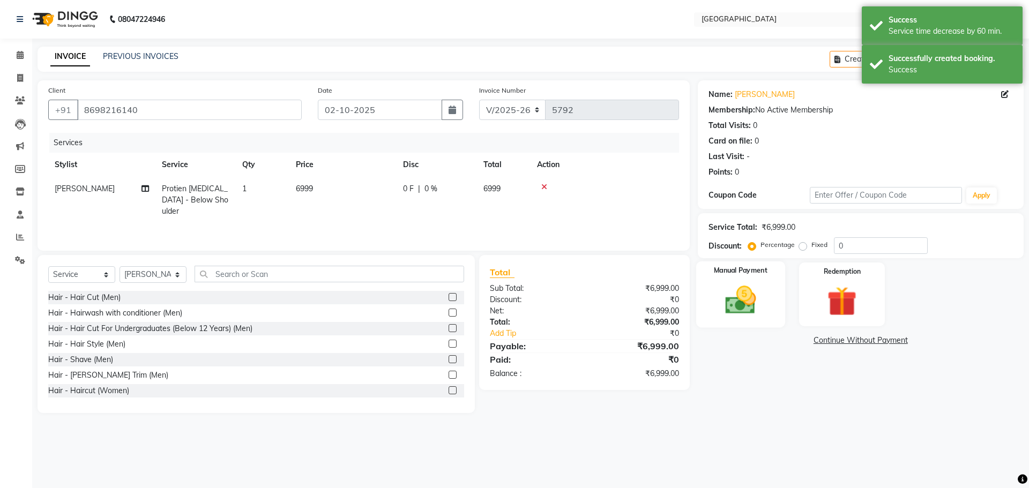
click at [762, 291] on img at bounding box center [741, 299] width 50 height 35
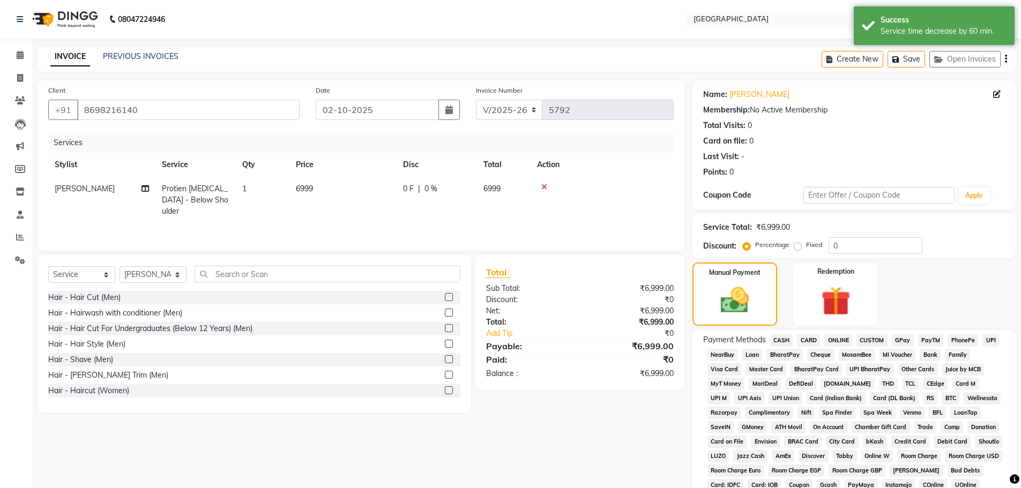
scroll to position [54, 0]
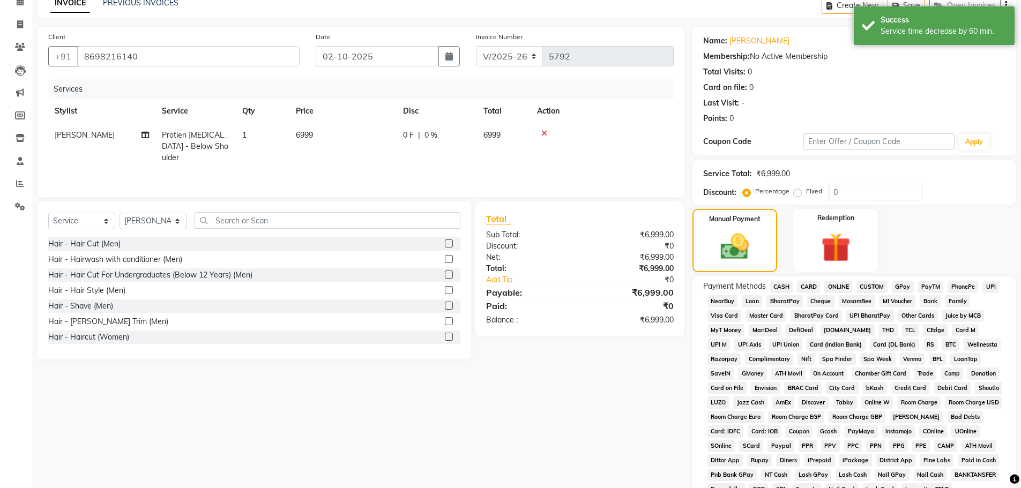
click at [903, 284] on span "GPay" at bounding box center [903, 287] width 22 height 12
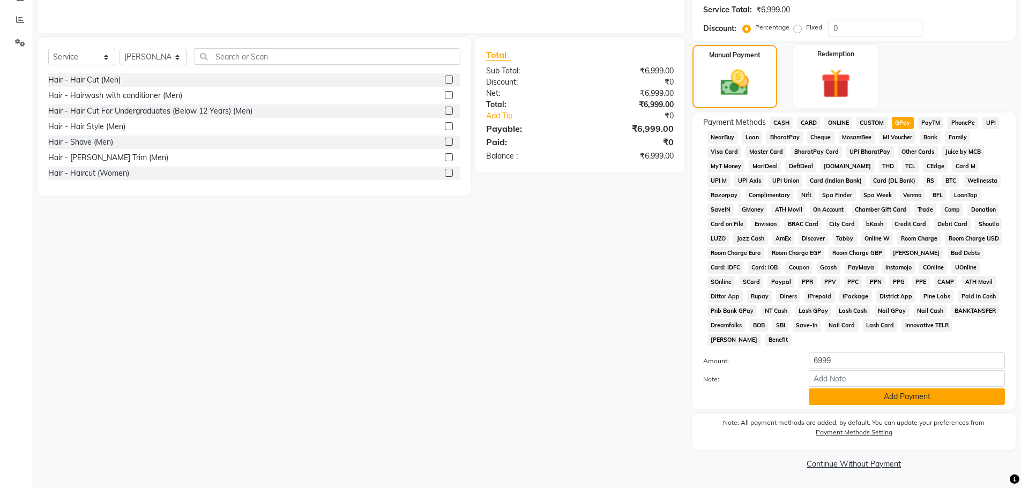
click at [881, 392] on button "Add Payment" at bounding box center [907, 397] width 196 height 17
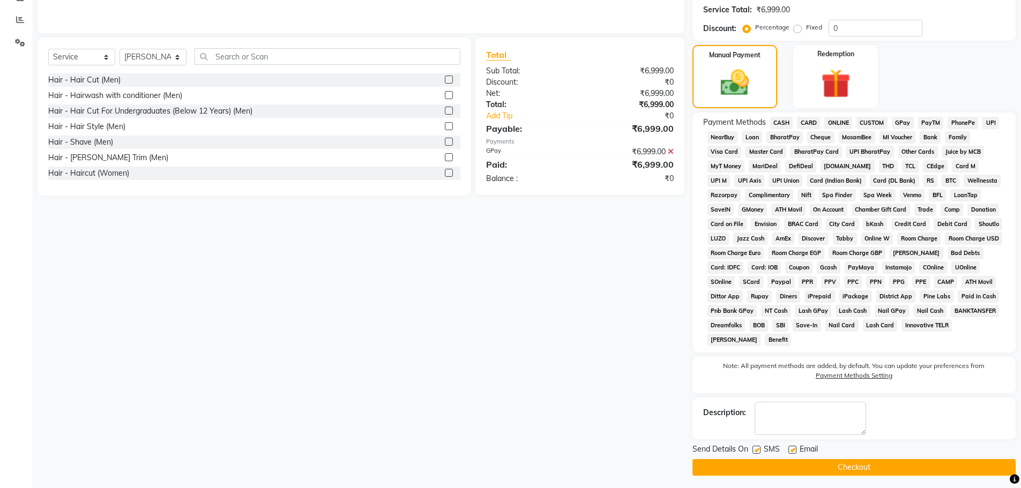
click at [869, 464] on button "Checkout" at bounding box center [854, 467] width 323 height 17
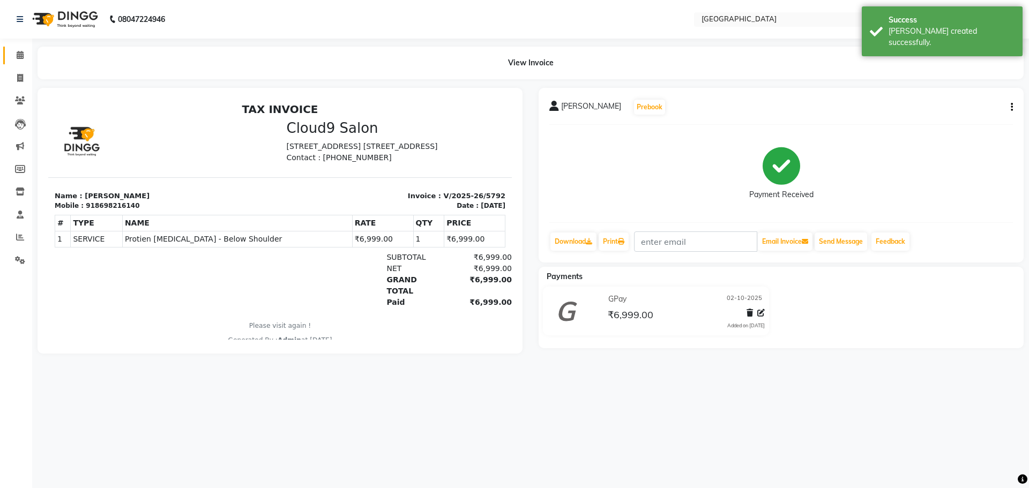
click at [18, 49] on link "Calendar" at bounding box center [16, 56] width 26 height 18
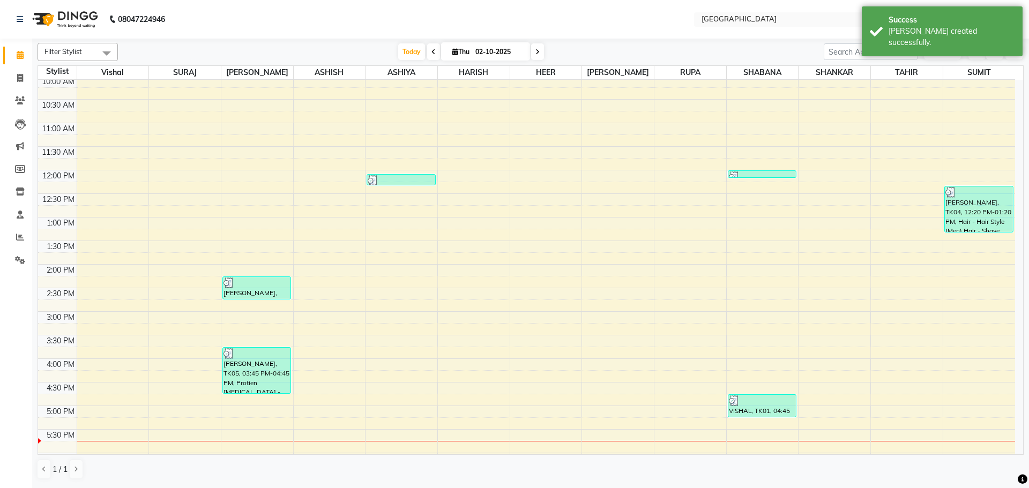
scroll to position [161, 0]
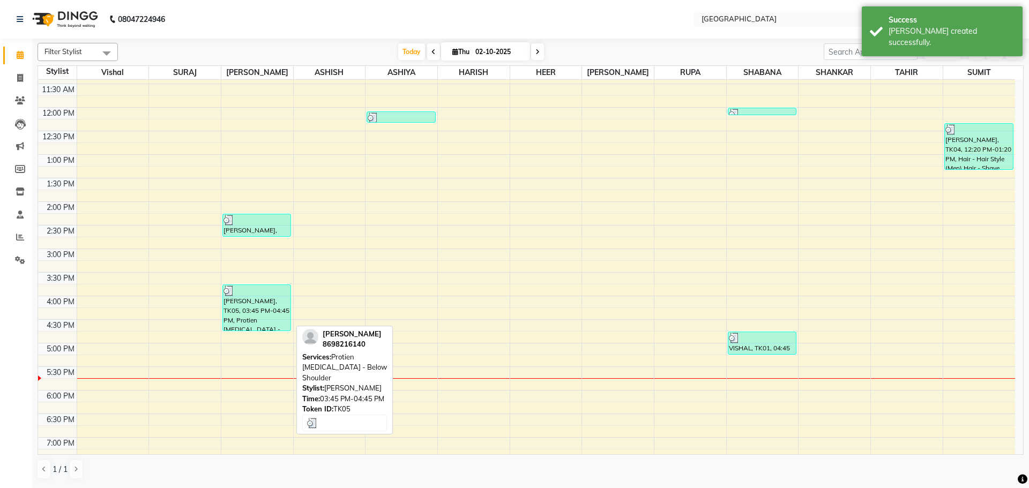
click at [267, 305] on div "[PERSON_NAME], TK05, 03:45 PM-04:45 PM, Protien [MEDICAL_DATA] - Below Shoulder" at bounding box center [257, 308] width 68 height 46
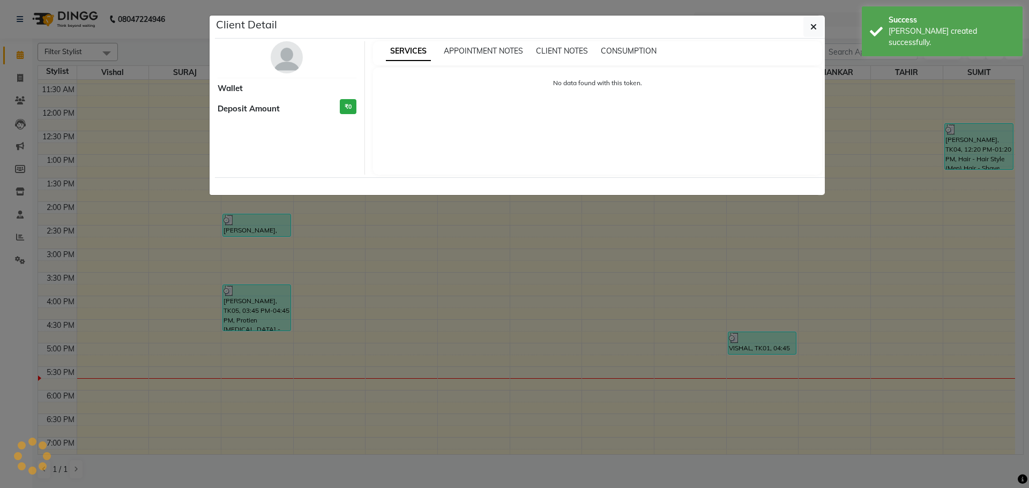
select select "3"
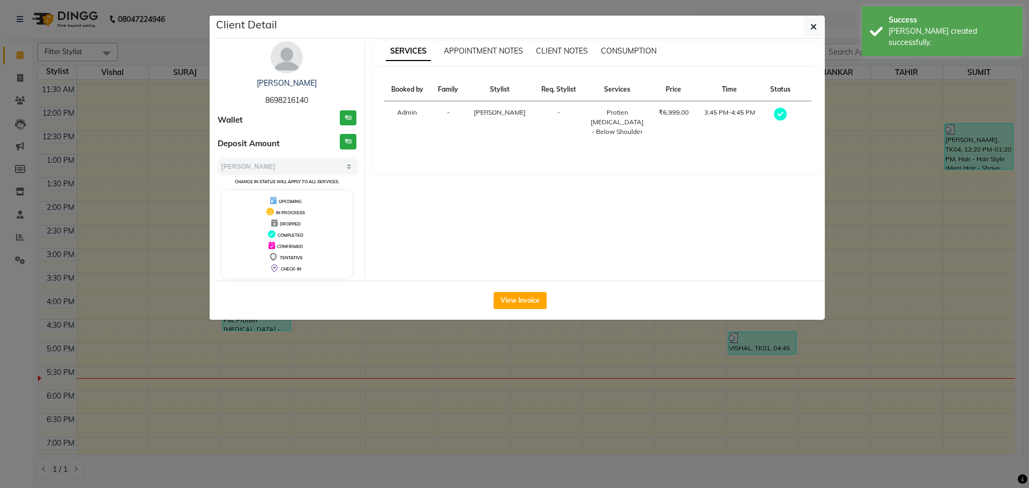
click at [509, 291] on div "View Invoice" at bounding box center [520, 300] width 610 height 39
click at [509, 301] on button "View Invoice" at bounding box center [520, 300] width 53 height 17
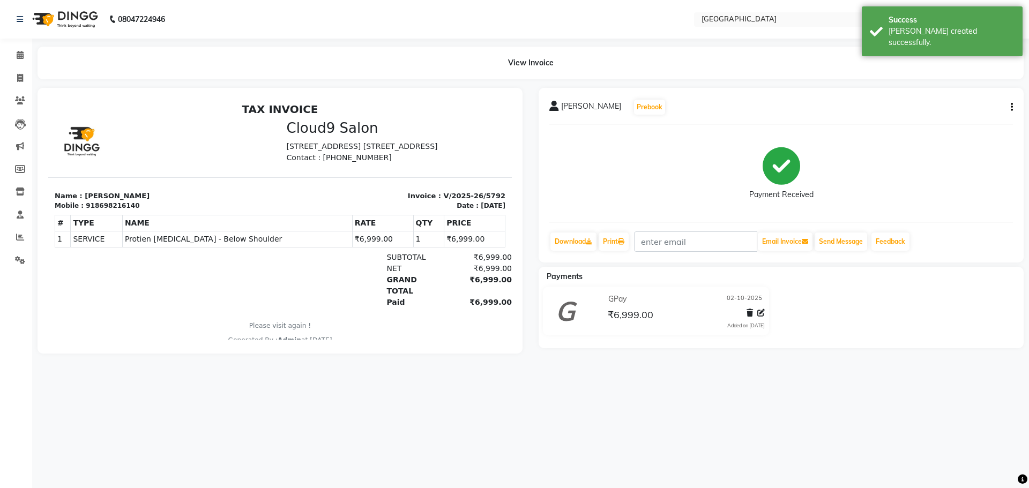
click at [1013, 107] on icon "button" at bounding box center [1012, 107] width 2 height 1
click at [942, 110] on div "Edit Item Staff" at bounding box center [958, 107] width 73 height 13
select select "70101"
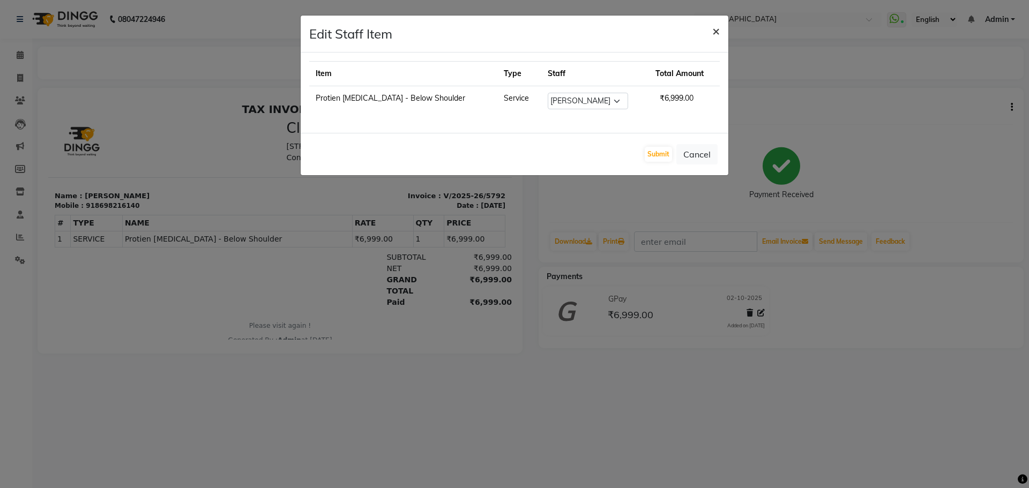
click at [716, 35] on span "×" at bounding box center [716, 31] width 8 height 16
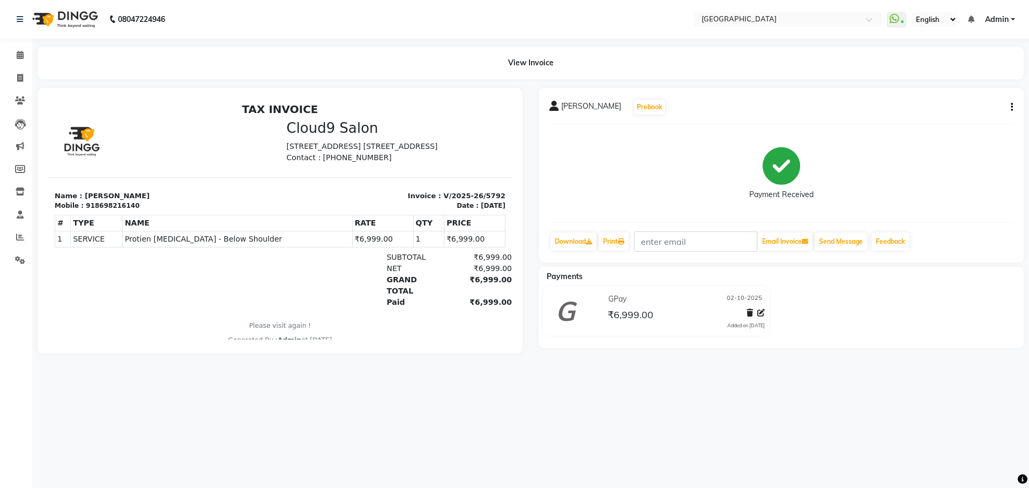
click at [1009, 105] on button "button" at bounding box center [1010, 107] width 6 height 11
click at [957, 98] on div "Split Service Amount" at bounding box center [958, 93] width 73 height 13
select select "70101"
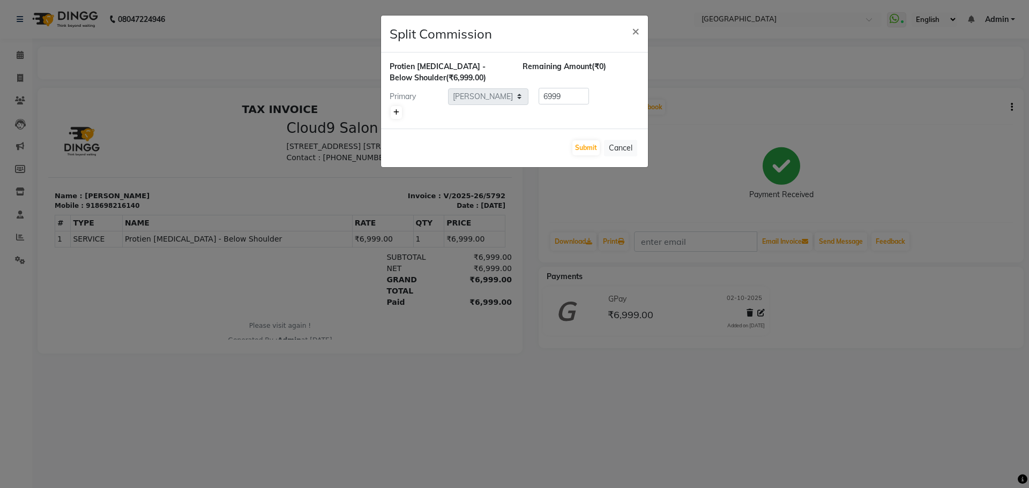
click at [396, 111] on icon at bounding box center [396, 112] width 6 height 6
type input "3499.5"
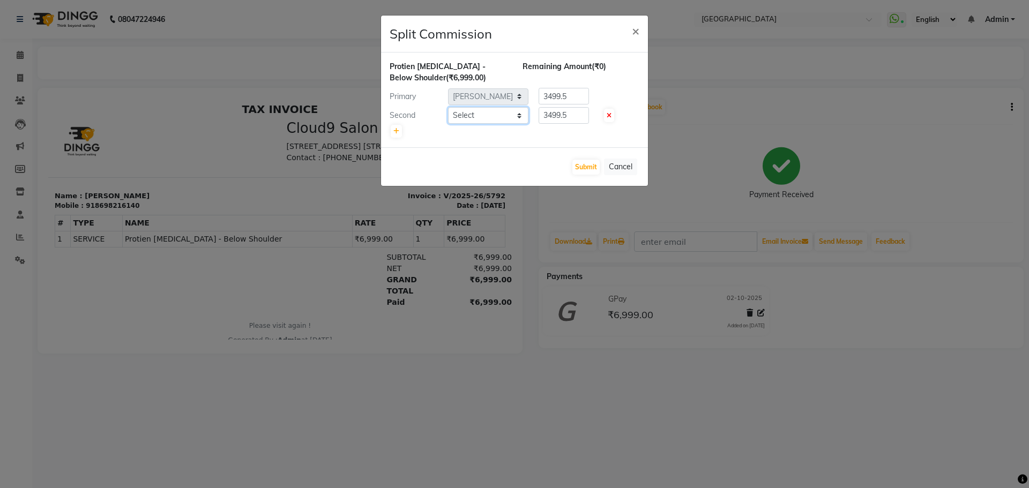
click at [509, 116] on select "Select [PERSON_NAME] ASHIYA [PERSON_NAME] [PERSON_NAME] [PERSON_NAME] [PERSON_N…" at bounding box center [488, 115] width 80 height 17
select select "72805"
click at [448, 107] on select "Select [PERSON_NAME] ASHIYA [PERSON_NAME] [PERSON_NAME] [PERSON_NAME] [PERSON_N…" at bounding box center [488, 115] width 80 height 17
click at [590, 165] on button "Submit" at bounding box center [585, 167] width 27 height 15
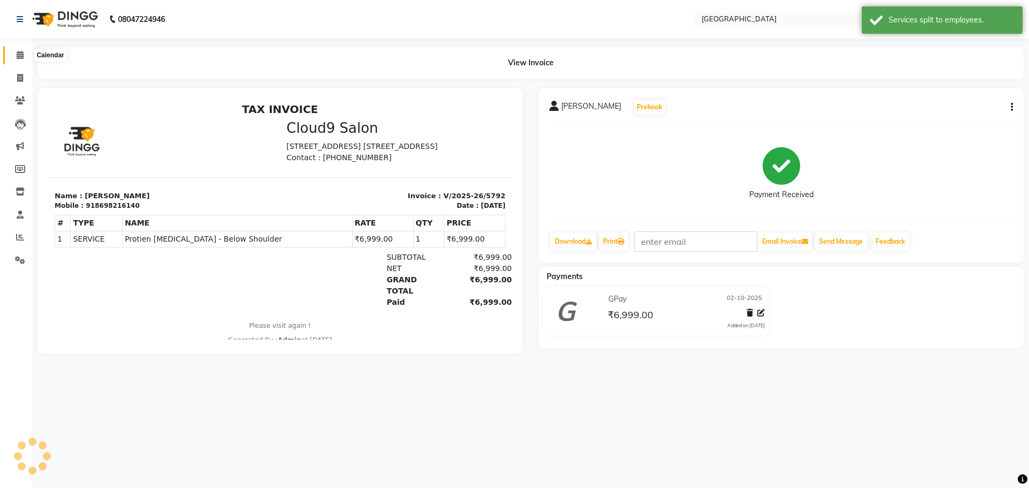
click at [20, 54] on icon at bounding box center [20, 55] width 7 height 8
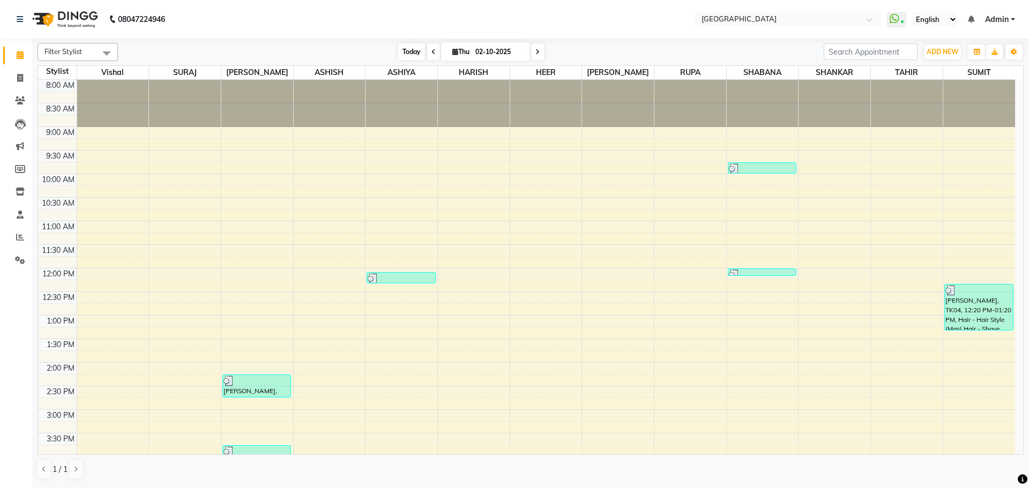
click at [410, 47] on span "Today" at bounding box center [411, 51] width 27 height 17
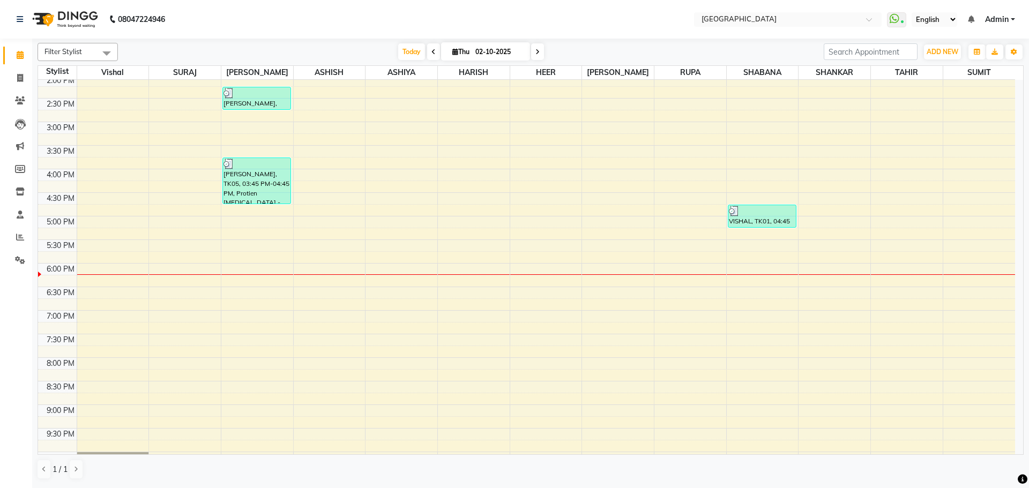
scroll to position [165, 0]
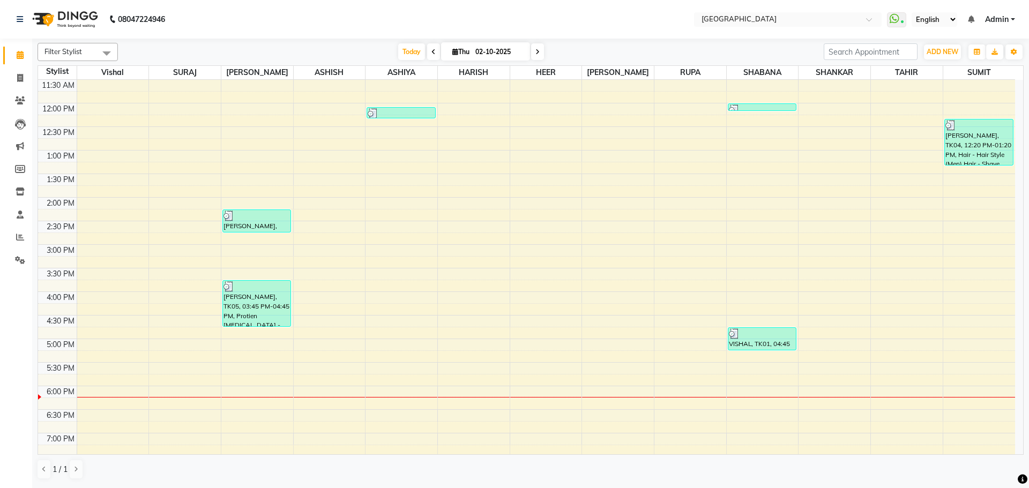
click at [113, 248] on div "8:00 AM 8:30 AM 9:00 AM 9:30 AM 10:00 AM 10:30 AM 11:00 AM 11:30 AM 12:00 PM 12…" at bounding box center [526, 292] width 977 height 754
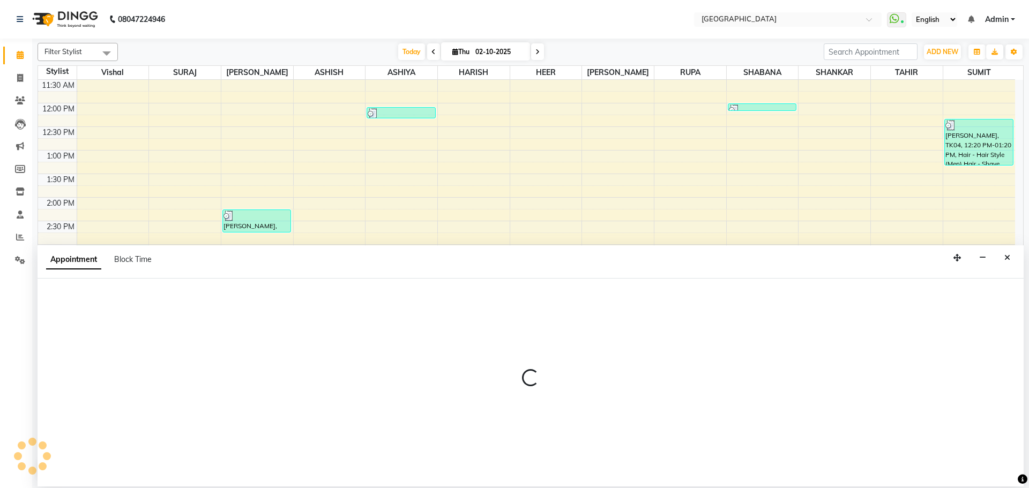
select select "6520"
select select "900"
select select "tentative"
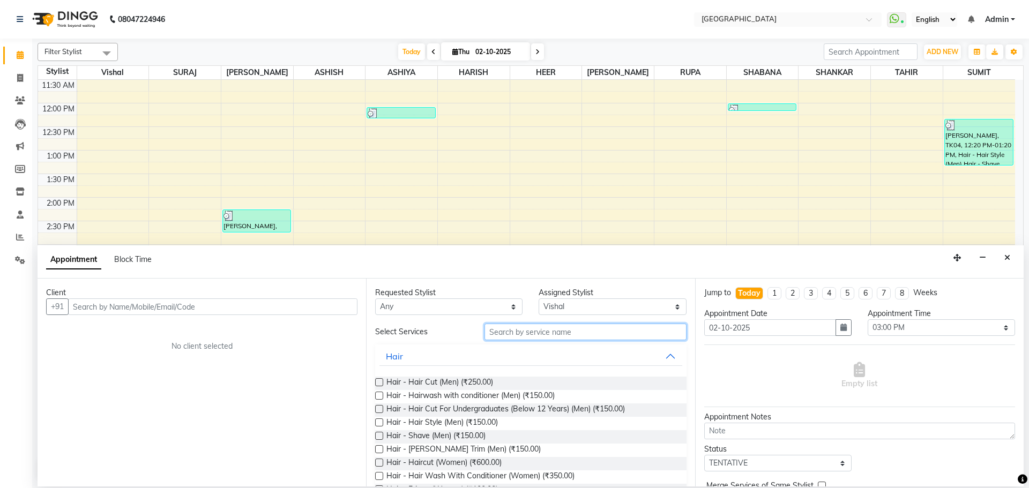
click at [501, 330] on input "text" at bounding box center [586, 332] width 202 height 17
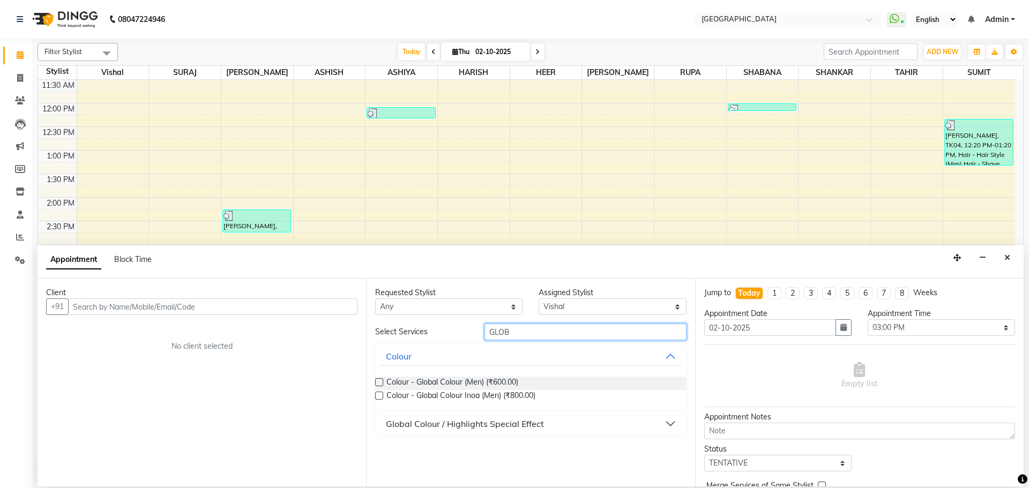
type input "GLOB"
click at [502, 423] on div "Global Colour / Highlights Special Effect" at bounding box center [465, 424] width 158 height 13
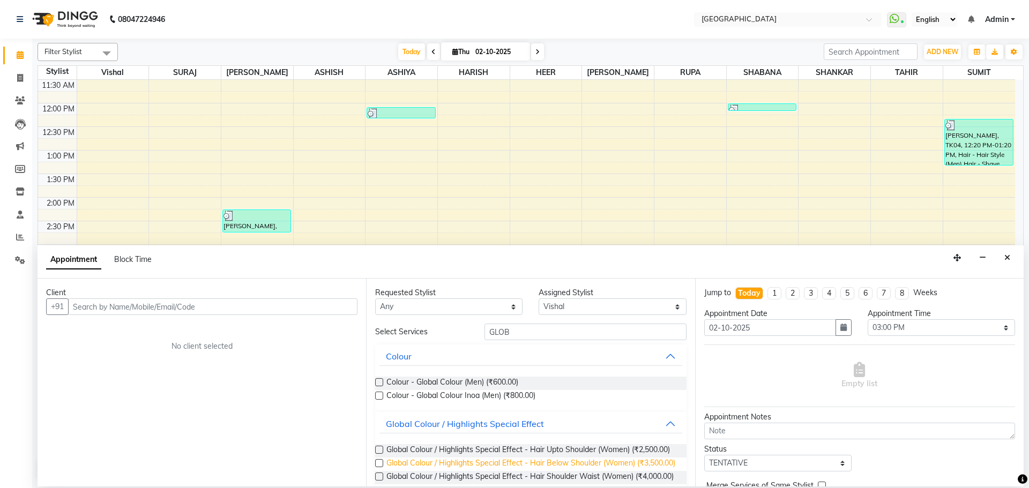
click at [451, 471] on span "Global Colour / Highlights Special Effect - Hair Below Shoulder (Women) (₹3,500…" at bounding box center [530, 464] width 289 height 13
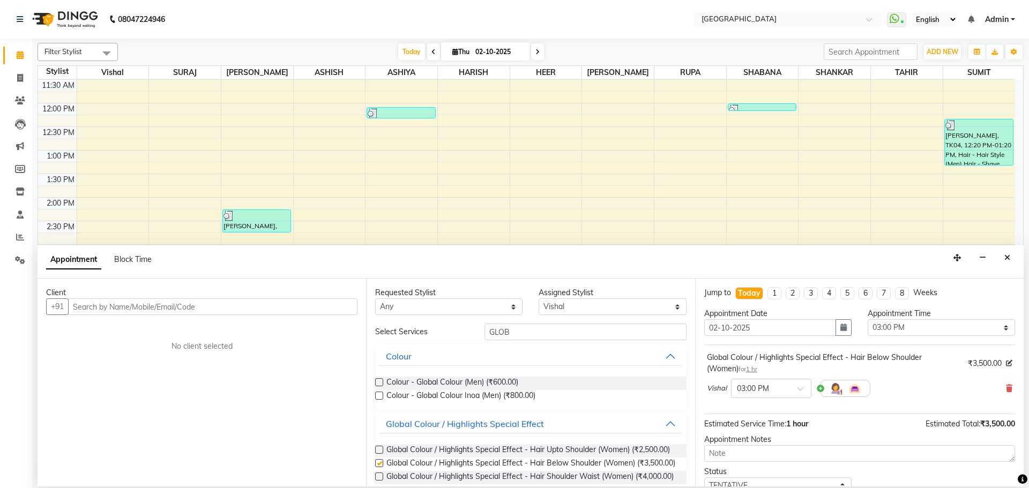
checkbox input "false"
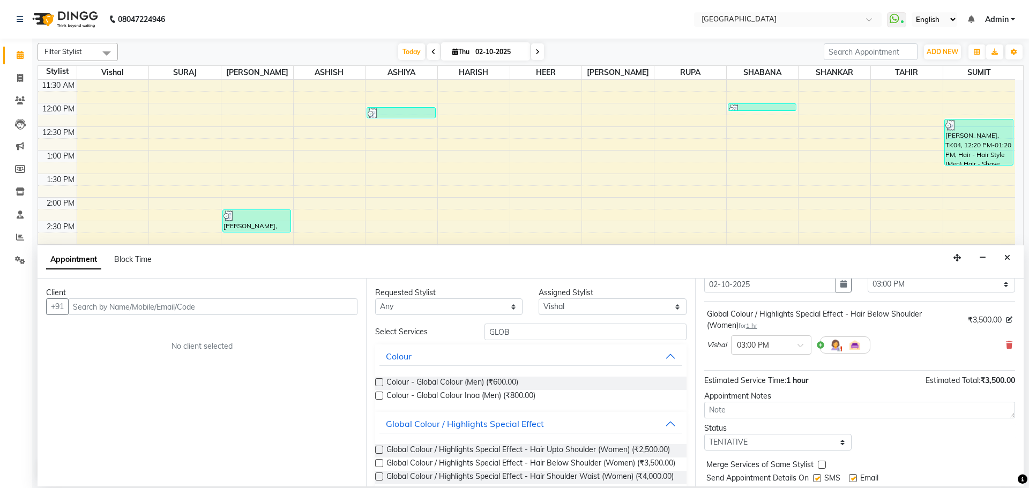
scroll to position [76, 0]
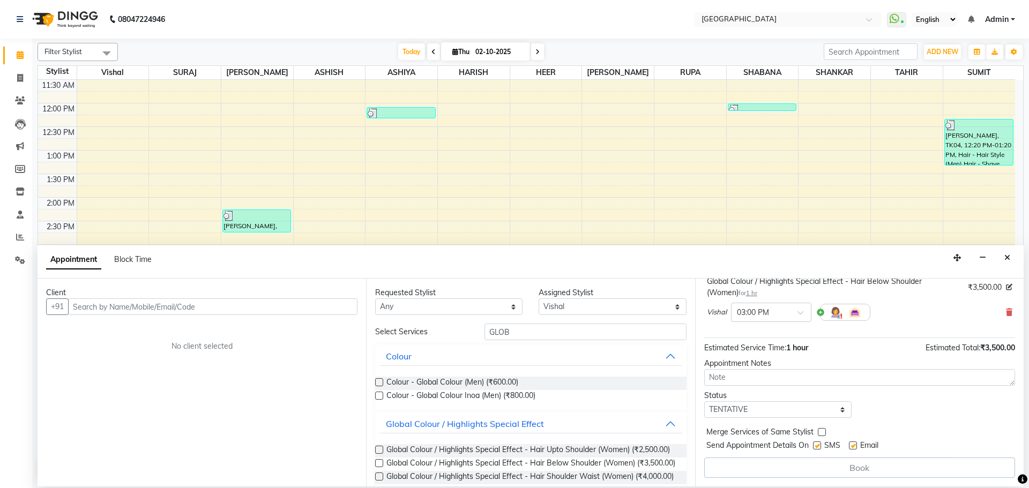
click at [822, 433] on label at bounding box center [822, 432] width 8 height 8
click at [822, 433] on input "checkbox" at bounding box center [821, 433] width 7 height 7
checkbox input "true"
click at [818, 410] on select "Select TENTATIVE CONFIRM CHECK-IN UPCOMING" at bounding box center [777, 409] width 147 height 17
select select "check-in"
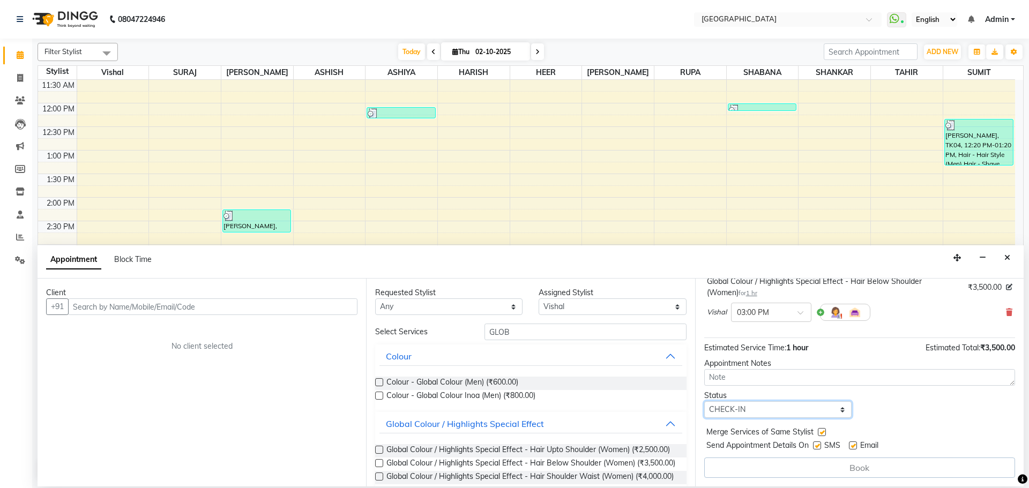
click at [704, 401] on select "Select TENTATIVE CONFIRM CHECK-IN UPCOMING" at bounding box center [777, 409] width 147 height 17
click at [538, 329] on input "GLOB" at bounding box center [586, 332] width 202 height 17
type input "G"
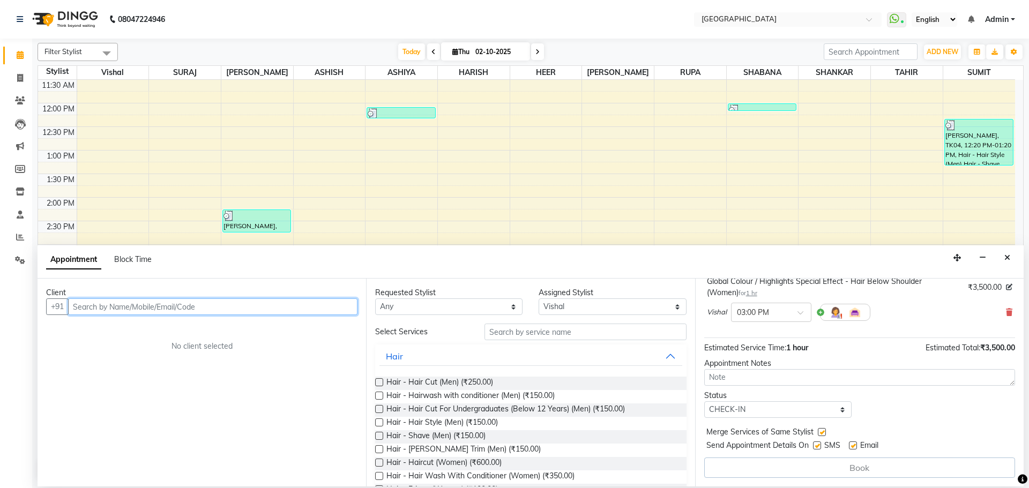
click at [291, 310] on input "text" at bounding box center [212, 307] width 289 height 17
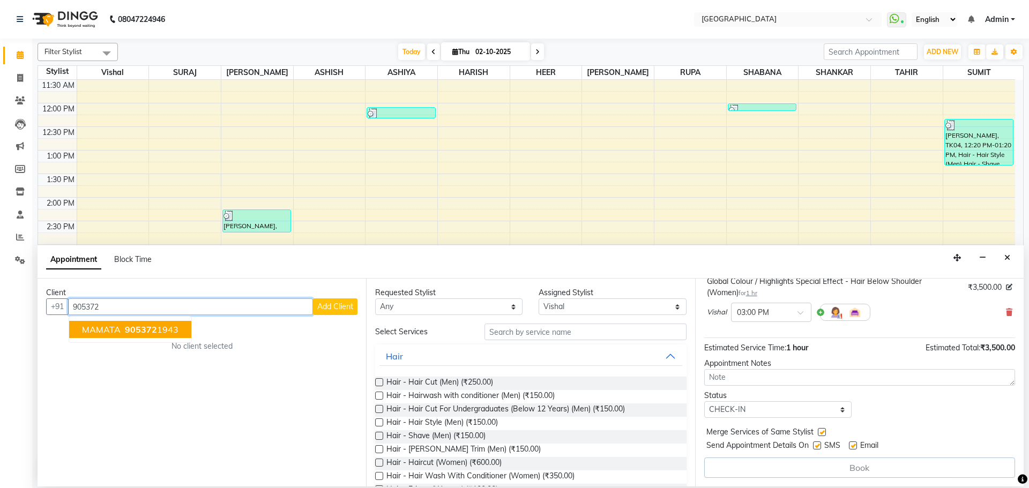
click at [132, 332] on span "905372" at bounding box center [141, 329] width 32 height 11
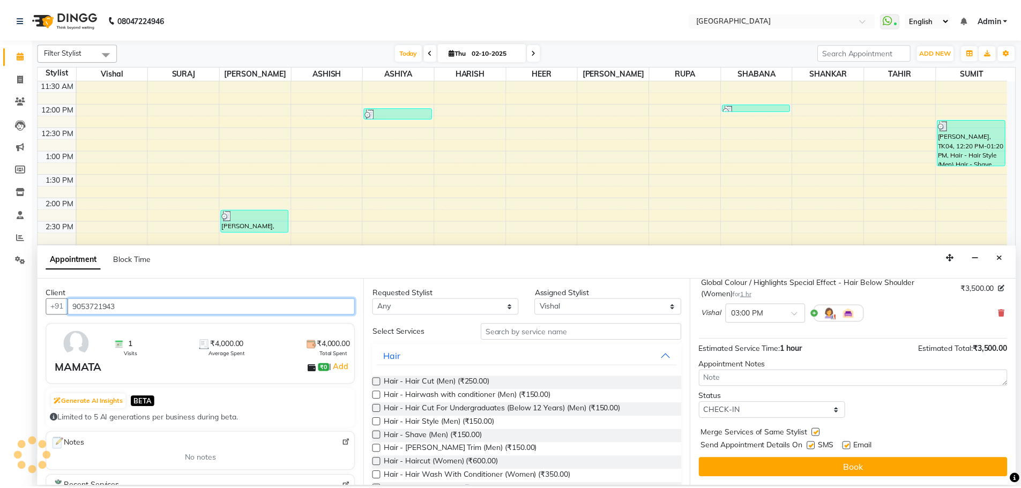
scroll to position [75, 0]
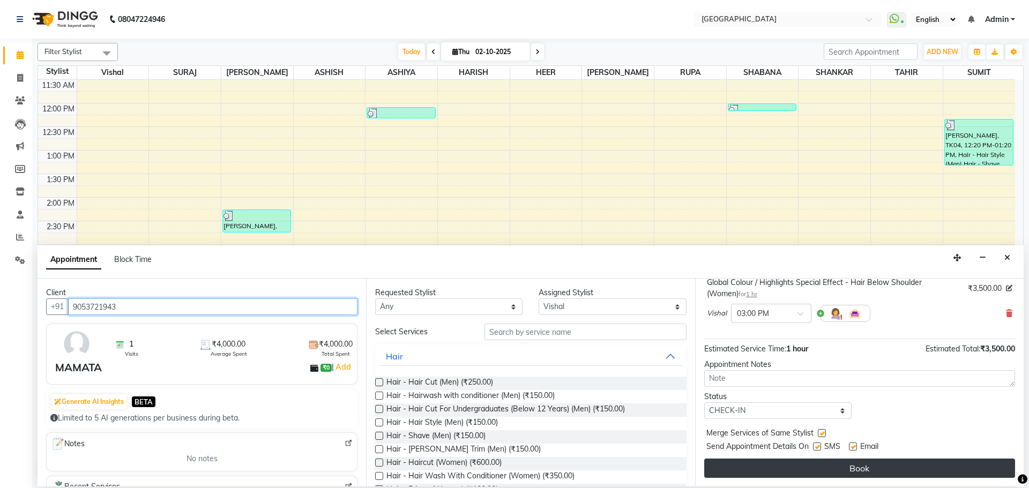
type input "9053721943"
click at [847, 470] on button "Book" at bounding box center [859, 468] width 311 height 19
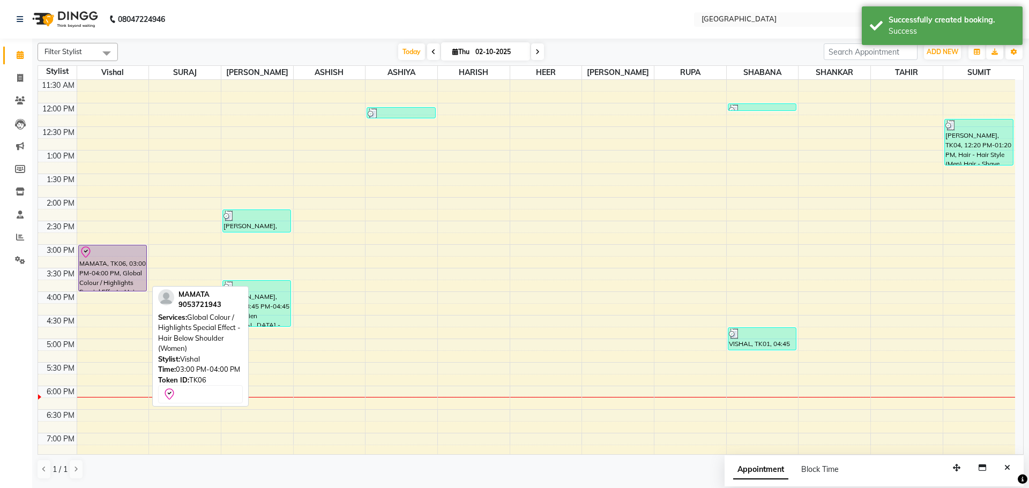
click at [116, 260] on div "MAMATA, TK06, 03:00 PM-04:00 PM, Global Colour / Highlights Special Effect - Ha…" at bounding box center [113, 268] width 68 height 46
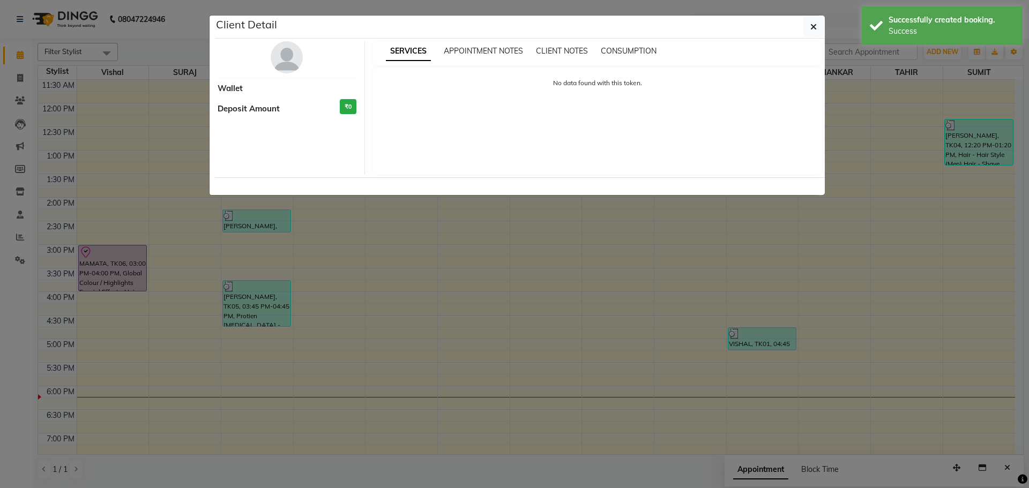
select select "8"
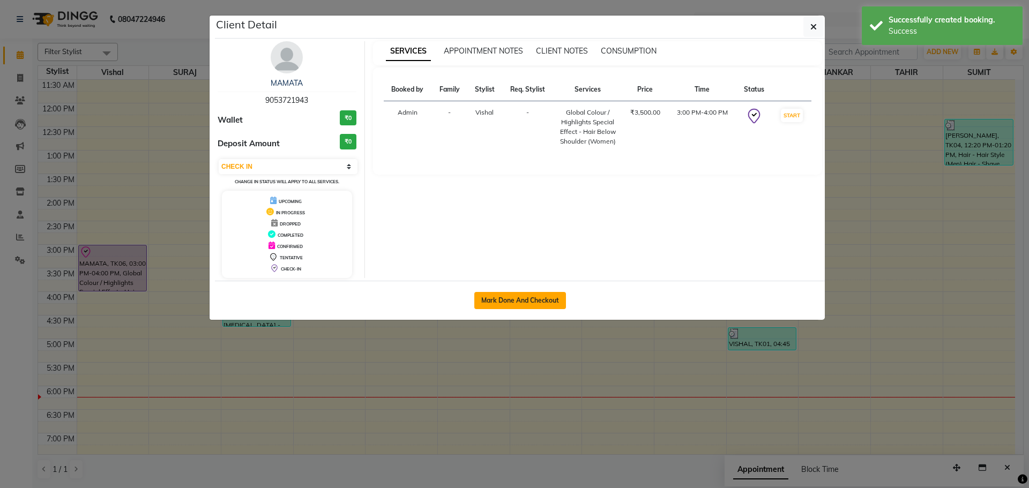
click at [513, 299] on button "Mark Done And Checkout" at bounding box center [520, 300] width 92 height 17
select select "service"
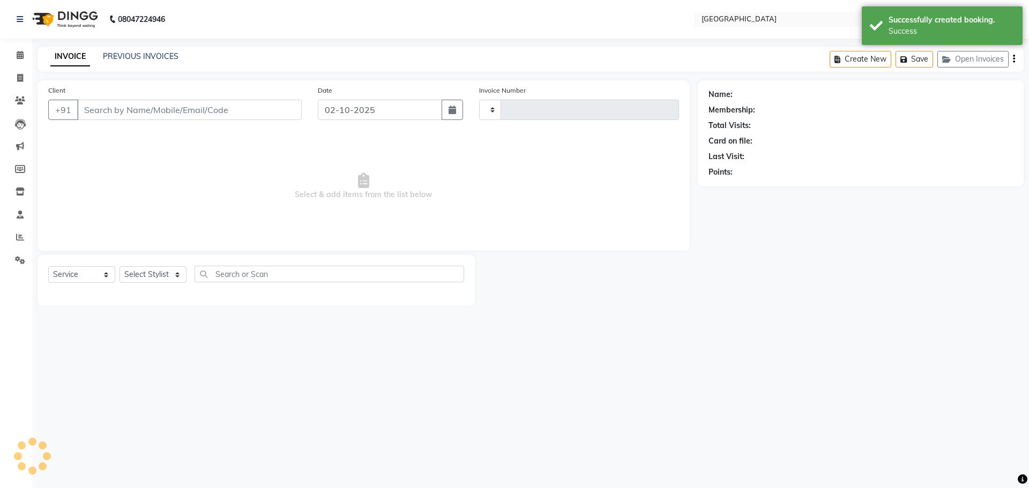
type input "5793"
select select "508"
type input "9053721943"
select select "6520"
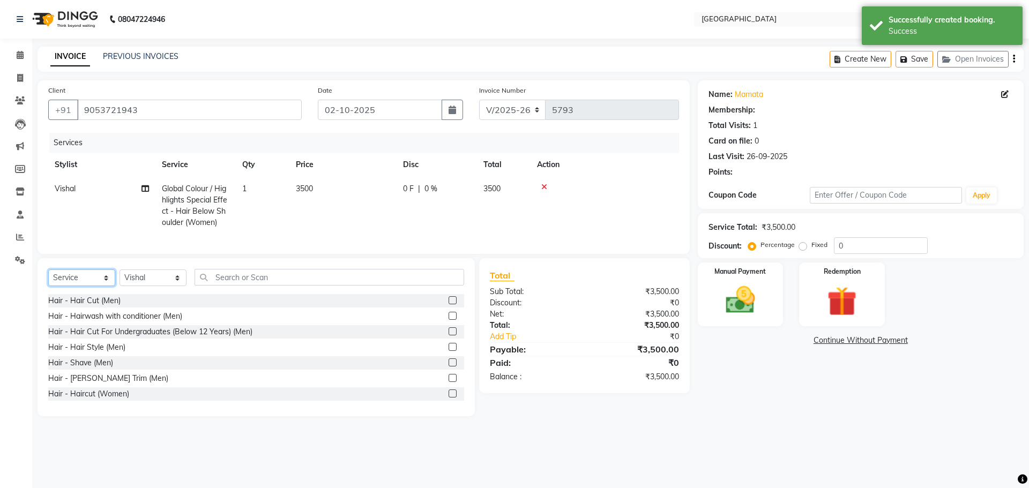
click at [66, 281] on select "Select Service Product Membership Package Voucher Prepaid Gift Card" at bounding box center [81, 278] width 67 height 17
click at [48, 278] on select "Select Service Product Membership Package Voucher Prepaid Gift Card" at bounding box center [81, 278] width 67 height 17
click at [88, 286] on select "Select Service Product Membership Package Voucher Prepaid Gift Card" at bounding box center [81, 278] width 67 height 17
select select "product"
click at [48, 278] on select "Select Service Product Membership Package Voucher Prepaid Gift Card" at bounding box center [81, 278] width 67 height 17
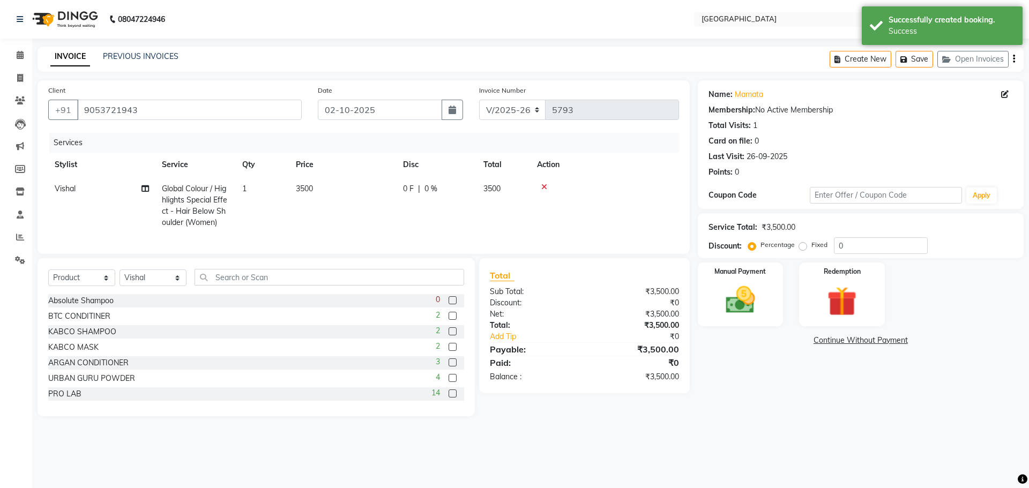
click at [164, 273] on div "Select Service Product Membership Package Voucher Prepaid Gift Card Select Styl…" at bounding box center [256, 337] width 437 height 158
click at [149, 284] on select "Select Stylist [PERSON_NAME] [PERSON_NAME] [PERSON_NAME] [PERSON_NAME] [PERSON_…" at bounding box center [153, 278] width 67 height 17
click at [120, 278] on select "Select Stylist [PERSON_NAME] [PERSON_NAME] [PERSON_NAME] [PERSON_NAME] [PERSON_…" at bounding box center [153, 278] width 67 height 17
click at [242, 284] on input "text" at bounding box center [330, 277] width 270 height 17
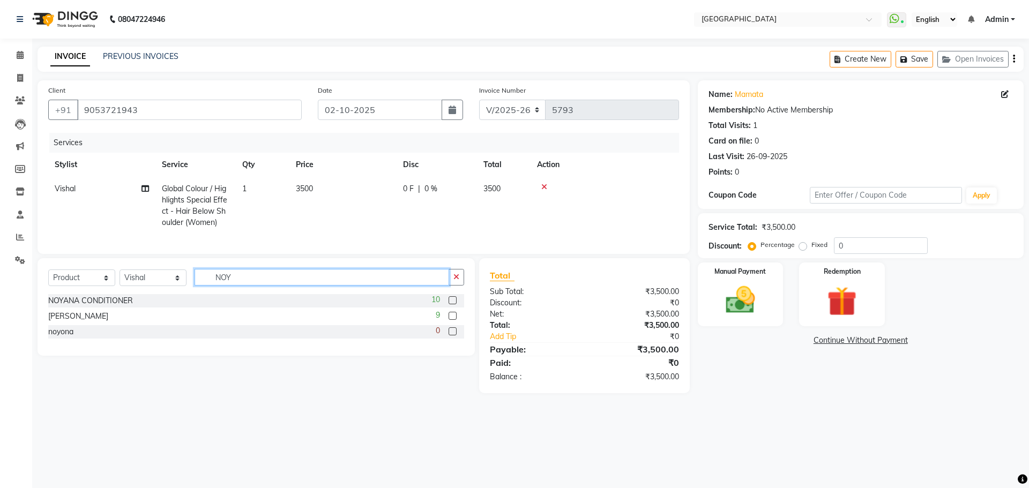
type input "NOY"
click at [452, 320] on label at bounding box center [453, 316] width 8 height 8
click at [452, 320] on input "checkbox" at bounding box center [452, 316] width 7 height 7
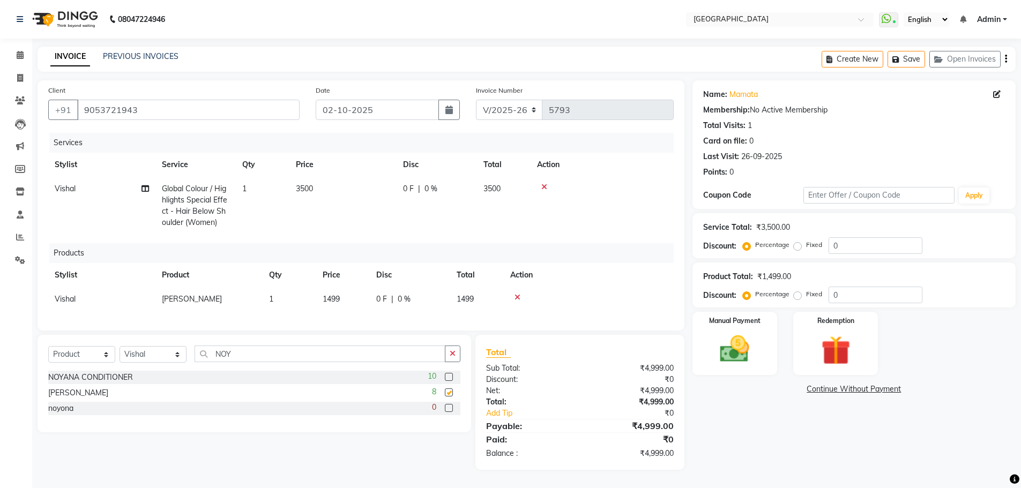
checkbox input "false"
click at [391, 302] on td "0 F | 0 %" at bounding box center [410, 299] width 80 height 24
select select "6520"
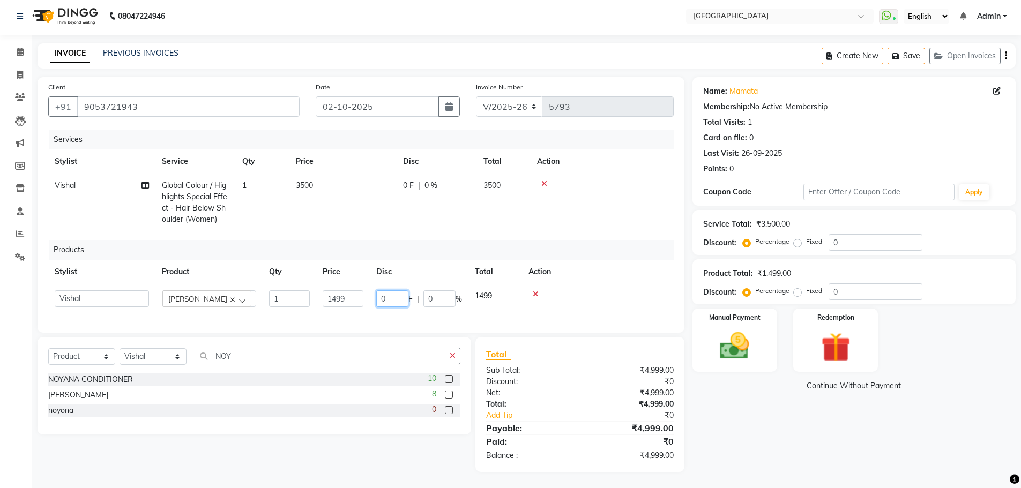
click at [382, 297] on input "0" at bounding box center [392, 299] width 32 height 17
type input "300"
click at [580, 299] on td at bounding box center [598, 298] width 152 height 29
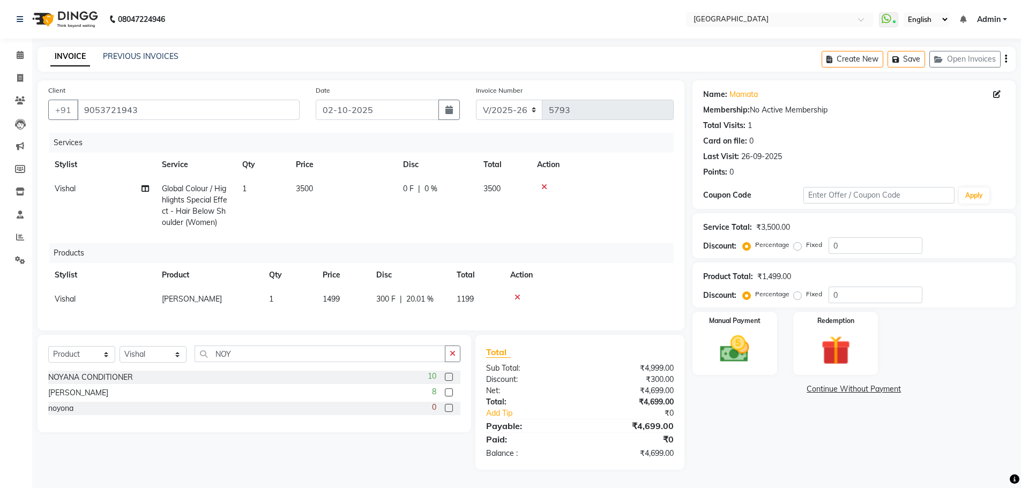
click at [347, 206] on td "3500" at bounding box center [342, 206] width 107 height 58
select select "6520"
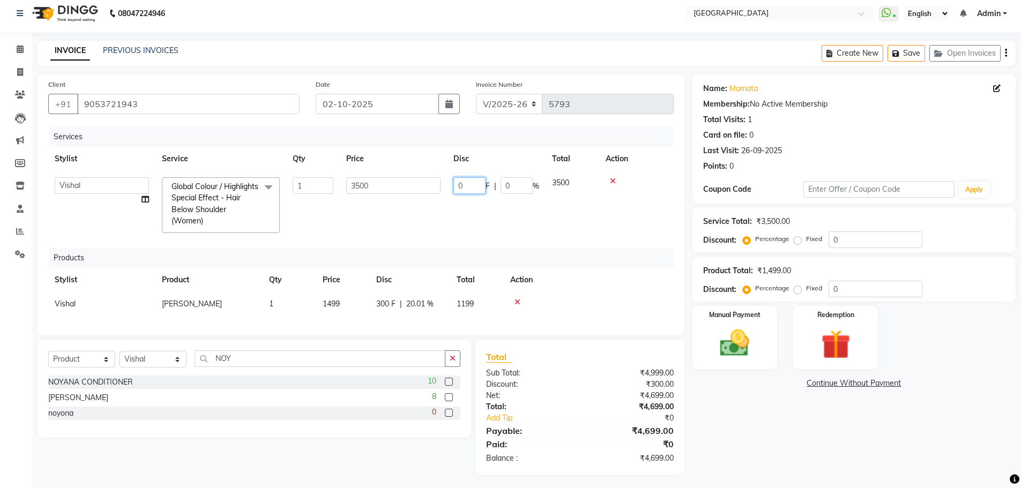
click at [456, 187] on input "0" at bounding box center [469, 185] width 32 height 17
click at [505, 196] on tr "ASHISH [PERSON_NAME] [PERSON_NAME] [PERSON_NAME] [PERSON_NAME] [PERSON_NAME] SU…" at bounding box center [361, 205] width 626 height 69
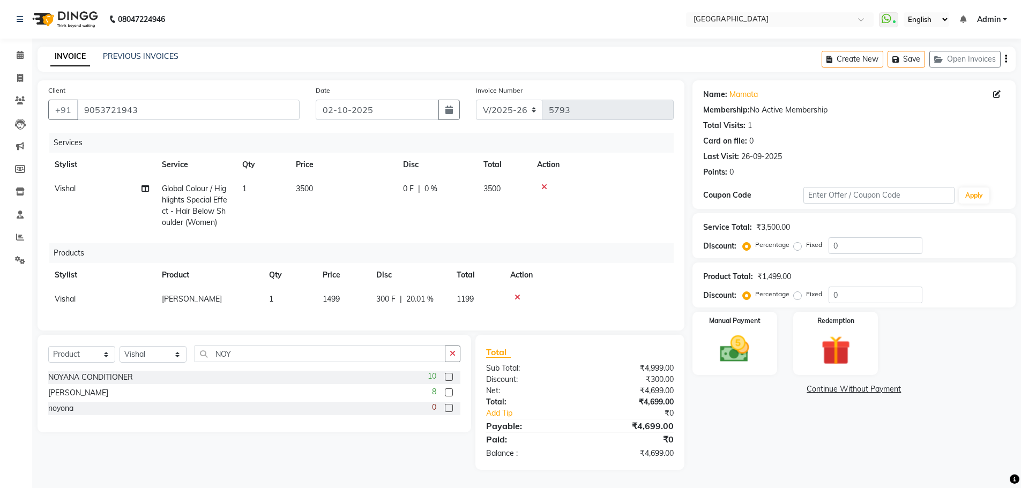
click at [470, 193] on td "0 F | 0 %" at bounding box center [437, 206] width 80 height 58
select select "6520"
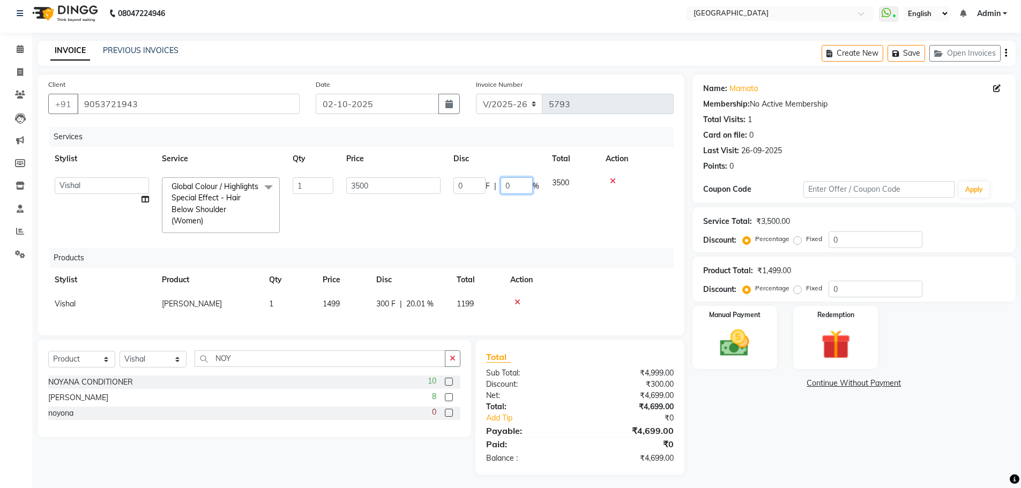
click at [504, 186] on input "0" at bounding box center [517, 185] width 32 height 17
type input "20"
click at [565, 210] on tr "ASHISH [PERSON_NAME] [PERSON_NAME] [PERSON_NAME] [PERSON_NAME] [PERSON_NAME] SU…" at bounding box center [361, 205] width 626 height 69
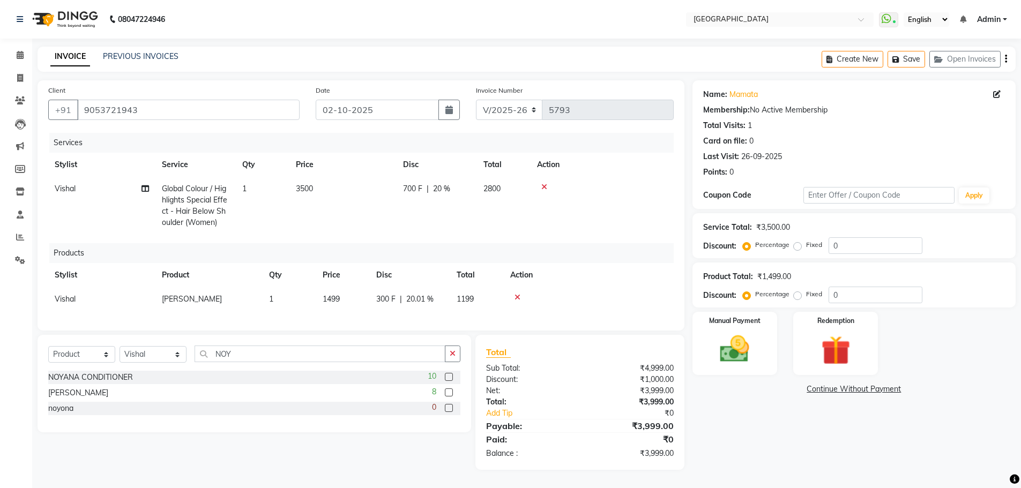
click at [332, 300] on td "1499" at bounding box center [343, 299] width 54 height 24
select select "6520"
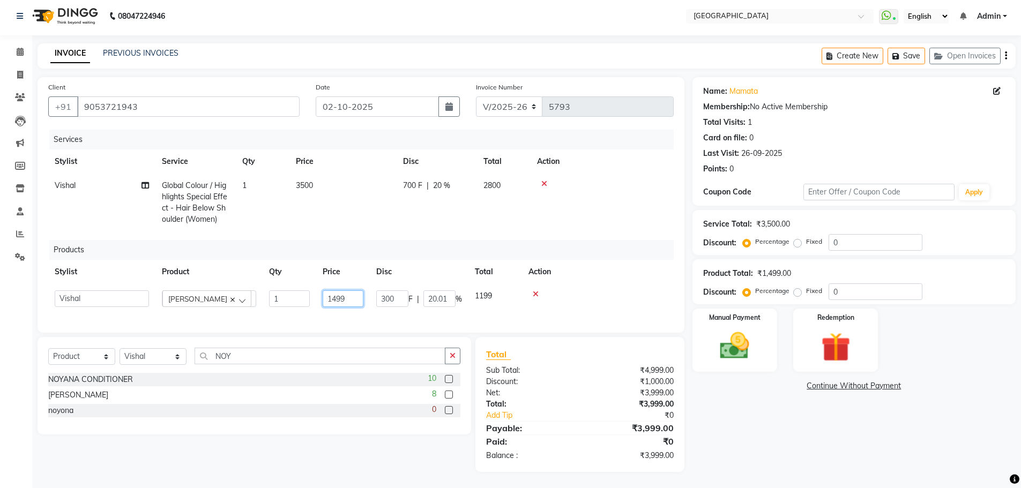
click at [347, 294] on input "1499" at bounding box center [343, 299] width 41 height 17
type input "1500"
click at [608, 305] on td at bounding box center [598, 298] width 152 height 29
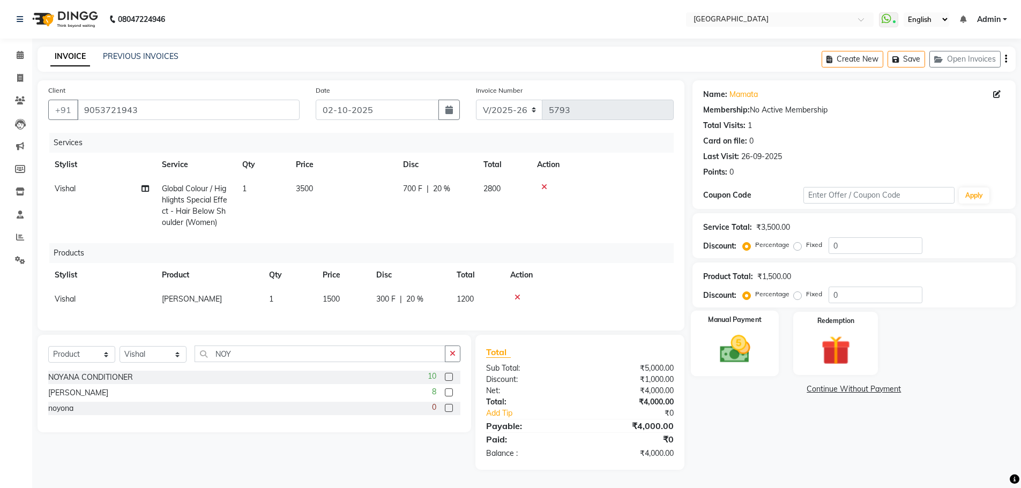
click at [741, 334] on img at bounding box center [734, 349] width 49 height 35
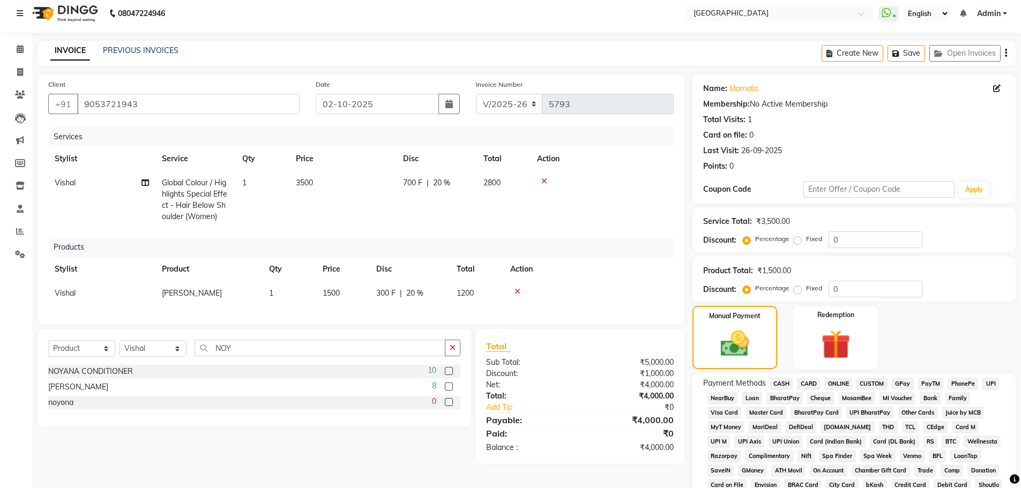
click at [894, 384] on span "GPay" at bounding box center [903, 384] width 22 height 12
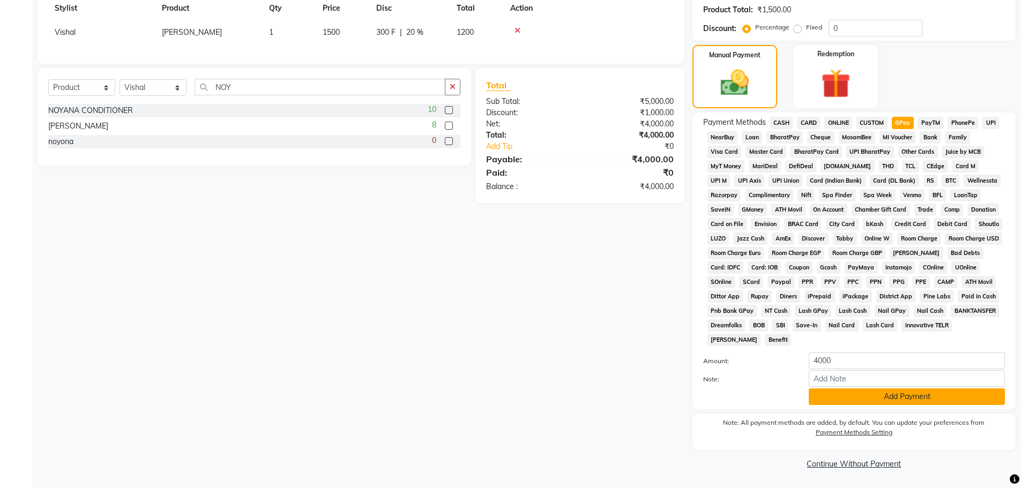
click at [895, 400] on button "Add Payment" at bounding box center [907, 397] width 196 height 17
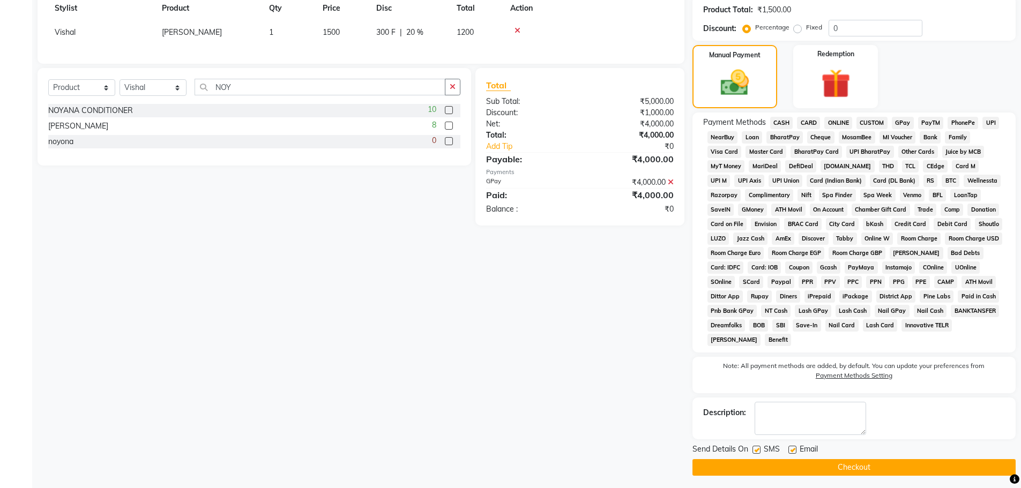
click at [855, 467] on button "Checkout" at bounding box center [854, 467] width 323 height 17
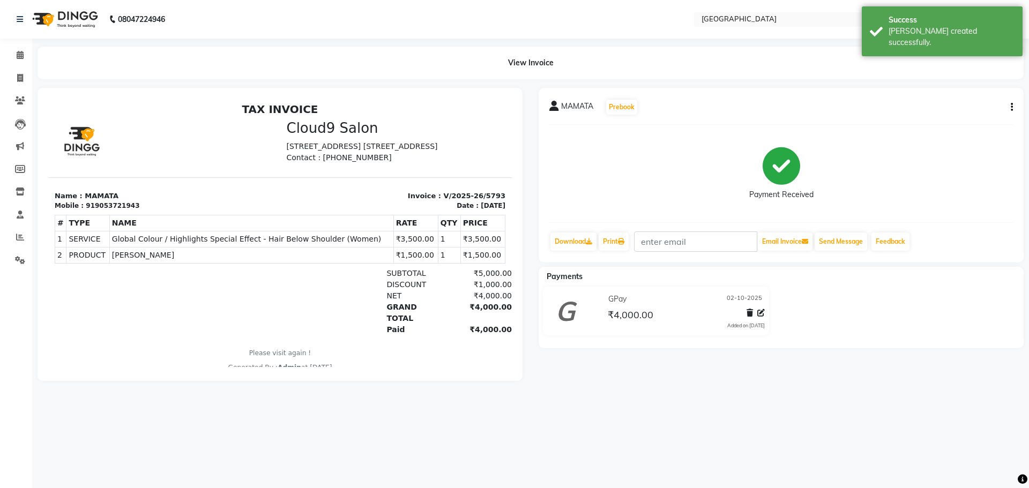
click at [1012, 107] on icon "button" at bounding box center [1012, 107] width 2 height 1
click at [950, 96] on div "Split Service Amount" at bounding box center [958, 93] width 73 height 13
select select "6520"
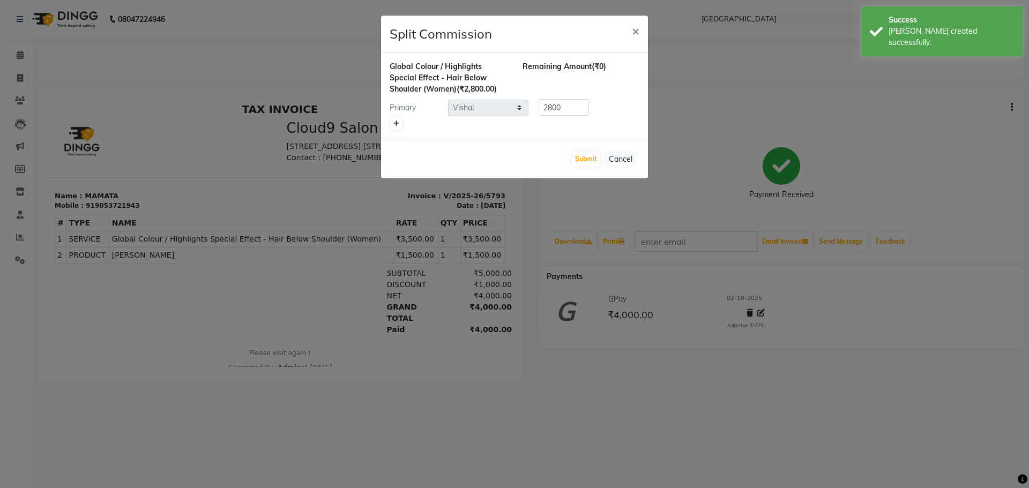
click at [397, 123] on icon at bounding box center [396, 124] width 6 height 6
type input "1400"
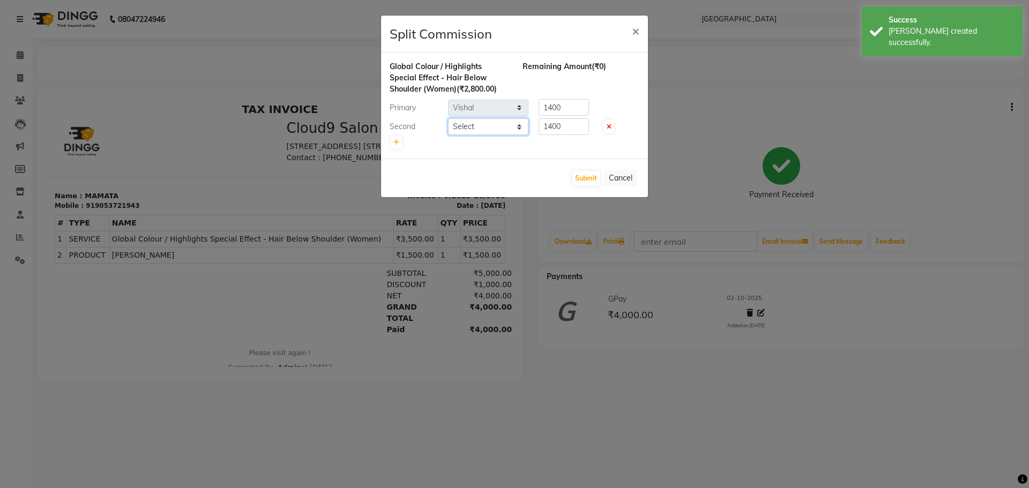
click at [475, 125] on select "Select [PERSON_NAME] ASHIYA [PERSON_NAME] [PERSON_NAME] [PERSON_NAME] [PERSON_N…" at bounding box center [488, 126] width 80 height 17
select select "72805"
click at [448, 118] on select "Select [PERSON_NAME] ASHIYA [PERSON_NAME] [PERSON_NAME] [PERSON_NAME] [PERSON_N…" at bounding box center [488, 126] width 80 height 17
click at [569, 129] on input "1400" at bounding box center [564, 126] width 50 height 17
type input "1000"
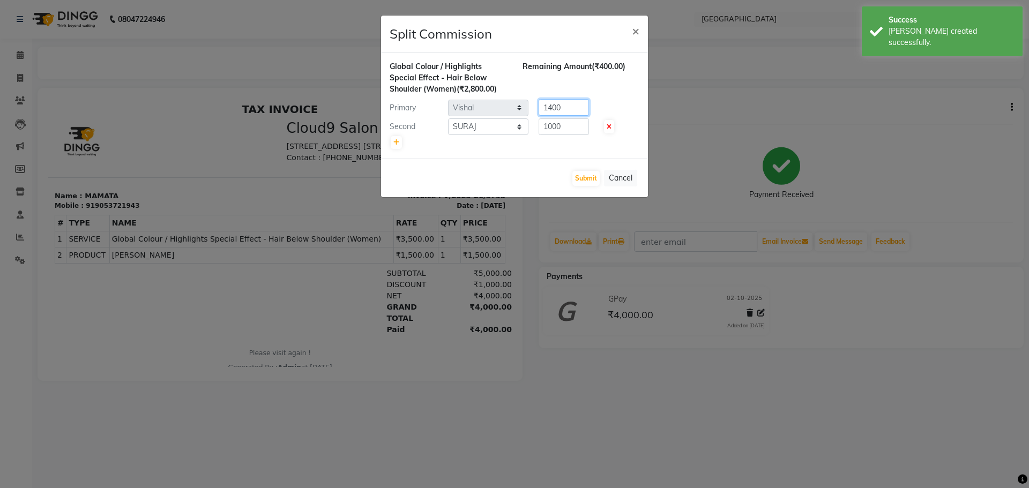
click at [570, 107] on input "1400" at bounding box center [564, 107] width 50 height 17
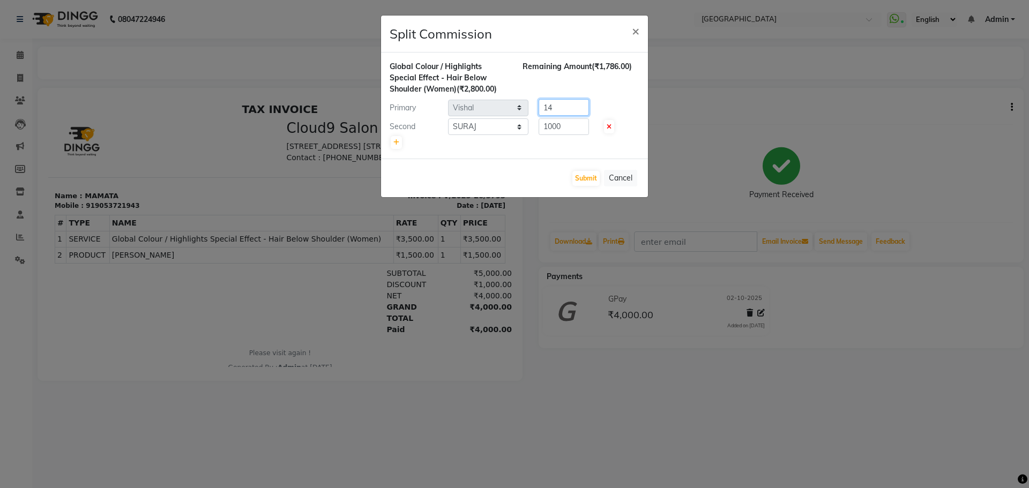
type input "1"
type input "1800"
click at [591, 181] on button "Submit" at bounding box center [585, 178] width 27 height 15
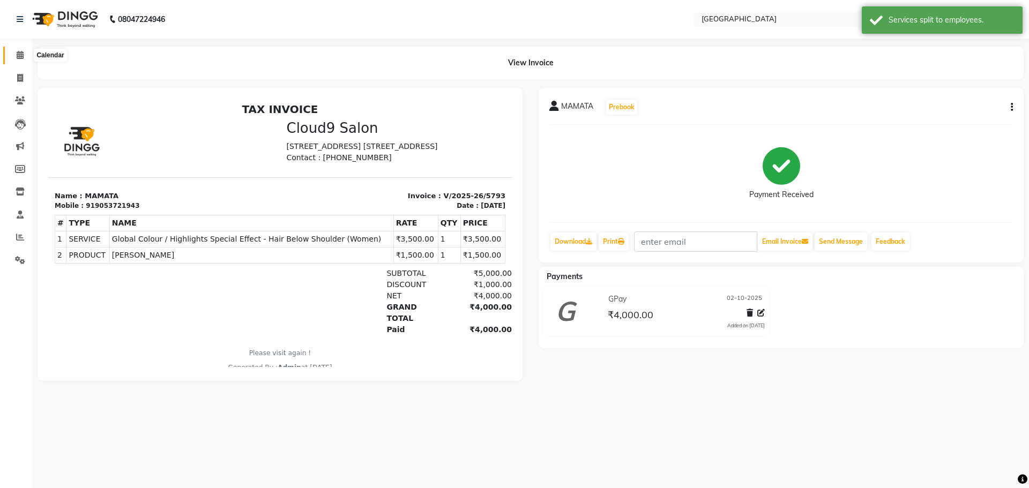
click at [19, 55] on icon at bounding box center [20, 55] width 7 height 8
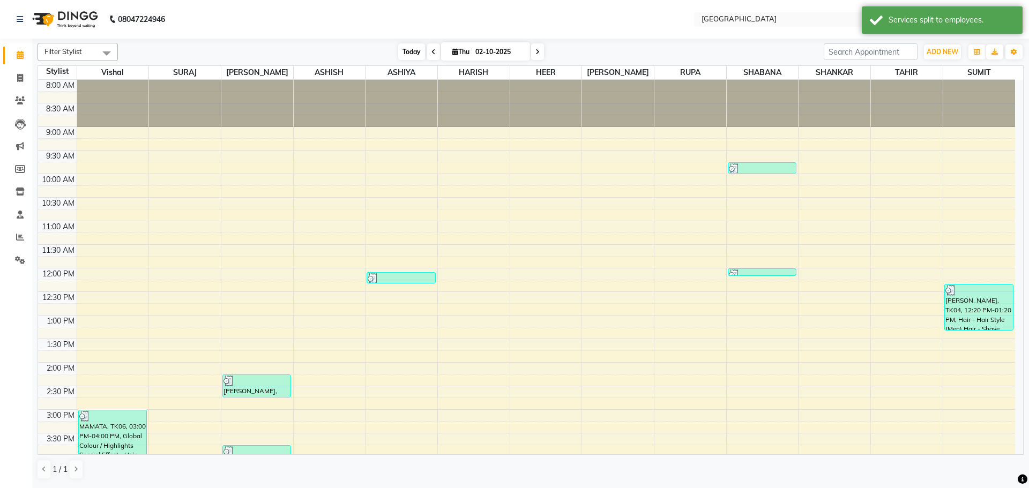
click at [413, 55] on span "Today" at bounding box center [411, 51] width 27 height 17
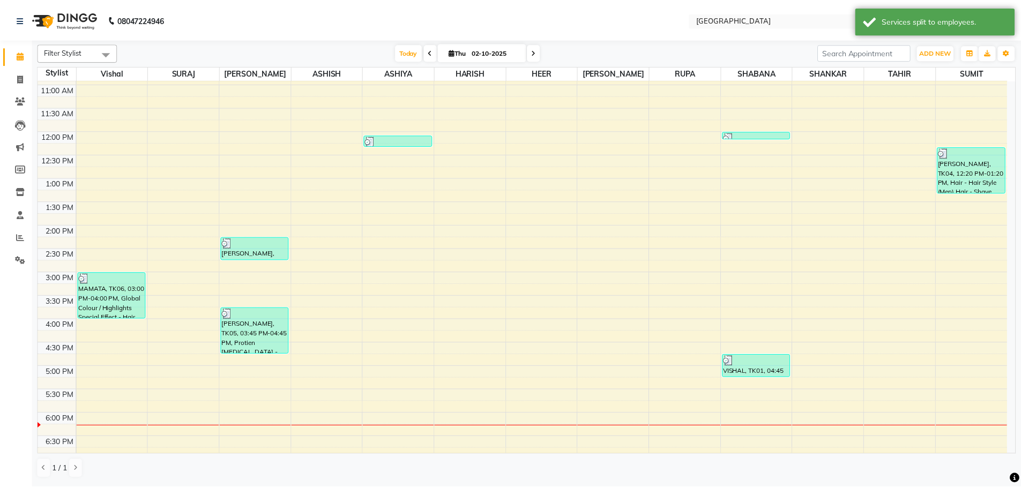
scroll to position [379, 0]
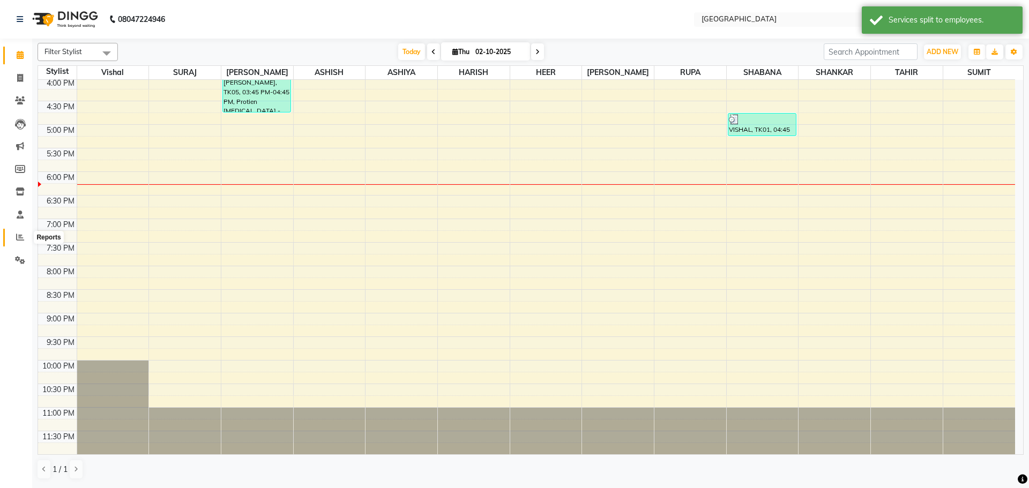
click at [19, 236] on icon at bounding box center [20, 237] width 8 height 8
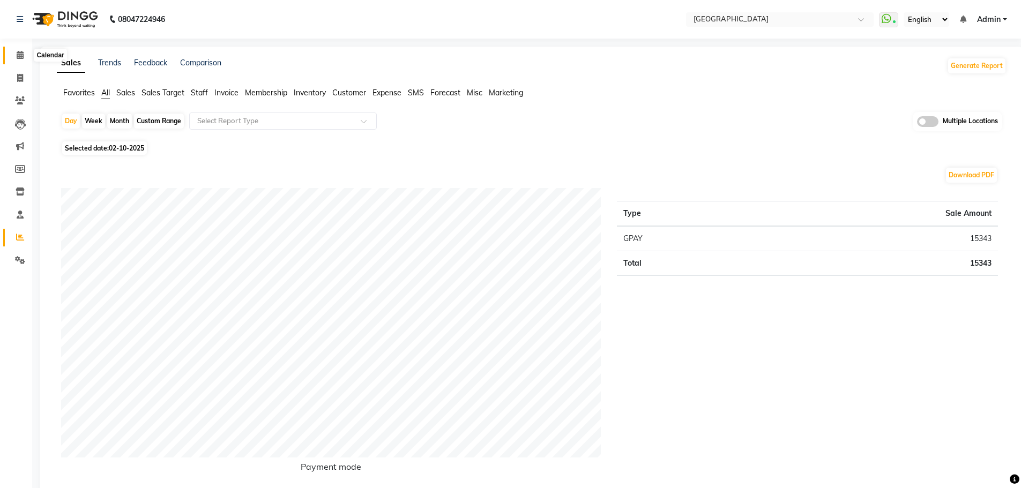
click at [18, 53] on icon at bounding box center [20, 55] width 7 height 8
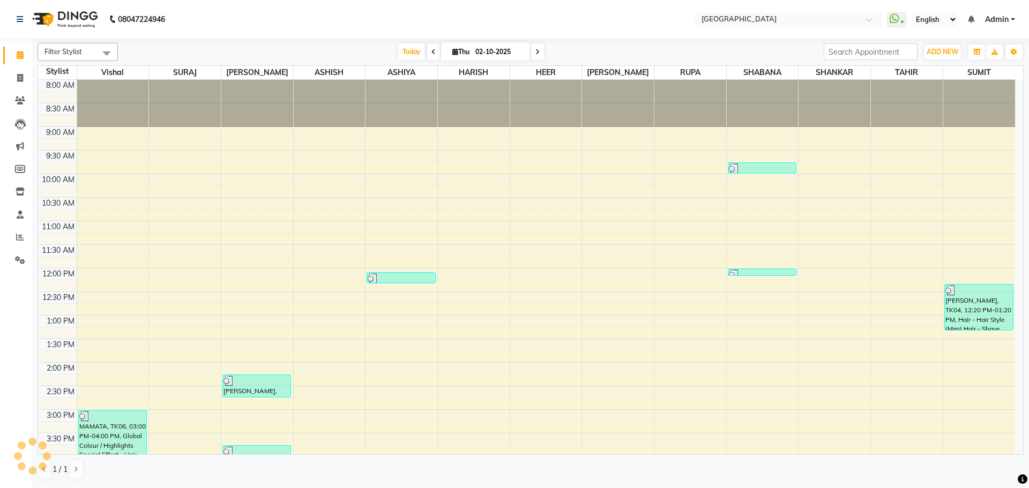
scroll to position [359, 0]
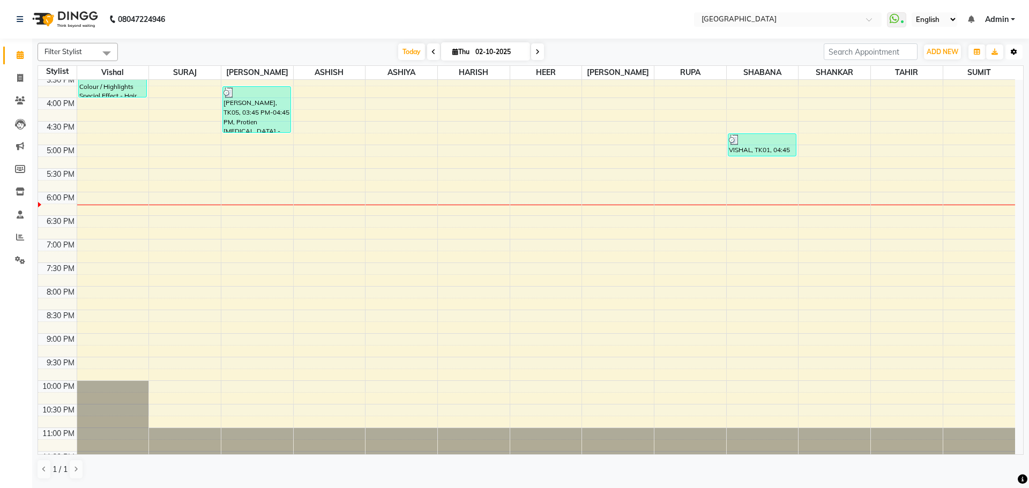
click at [1014, 53] on icon "button" at bounding box center [1014, 52] width 6 height 6
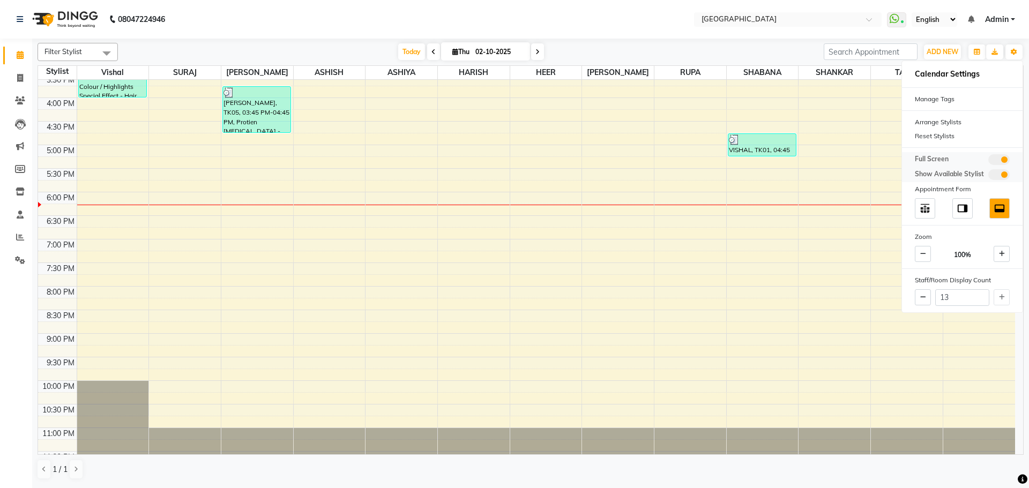
click at [1003, 159] on span at bounding box center [998, 159] width 21 height 11
click at [988, 161] on input "checkbox" at bounding box center [988, 161] width 0 height 0
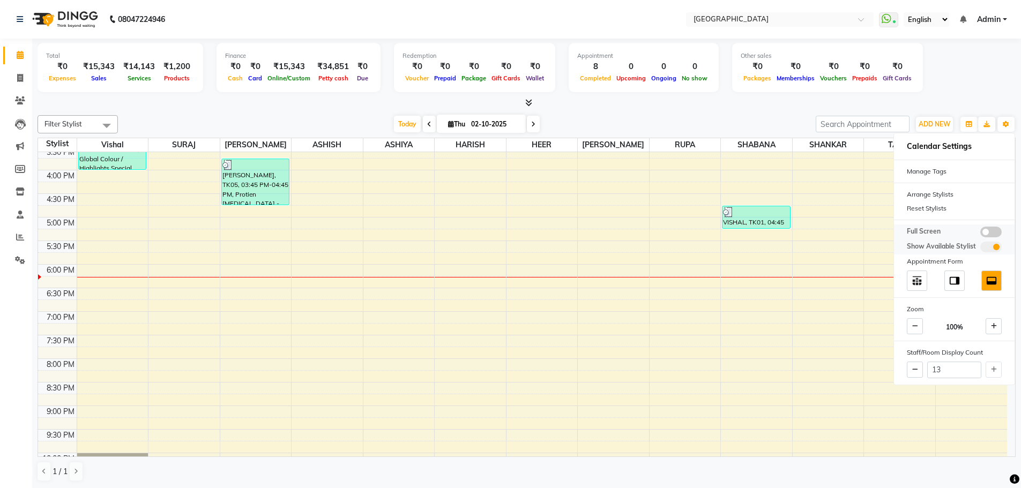
click at [986, 232] on span at bounding box center [990, 232] width 21 height 11
click at [980, 234] on input "checkbox" at bounding box center [980, 234] width 0 height 0
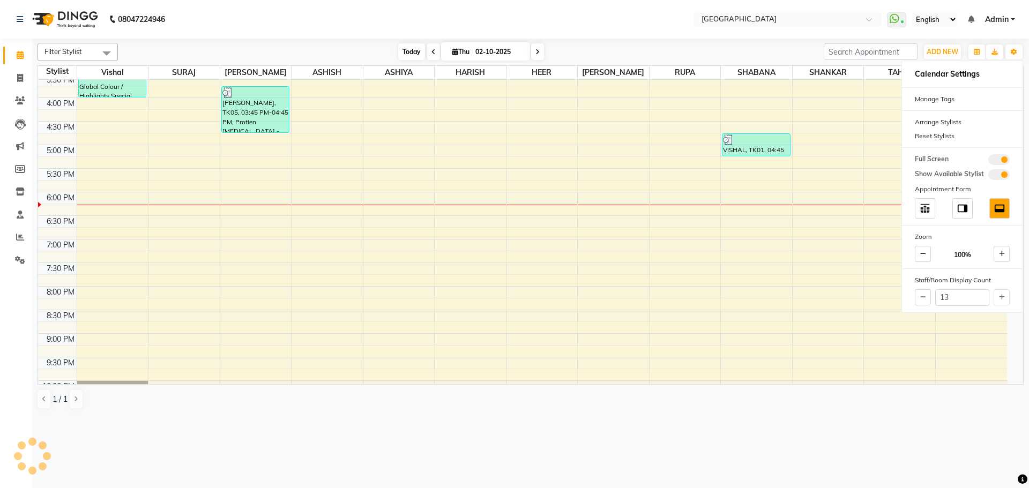
click at [401, 50] on span "Today" at bounding box center [411, 51] width 27 height 17
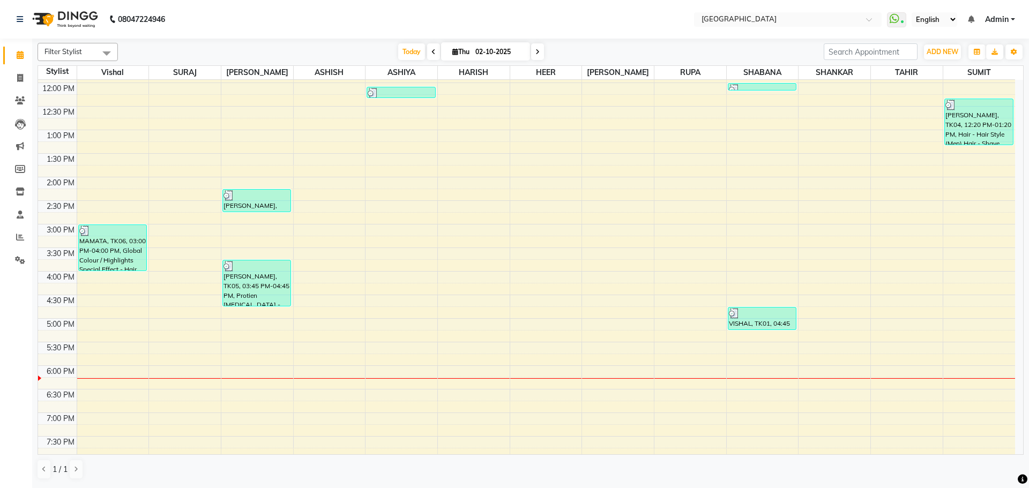
scroll to position [4, 0]
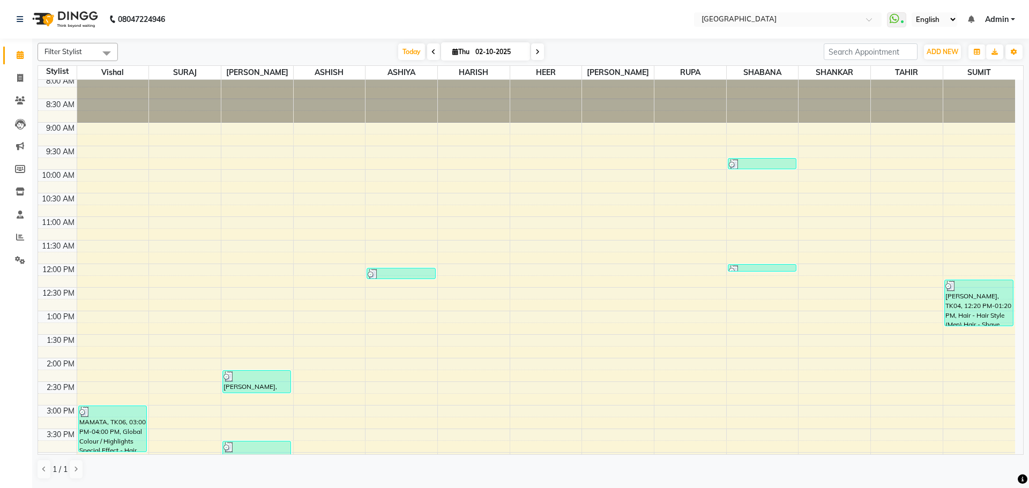
click at [512, 172] on div "8:00 AM 8:30 AM 9:00 AM 9:30 AM 10:00 AM 10:30 AM 11:00 AM 11:30 AM 12:00 PM 12…" at bounding box center [526, 453] width 977 height 754
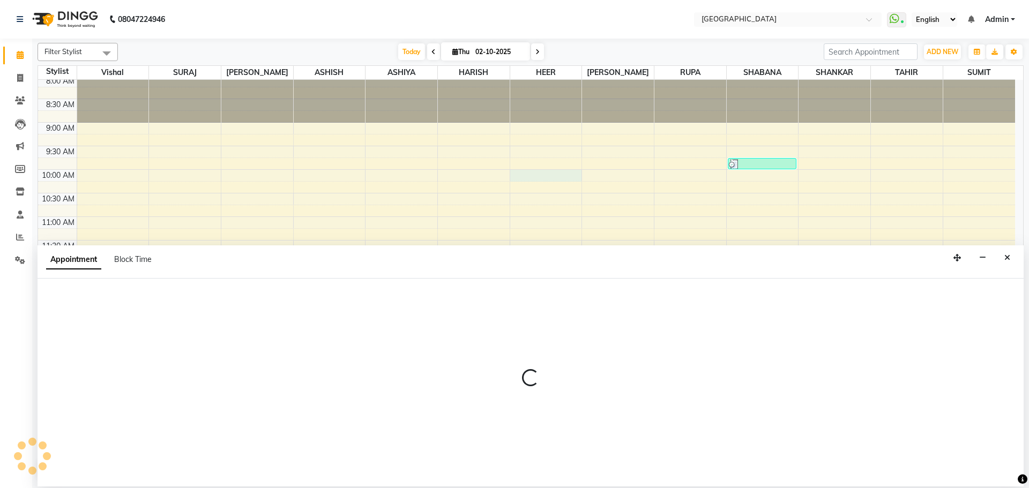
select select "83705"
select select "600"
select select "tentative"
